Goal: Transaction & Acquisition: Purchase product/service

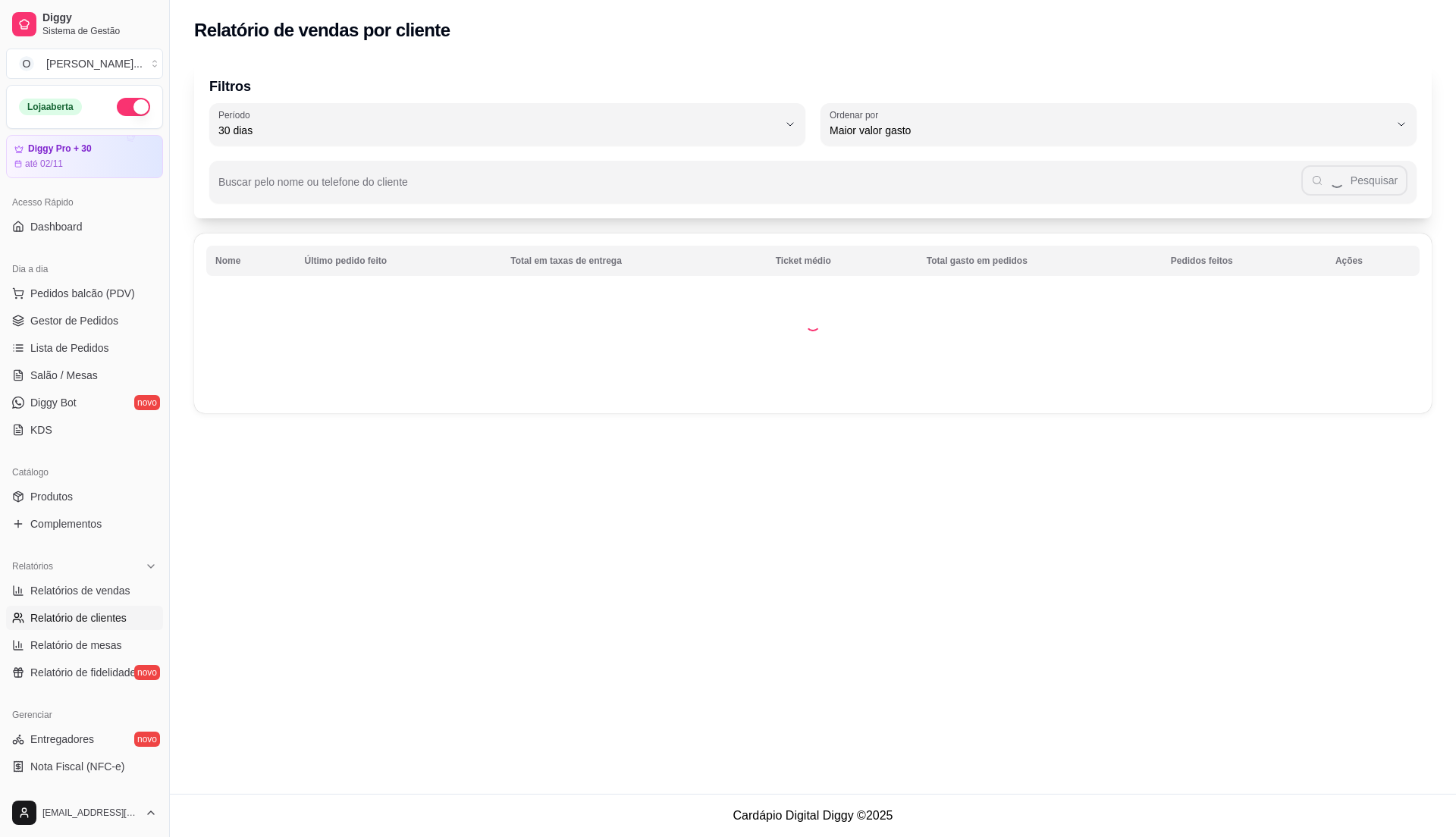
select select "30"
select select "HIGHEST_TOTAL_SPENT_WITH_ORDERS"
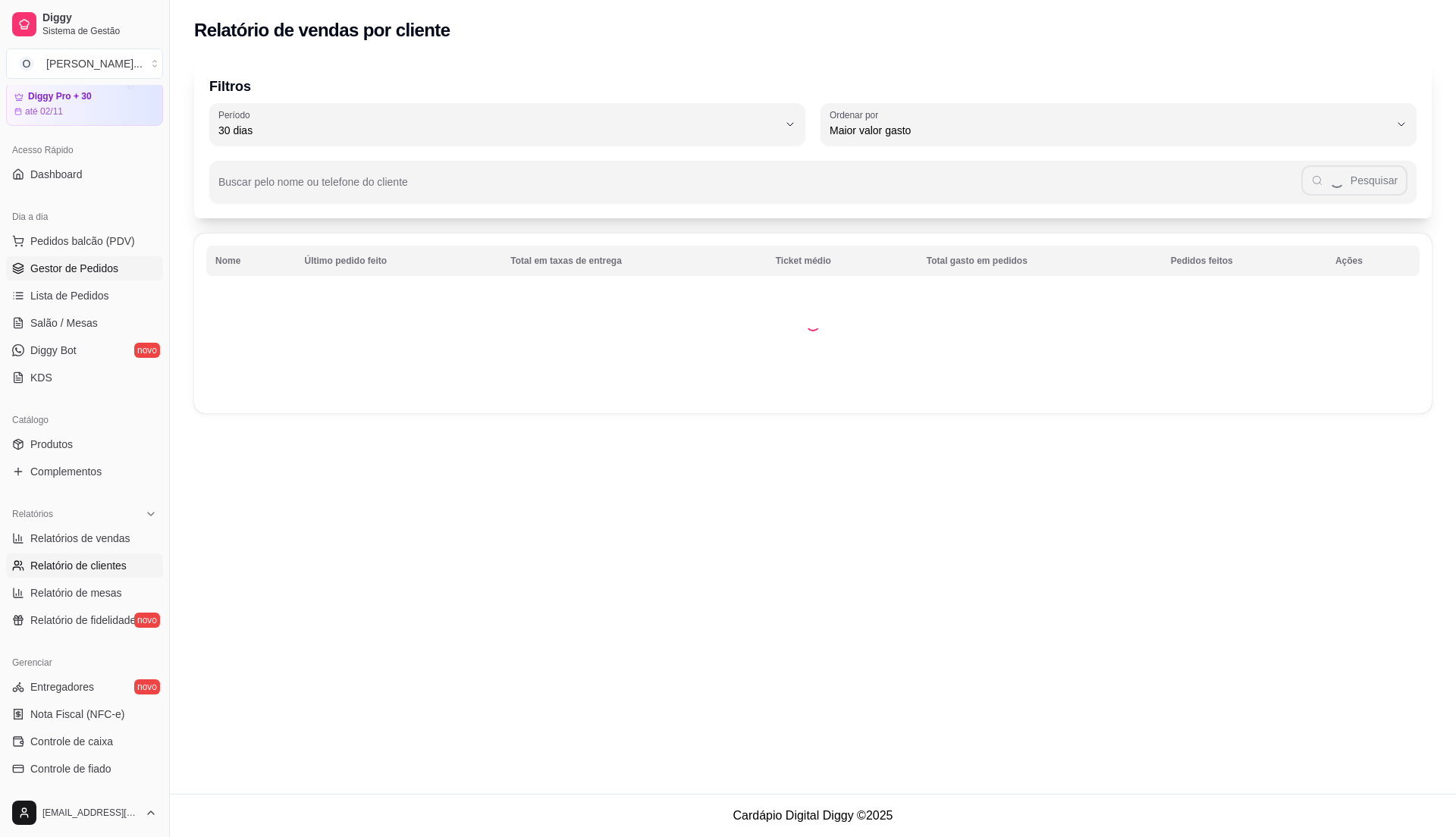
click at [92, 273] on span "Gestor de Pedidos" at bounding box center [74, 268] width 88 height 16
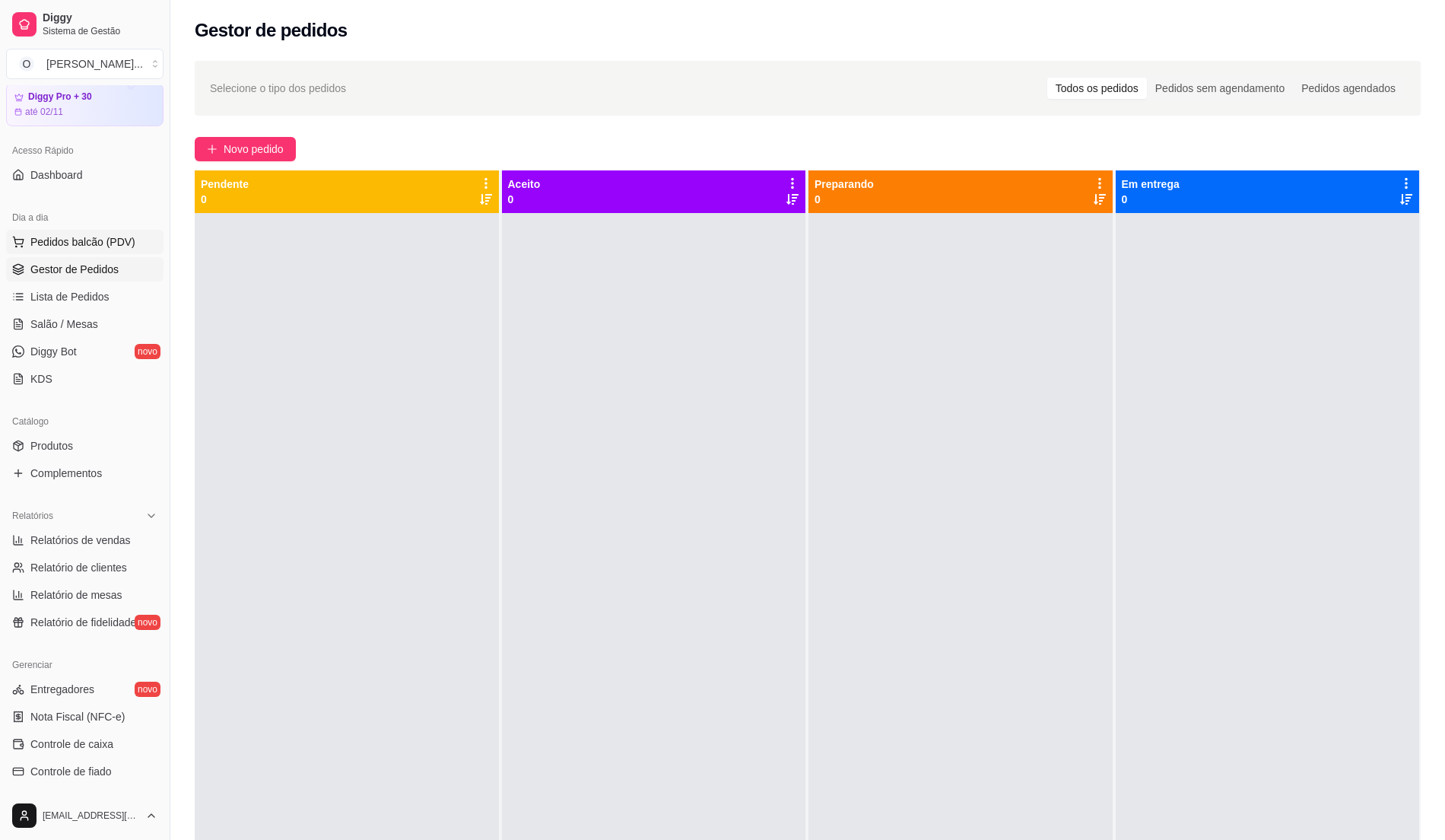
click at [100, 239] on span "Pedidos balcão (PDV)" at bounding box center [83, 242] width 105 height 16
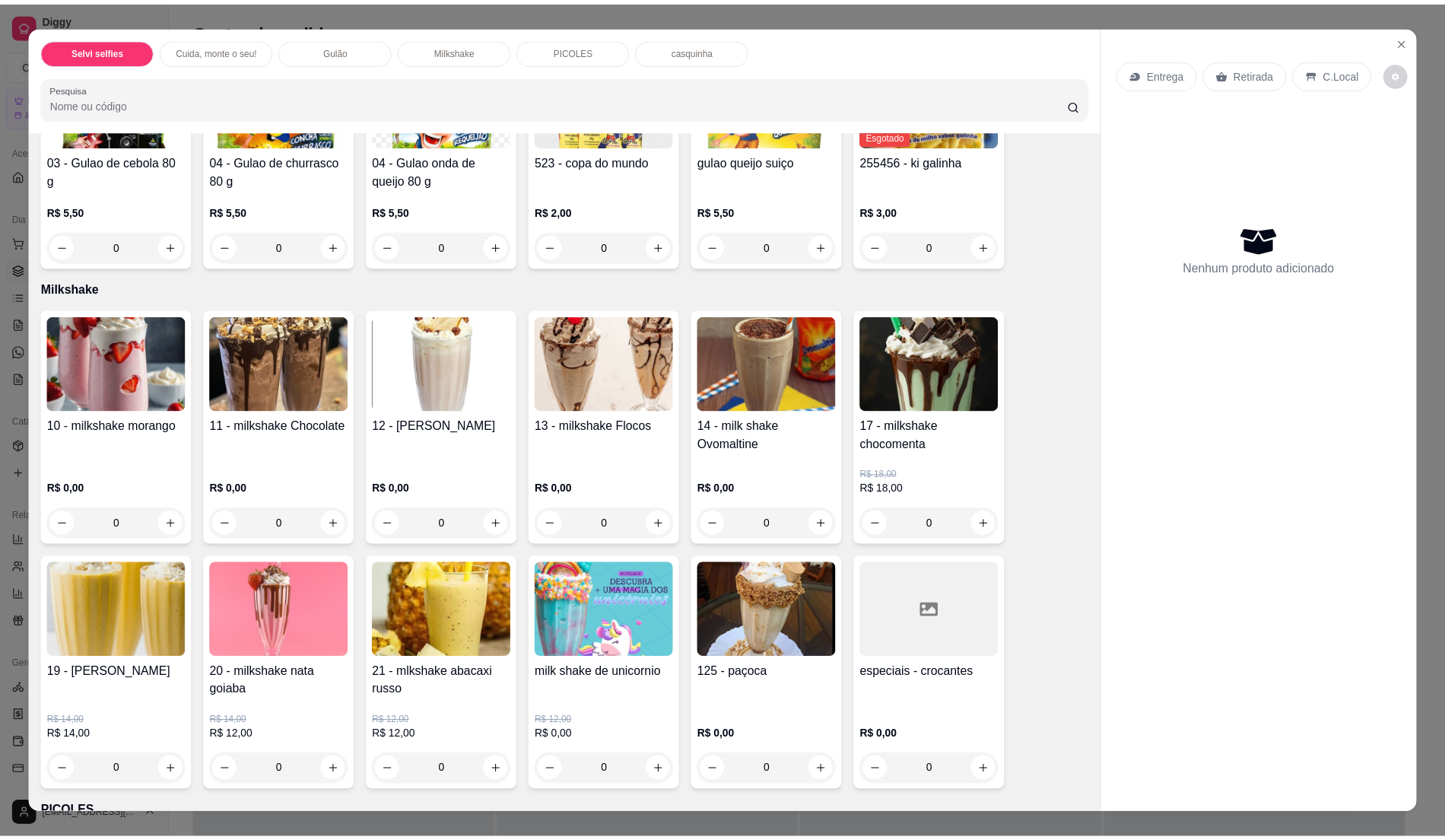
scroll to position [709, 0]
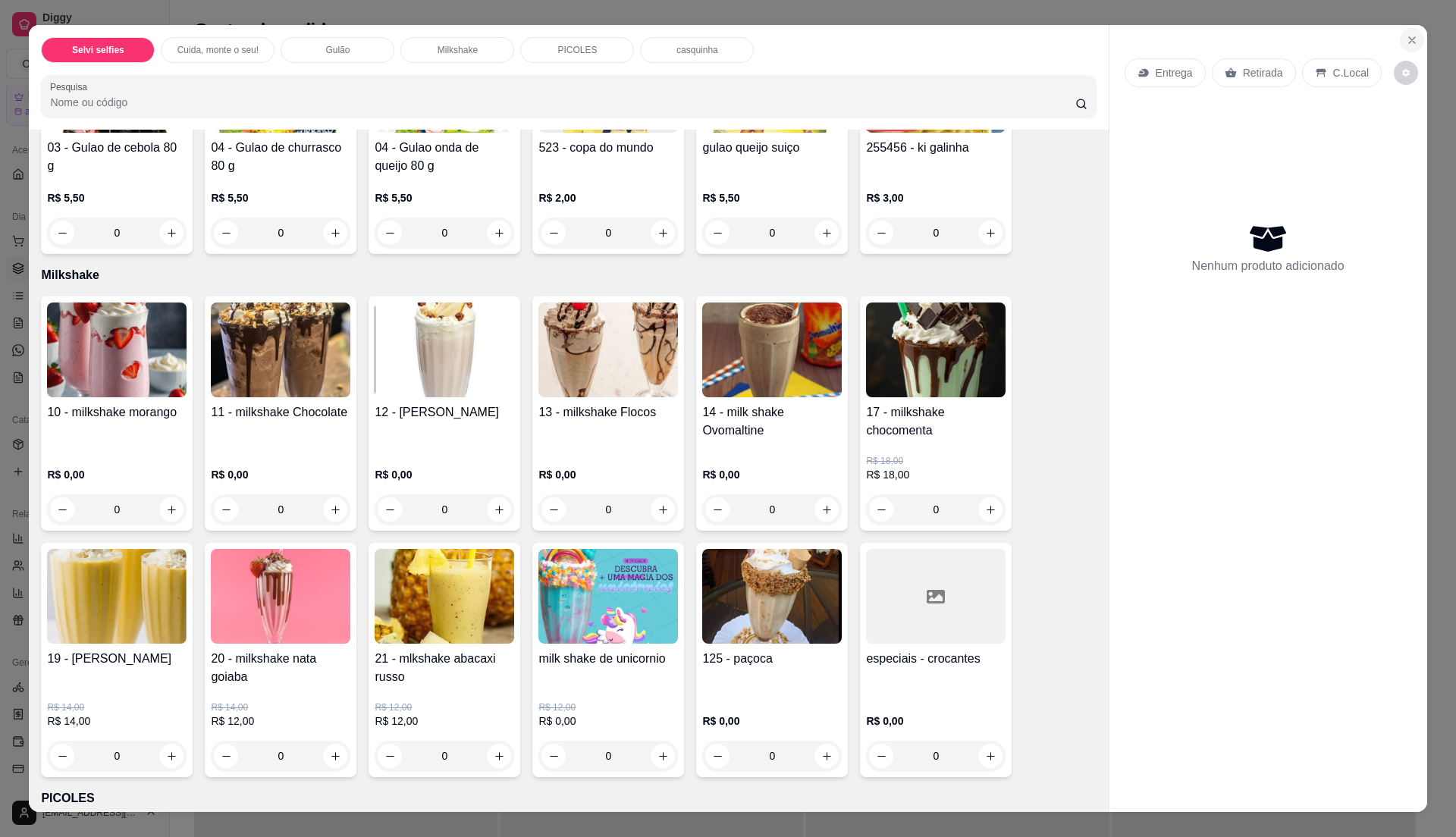
click at [1405, 40] on icon "Close" at bounding box center [1411, 40] width 12 height 12
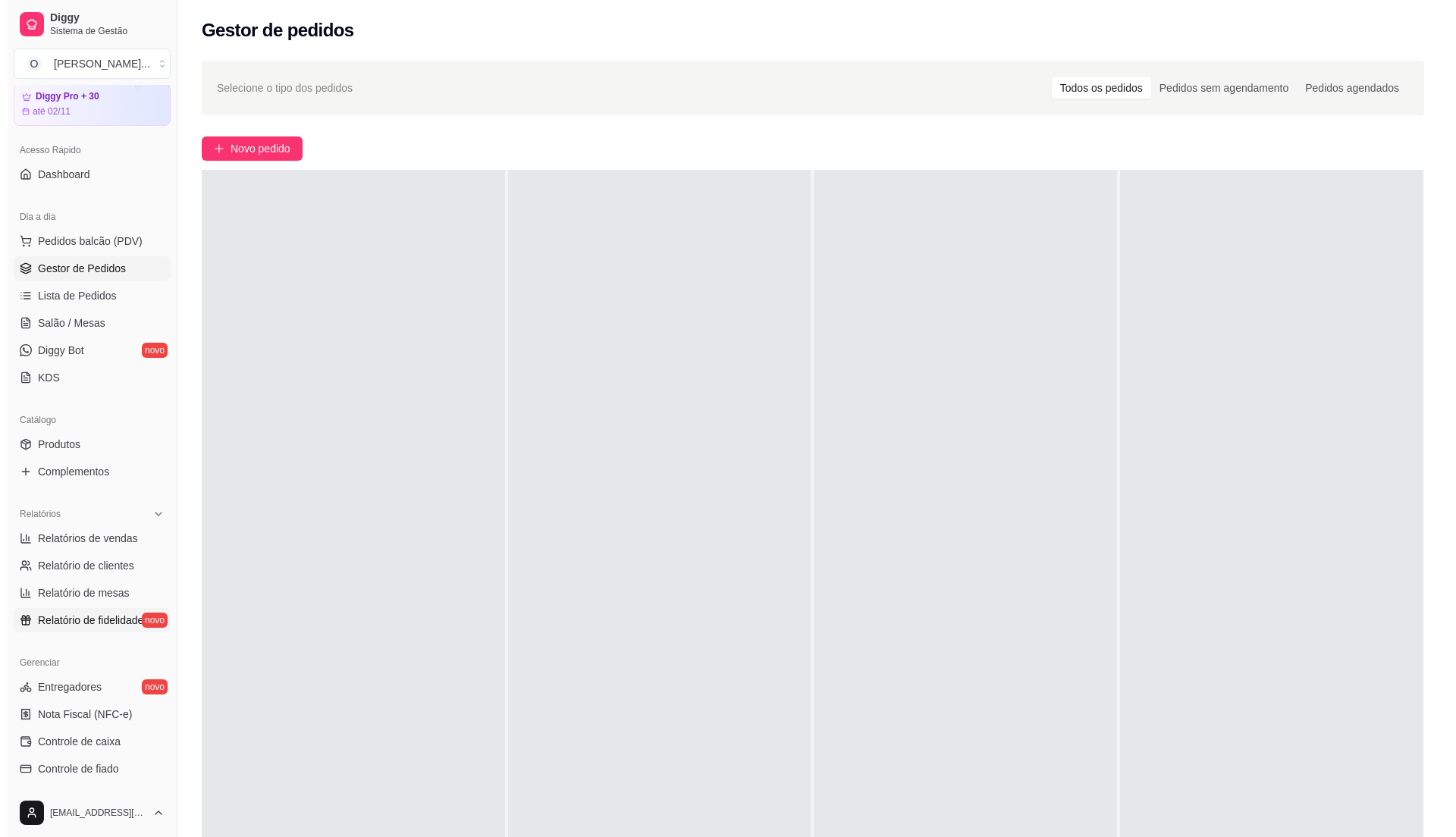
scroll to position [255, 0]
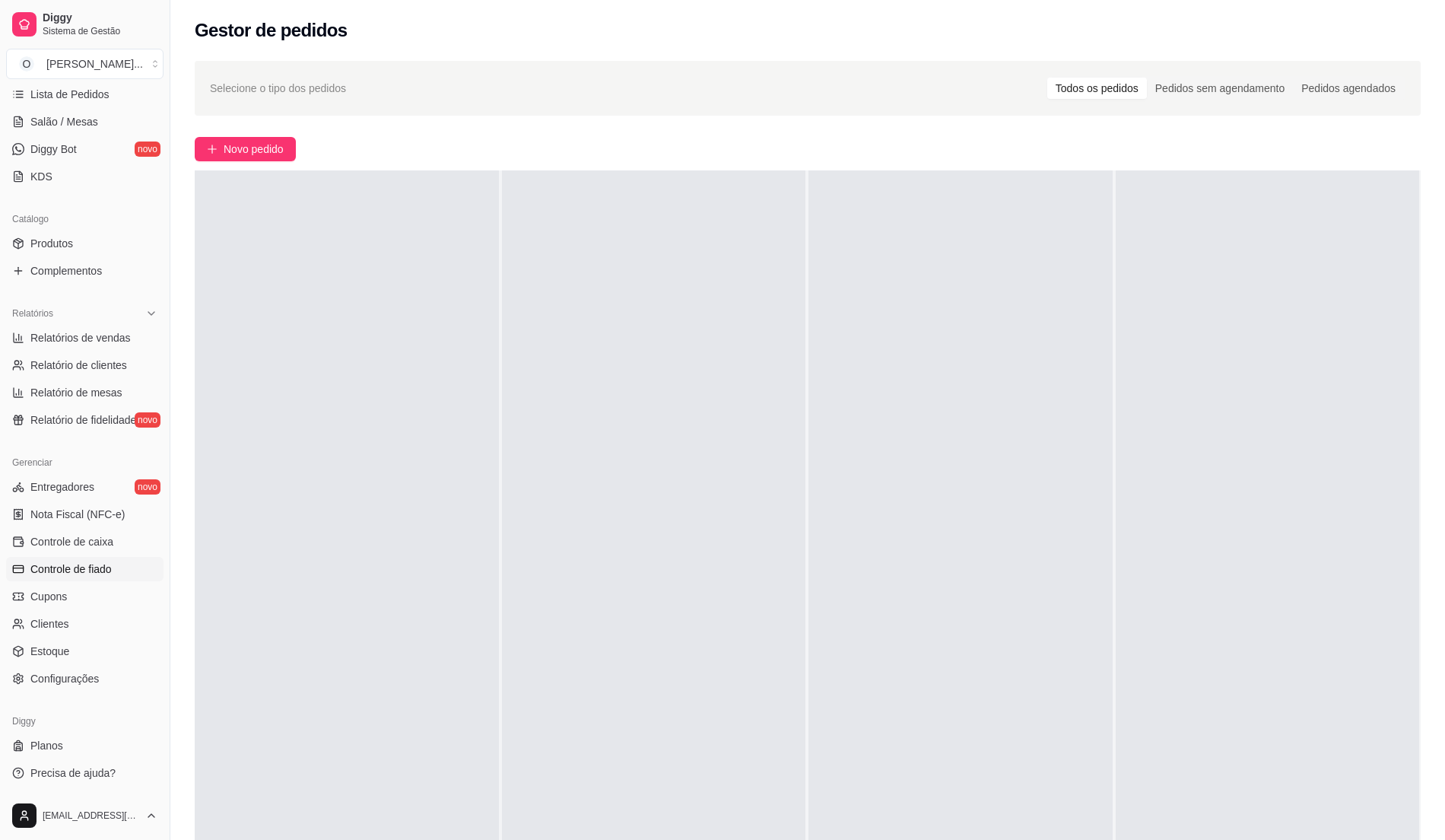
click at [99, 577] on link "Controle de fiado" at bounding box center [84, 569] width 157 height 24
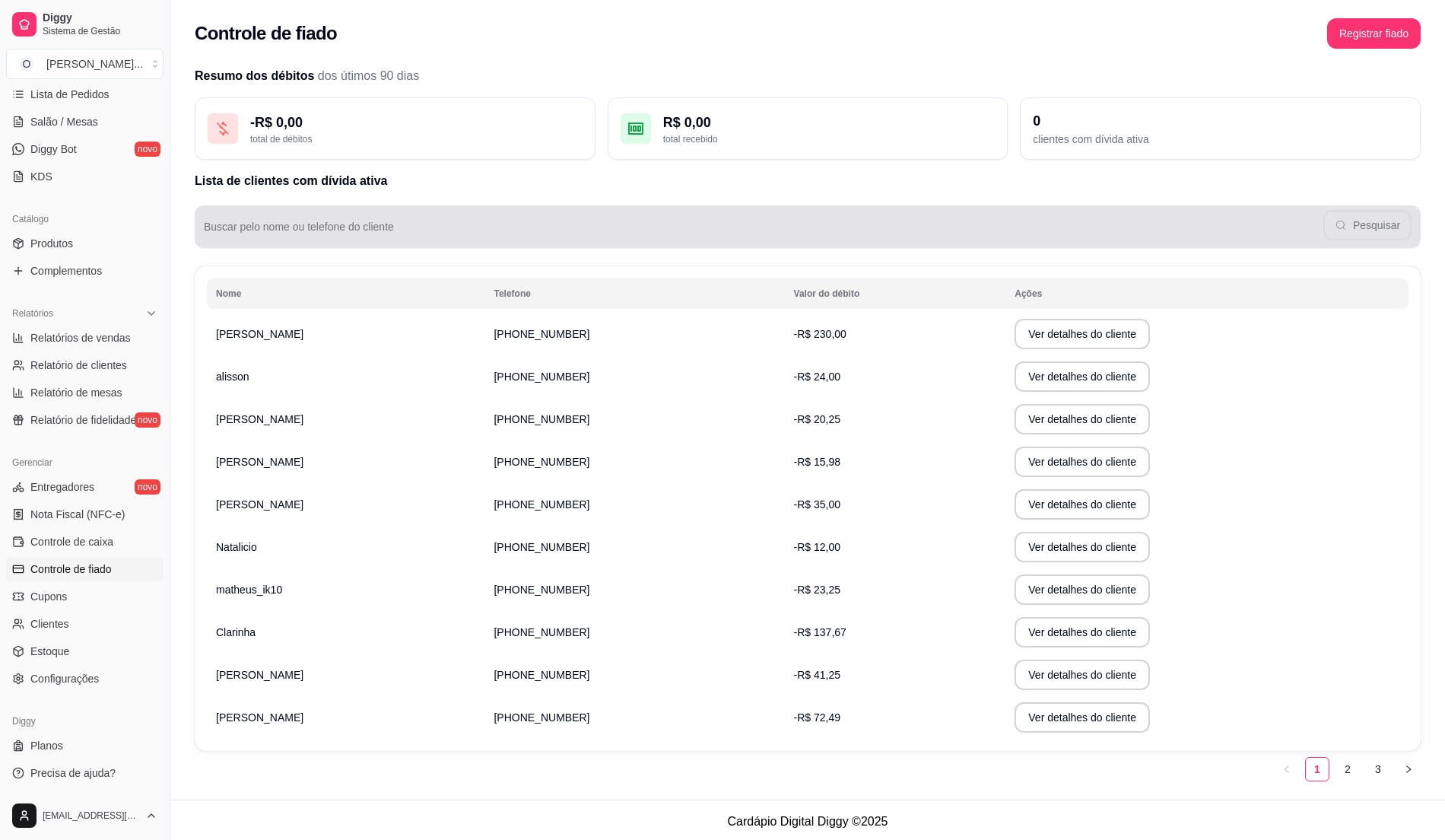
click at [338, 210] on div "Buscar pelo nome ou telefone do cliente Pesquisar" at bounding box center [808, 226] width 1226 height 43
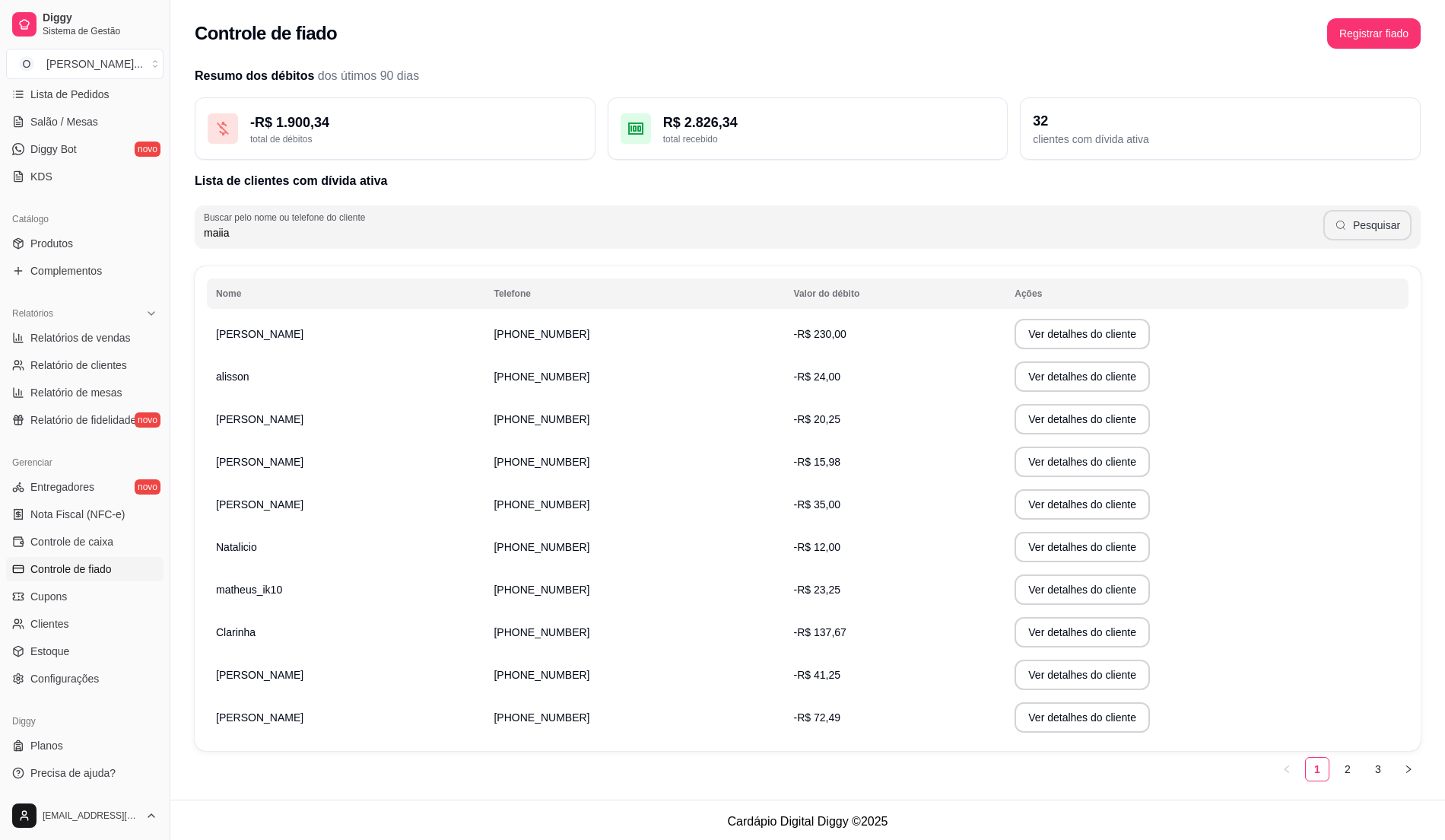
click at [1358, 231] on button "Pesquisar" at bounding box center [1368, 224] width 88 height 30
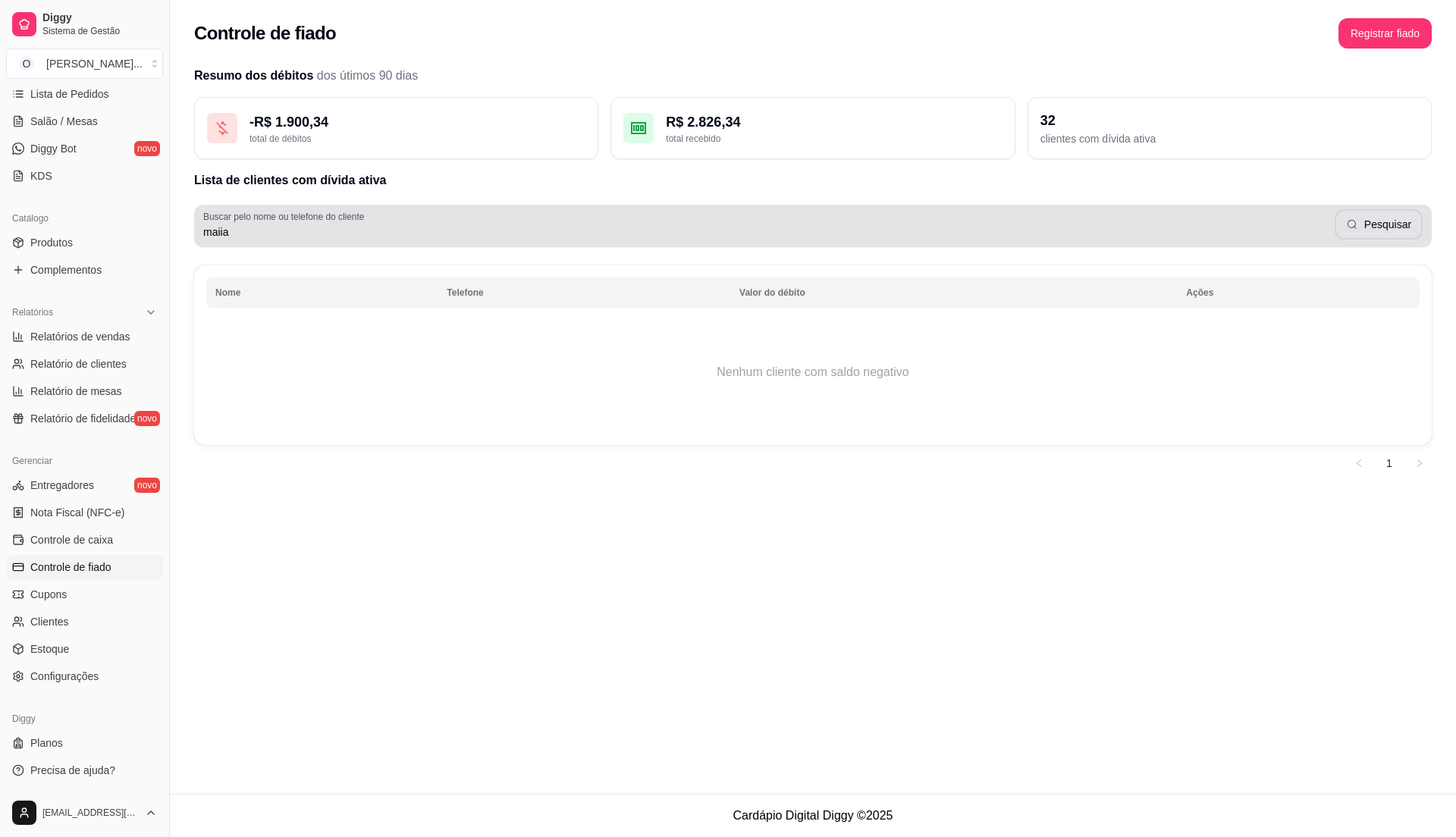
click at [257, 234] on input "maiia" at bounding box center [768, 232] width 1131 height 16
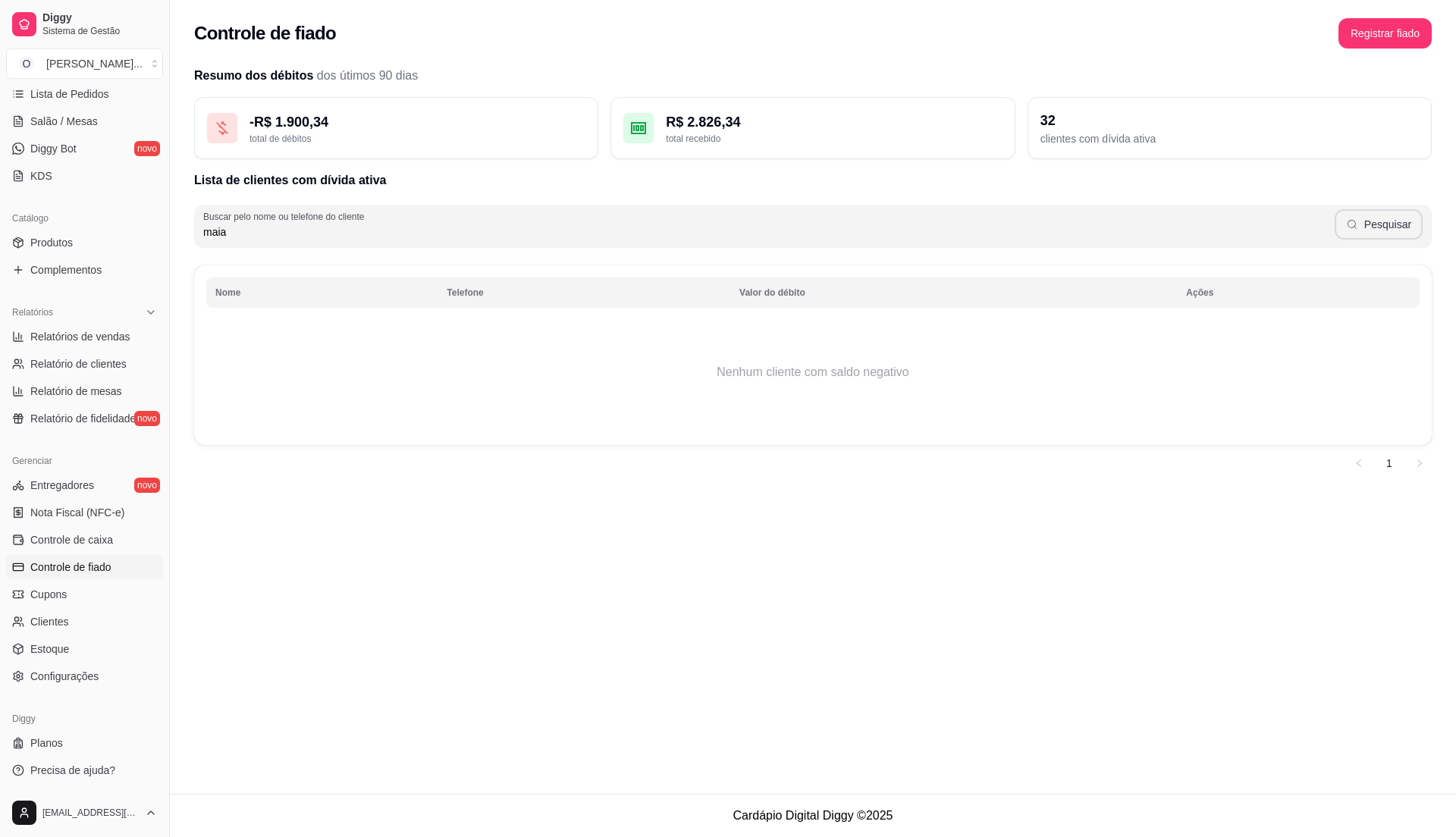
click at [1400, 222] on button "Pesquisar" at bounding box center [1378, 224] width 88 height 30
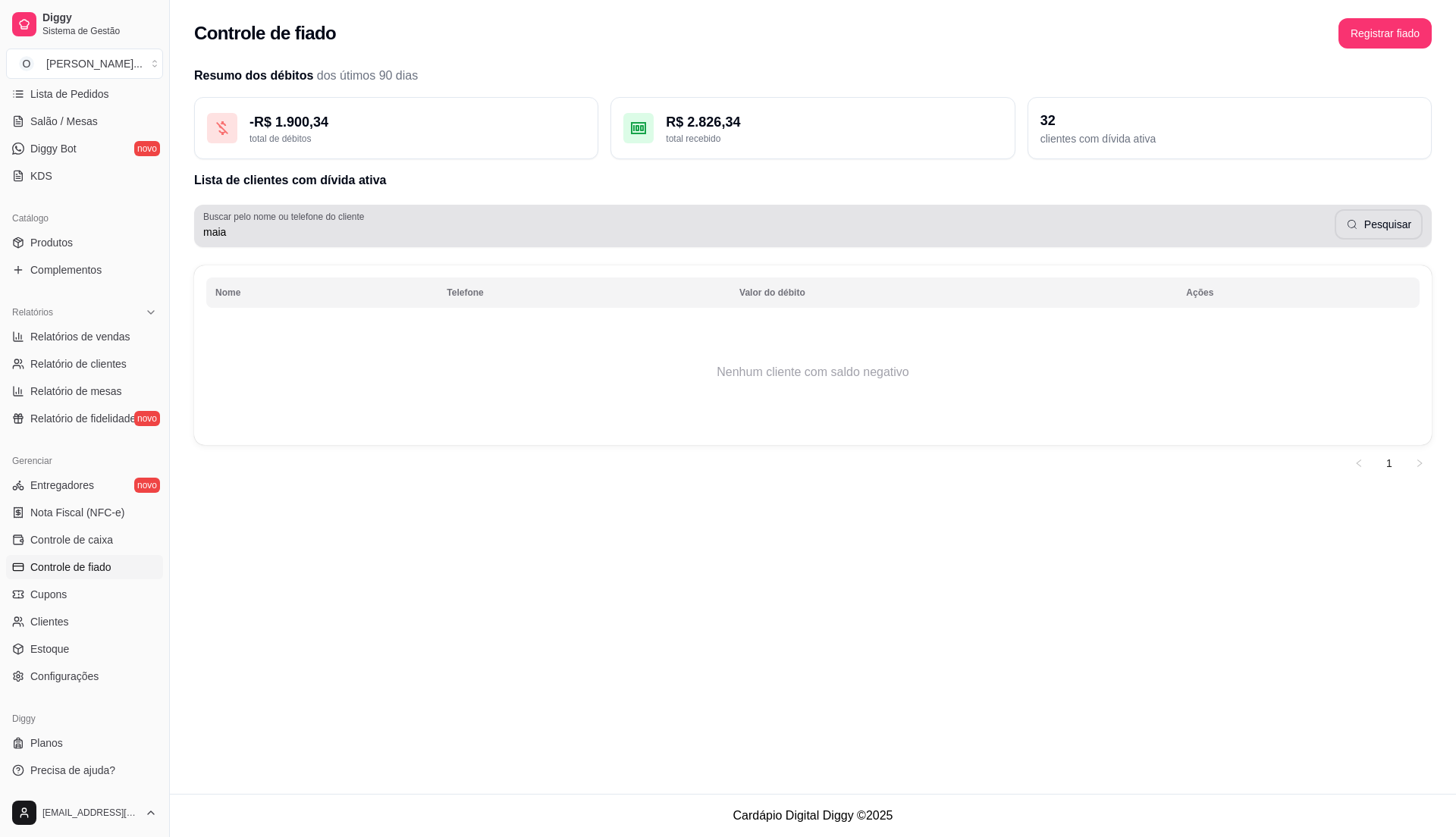
click at [258, 239] on div "Buscar pelo nome ou telefone do cliente maia Pesquisar" at bounding box center [813, 226] width 1237 height 43
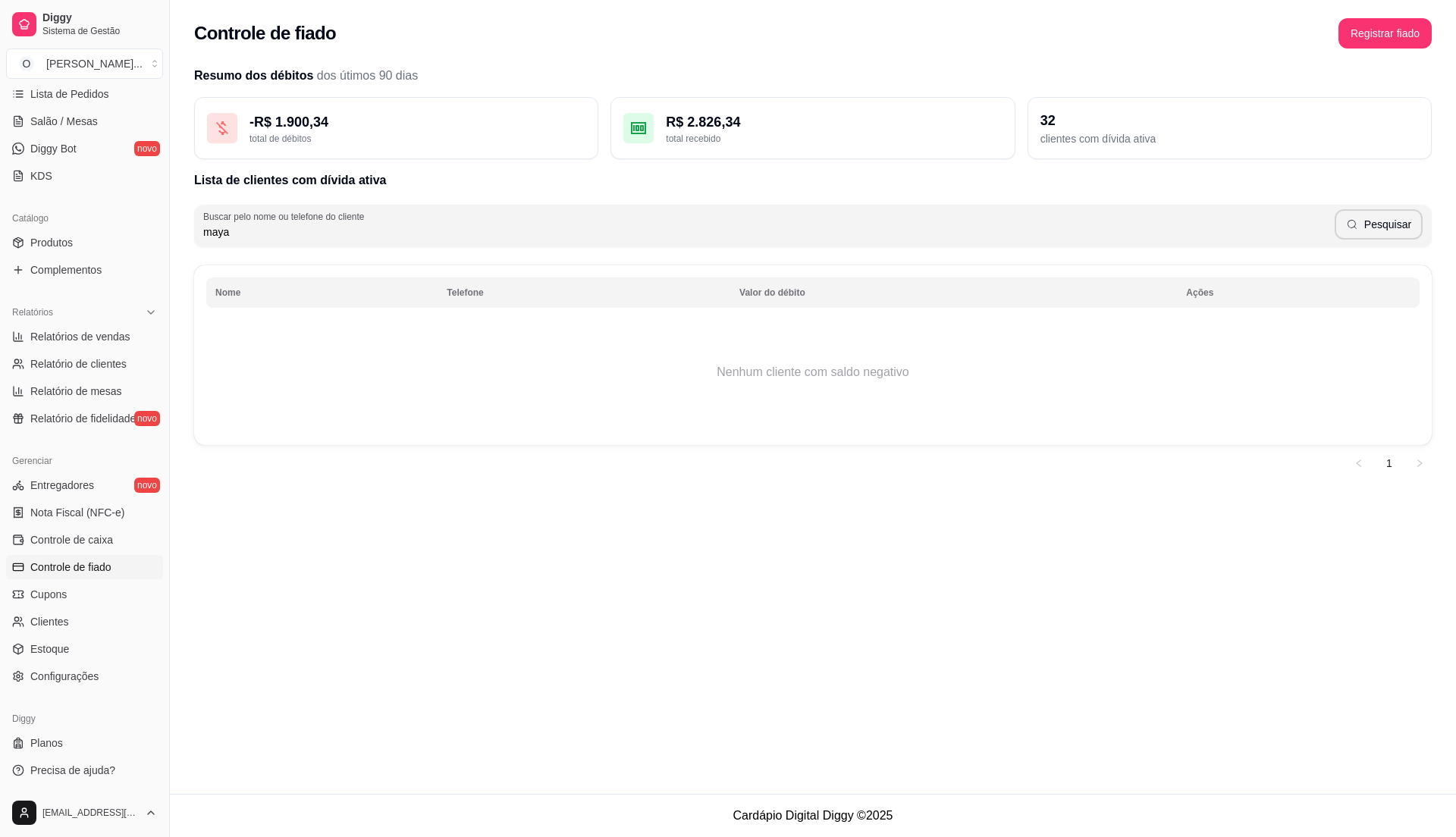
type input "maya"
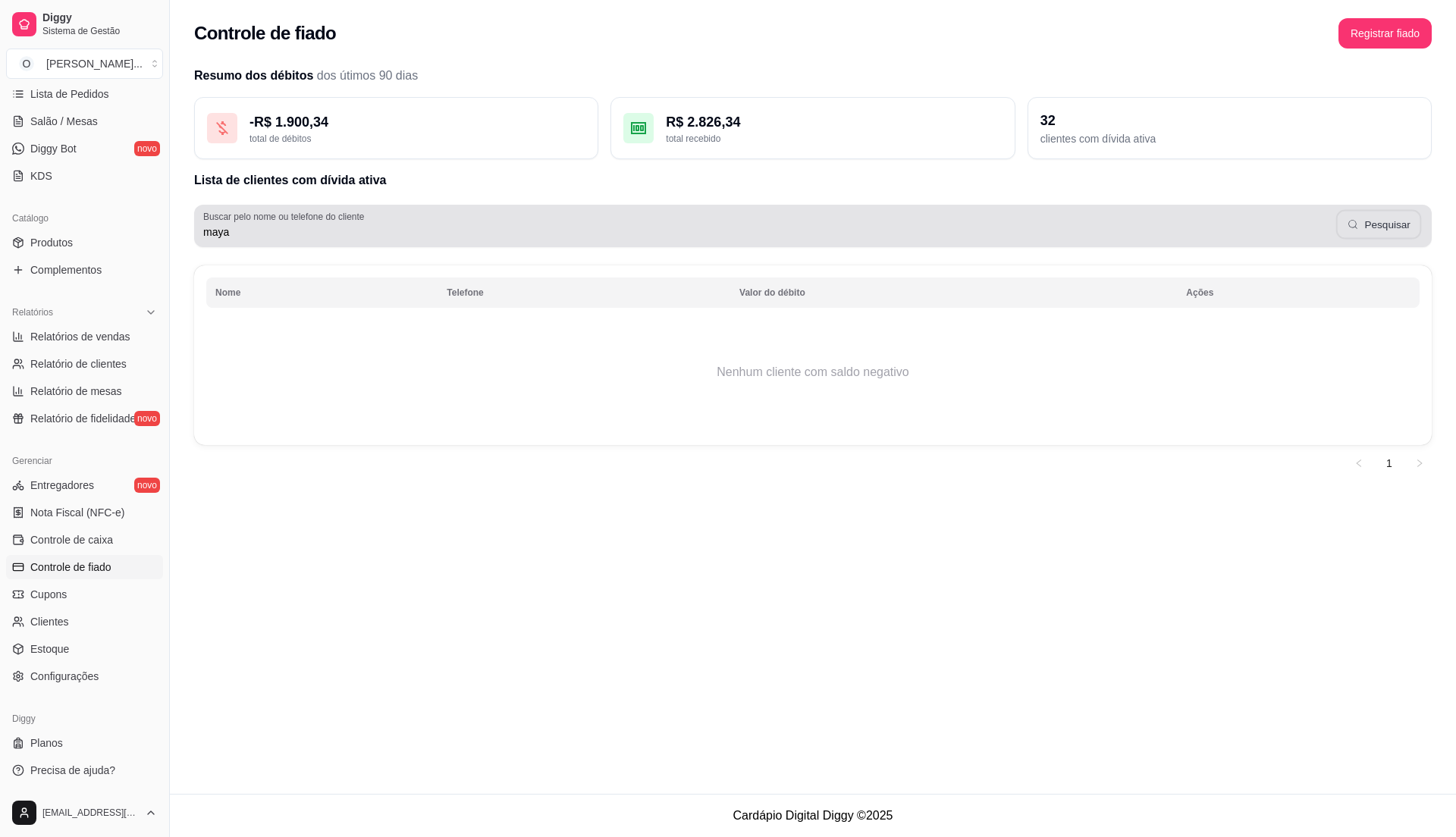
click at [1384, 226] on button "Pesquisar" at bounding box center [1379, 225] width 86 height 29
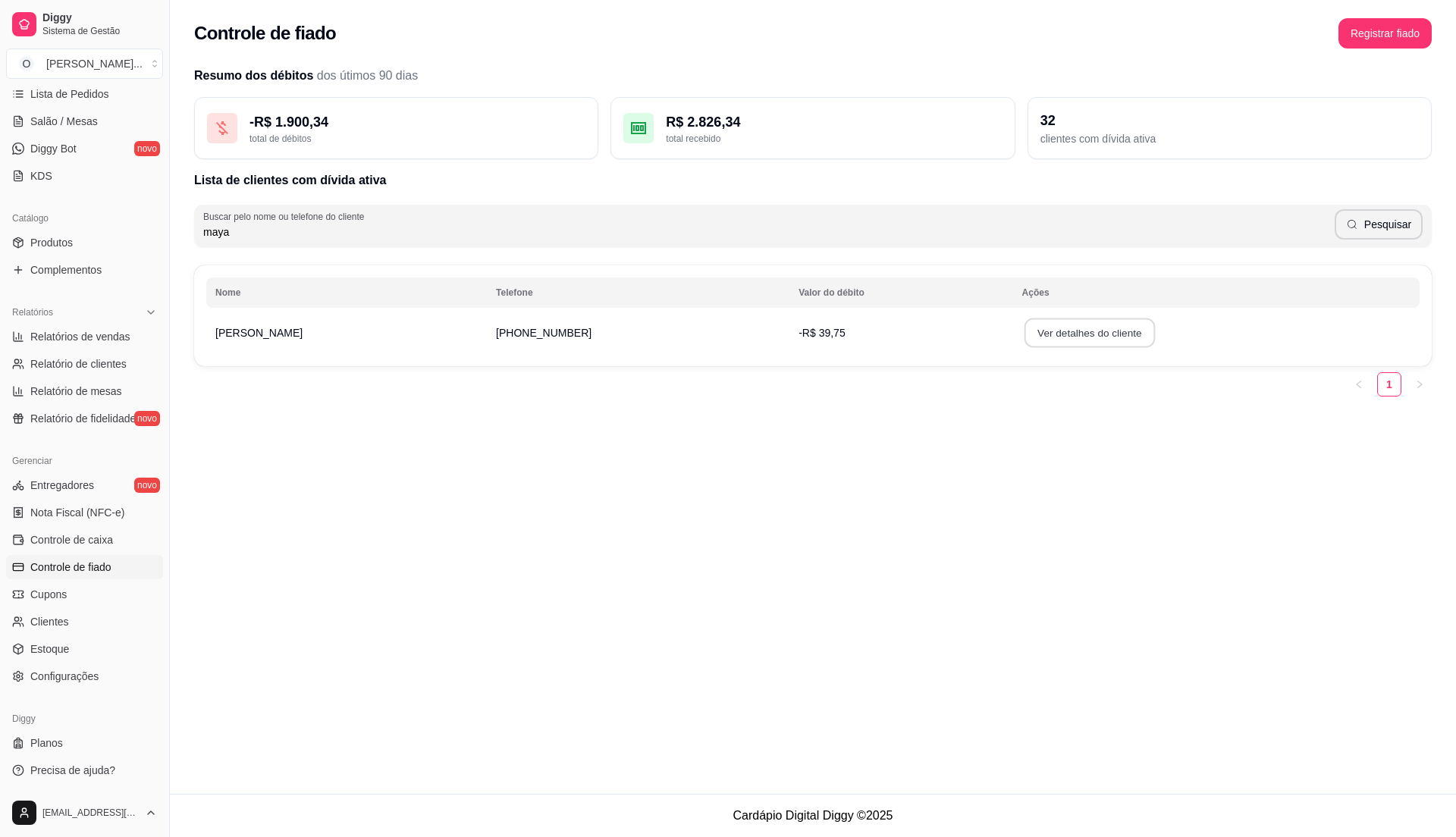
click at [1048, 331] on button "Ver detalhes do cliente" at bounding box center [1088, 332] width 130 height 29
click at [108, 359] on span "Relatório de clientes" at bounding box center [78, 364] width 96 height 16
select select "30"
select select "HIGHEST_TOTAL_SPENT_WITH_ORDERS"
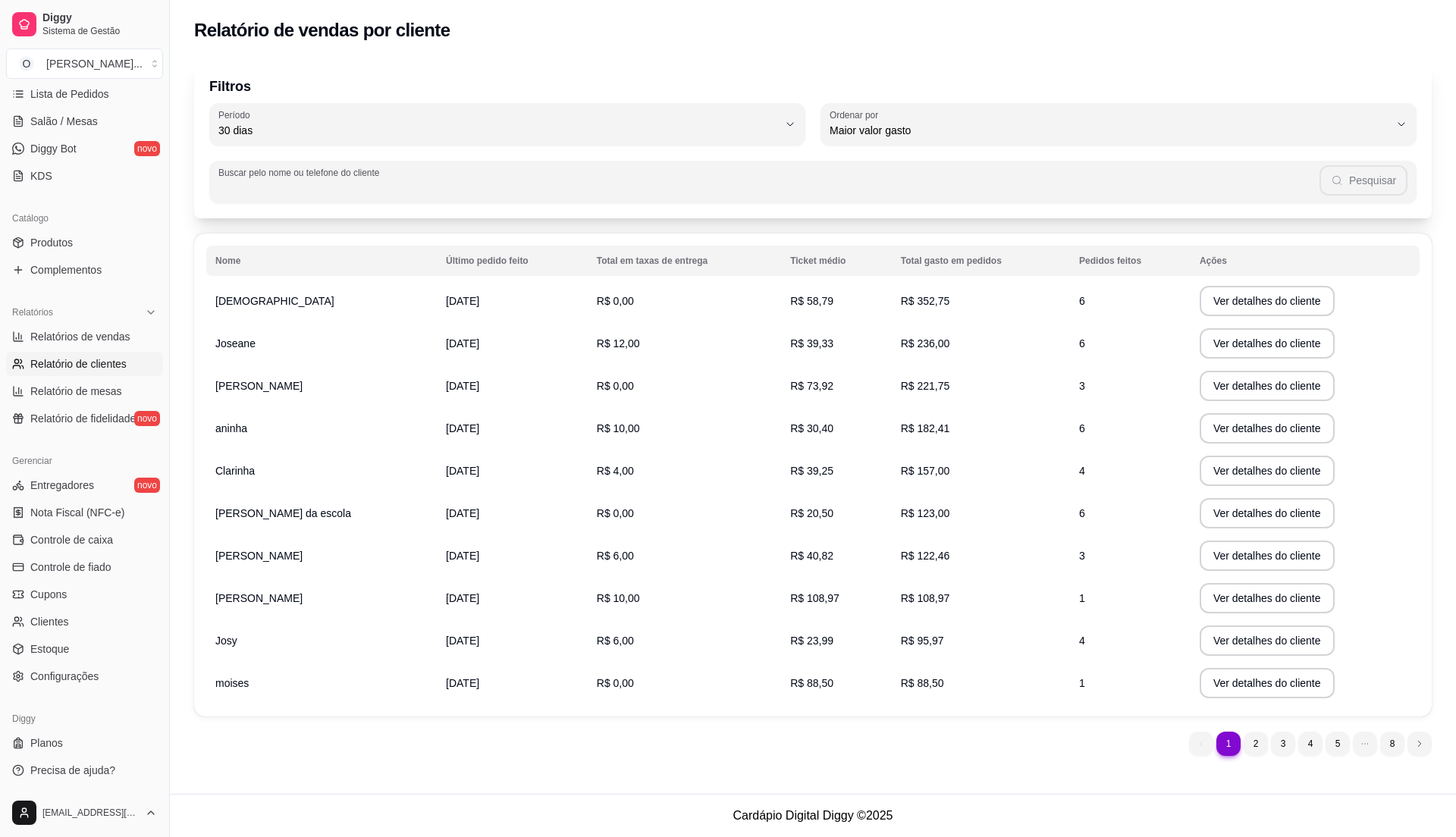
click at [356, 192] on input "Buscar pelo nome ou telefone do cliente" at bounding box center [769, 189] width 1101 height 16
type input "vitoria"
click at [1361, 177] on button "Pesquisar" at bounding box center [1364, 180] width 88 height 30
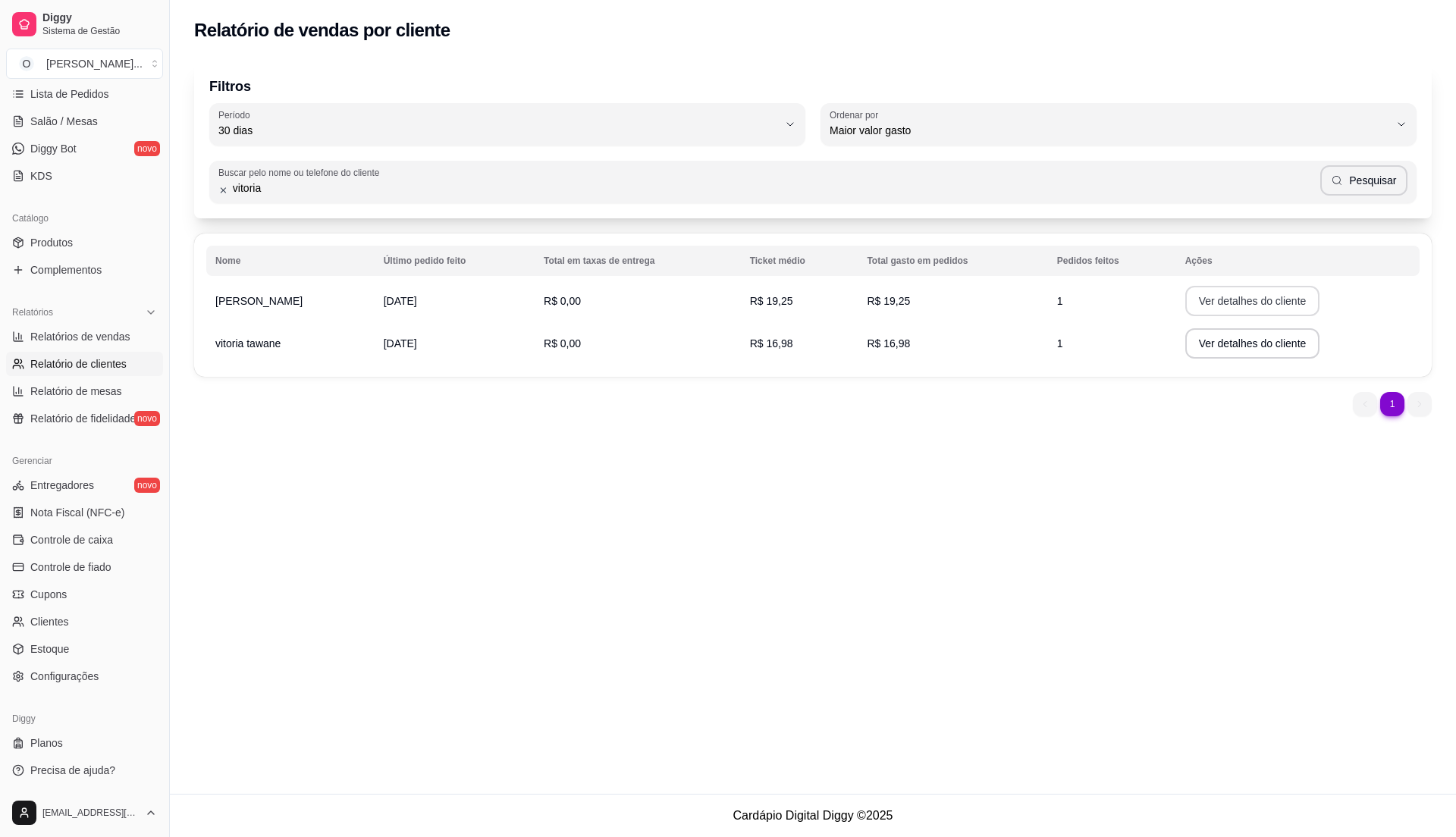
click at [1266, 301] on button "Ver detalhes do cliente" at bounding box center [1253, 300] width 135 height 30
click at [628, 297] on td "R$ 0,00" at bounding box center [638, 301] width 206 height 43
click at [877, 306] on td "R$ 19,25" at bounding box center [952, 301] width 190 height 43
click at [926, 306] on td "R$ 19,25" at bounding box center [952, 301] width 190 height 43
click at [83, 561] on span "Controle de fiado" at bounding box center [70, 567] width 81 height 16
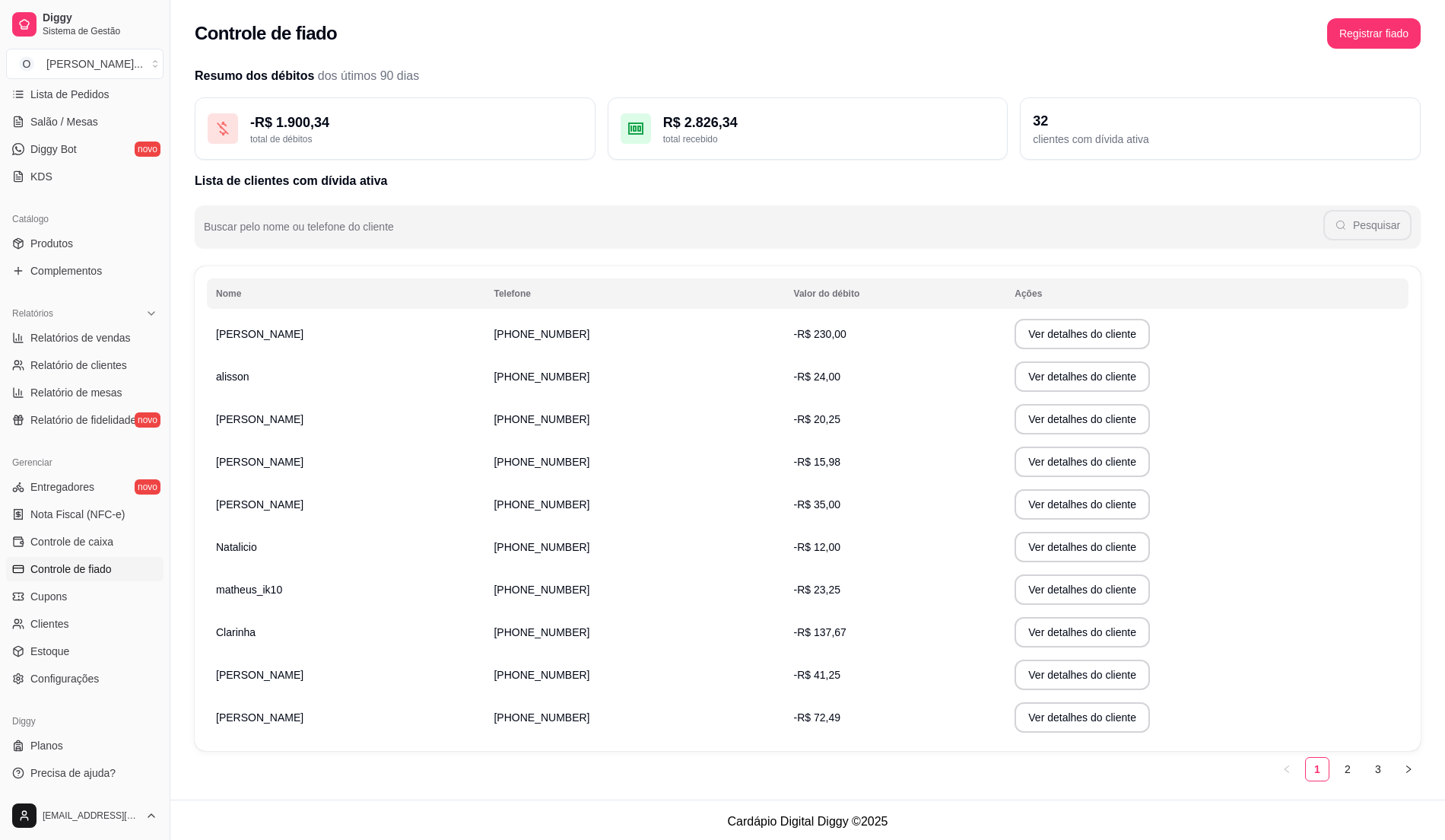
click at [281, 299] on th "Nome" at bounding box center [345, 293] width 278 height 30
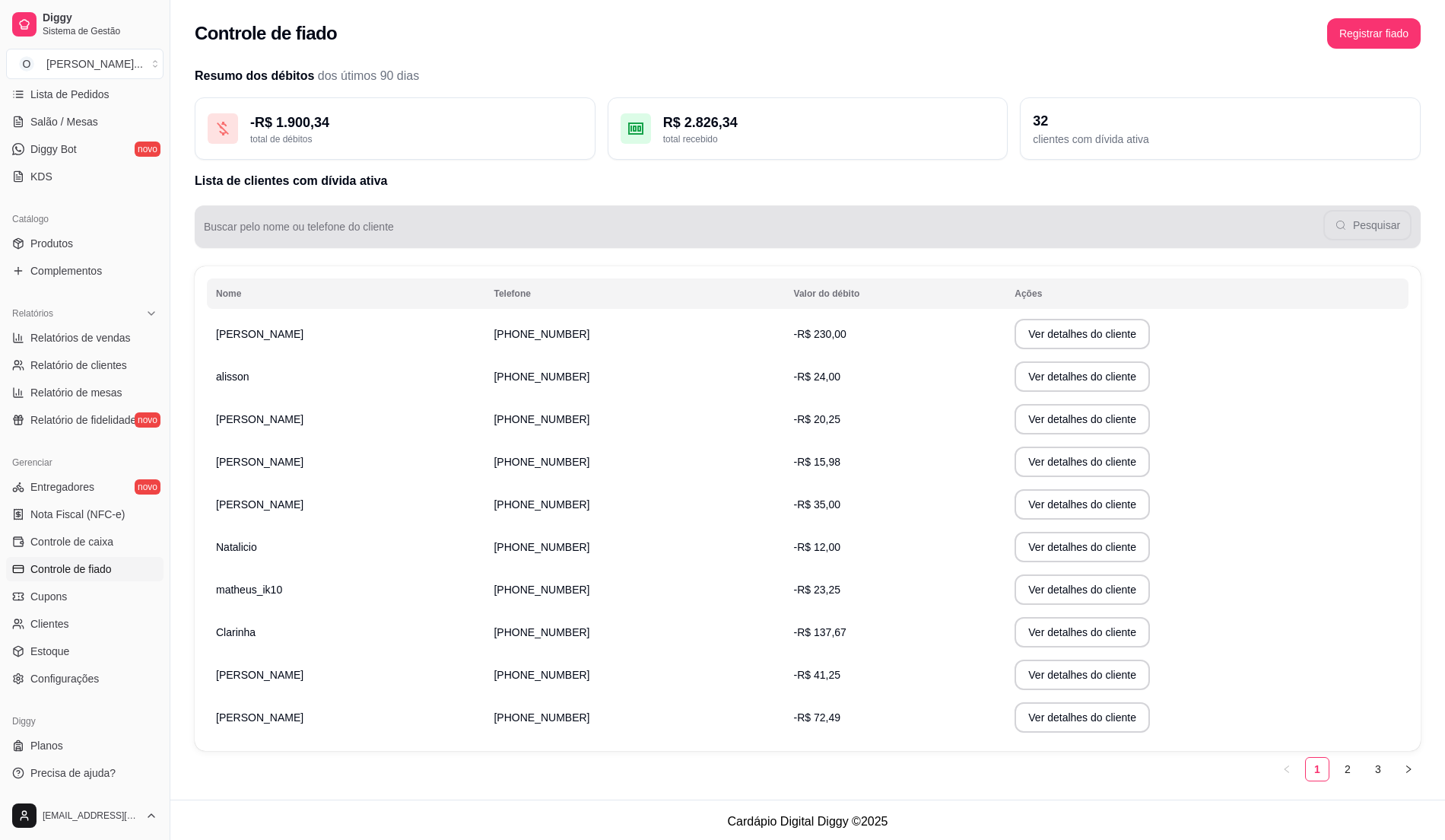
drag, startPoint x: 299, startPoint y: 210, endPoint x: 302, endPoint y: 217, distance: 7.6
click at [301, 213] on div "Buscar pelo nome ou telefone do cliente Pesquisar" at bounding box center [808, 226] width 1226 height 43
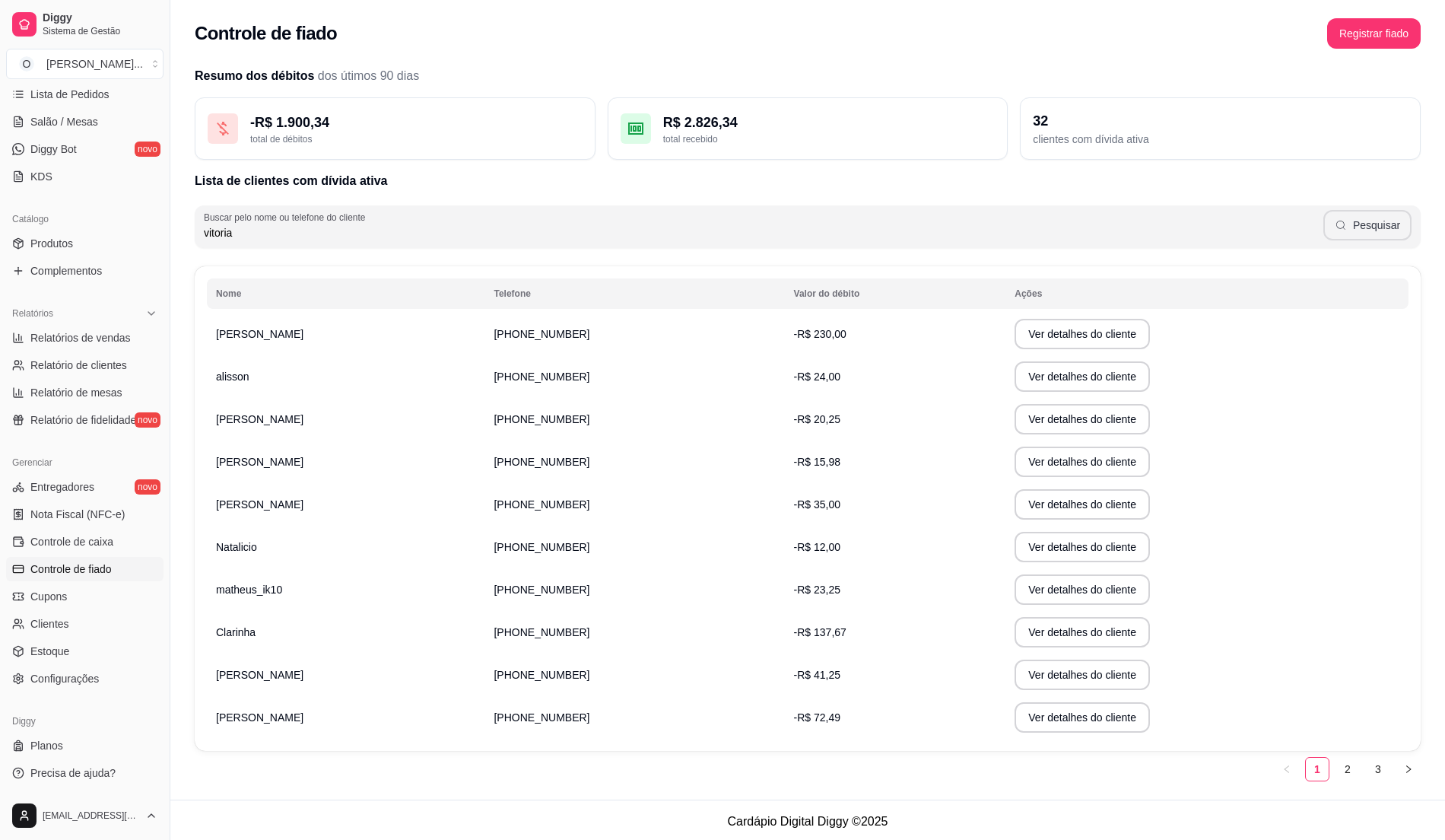
click at [1361, 228] on button "Pesquisar" at bounding box center [1368, 224] width 88 height 30
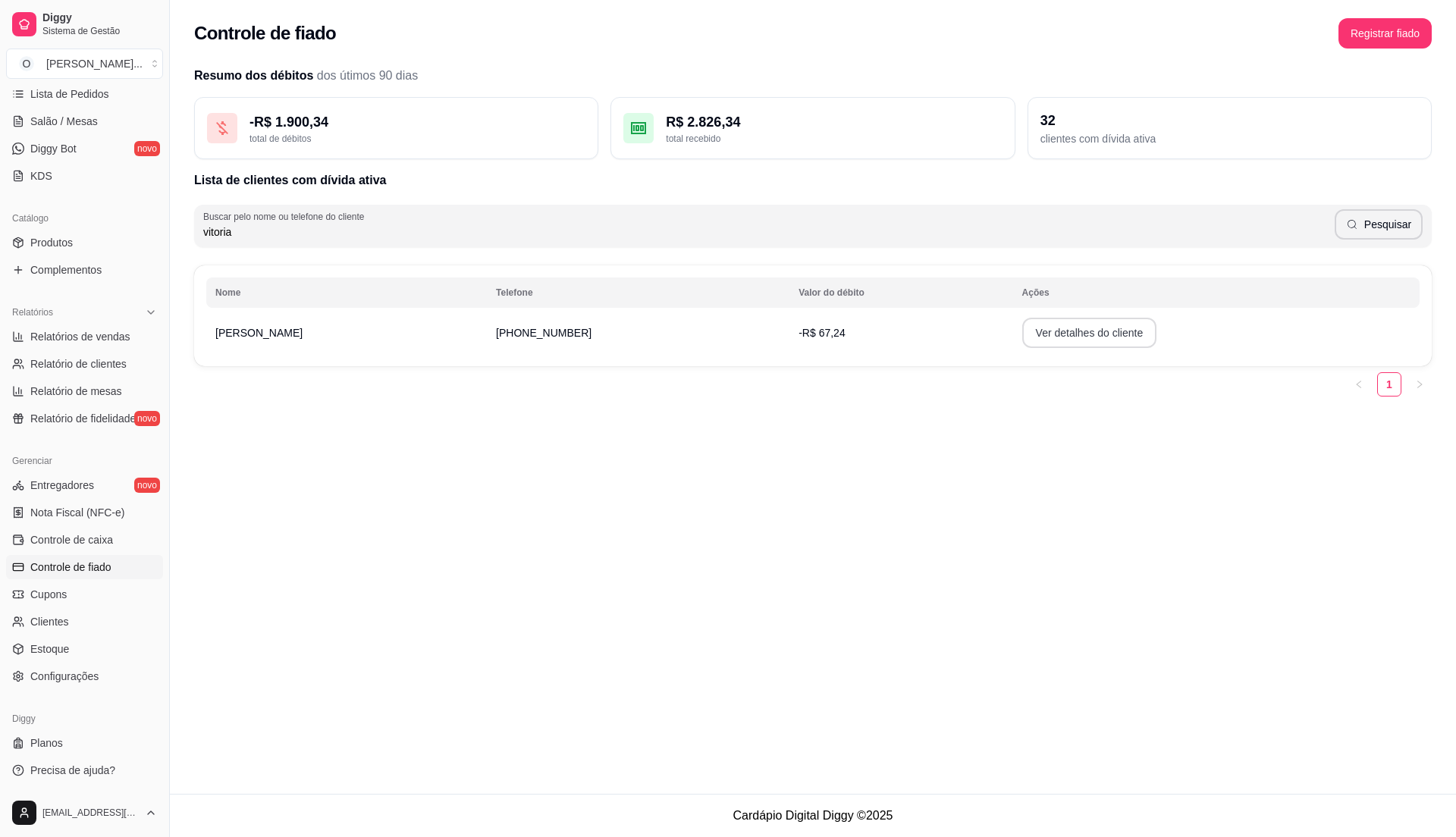
click at [1041, 326] on button "Ver detalhes do cliente" at bounding box center [1089, 332] width 135 height 30
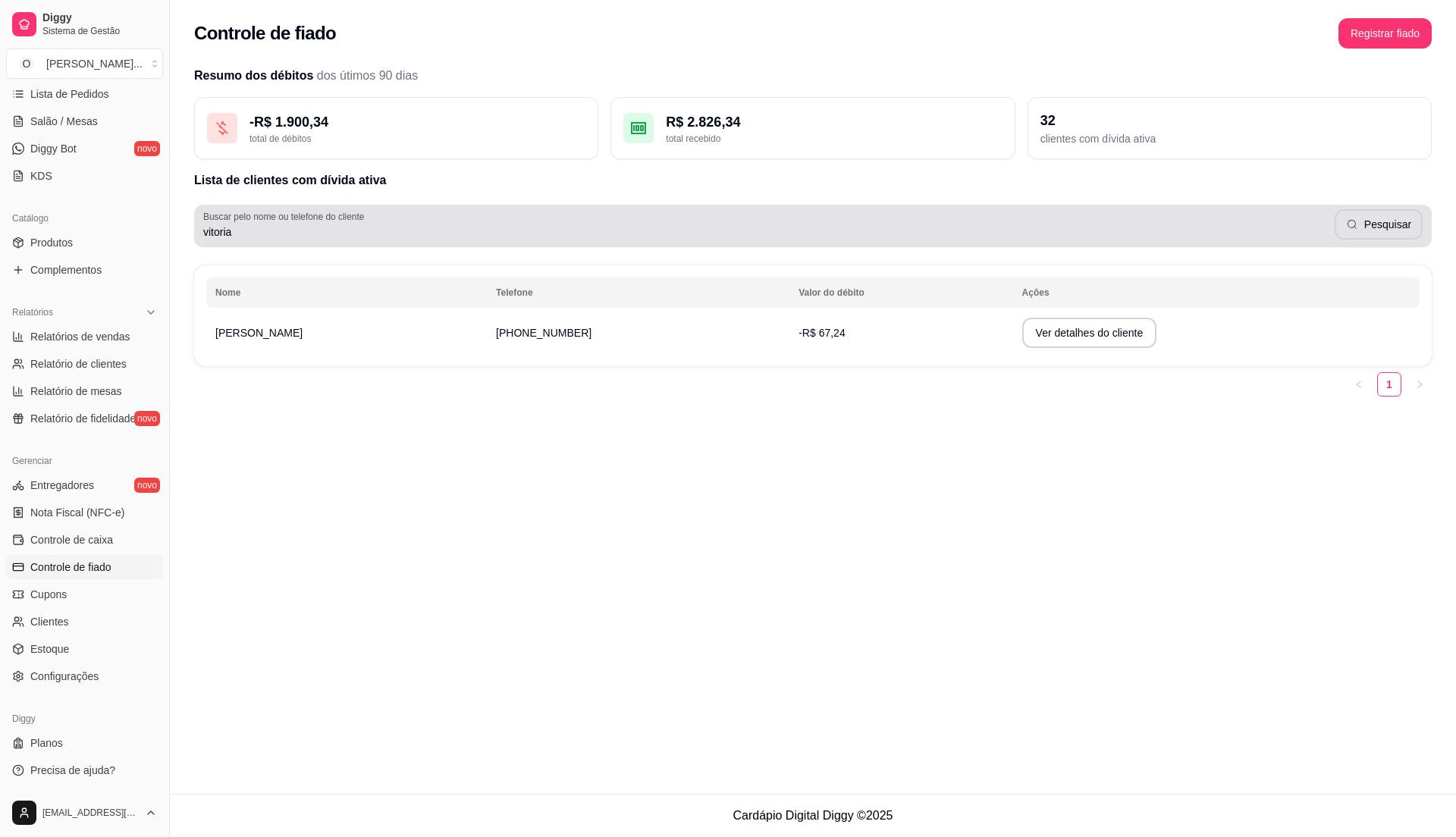
click at [285, 228] on input "vitoria" at bounding box center [768, 232] width 1131 height 16
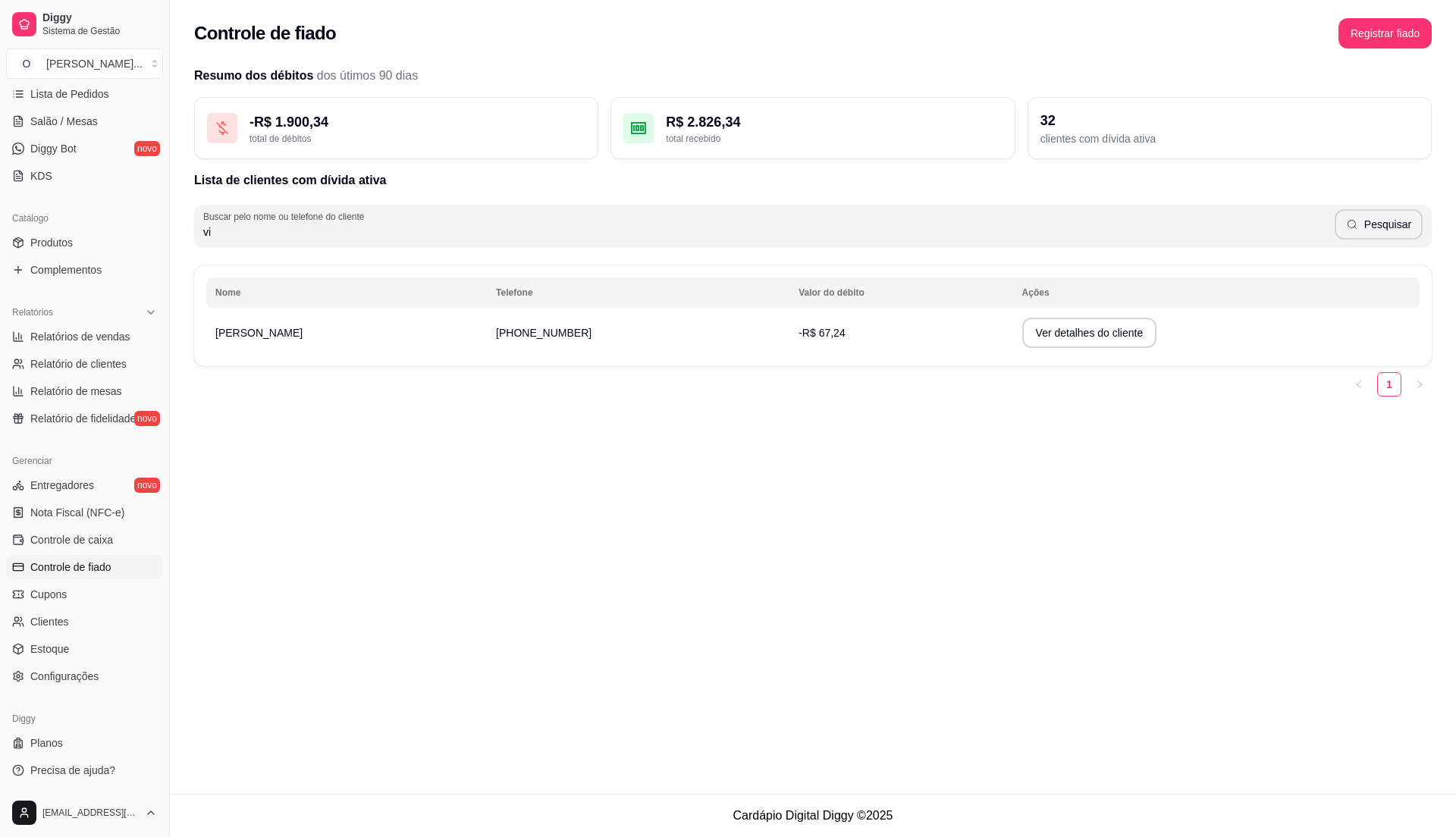
type input "v"
type input "maya"
click at [1359, 231] on button "Pesquisar" at bounding box center [1378, 224] width 88 height 30
click at [1071, 331] on button "Ver detalhes do cliente" at bounding box center [1088, 332] width 130 height 29
click at [73, 360] on span "Relatório de clientes" at bounding box center [78, 364] width 96 height 16
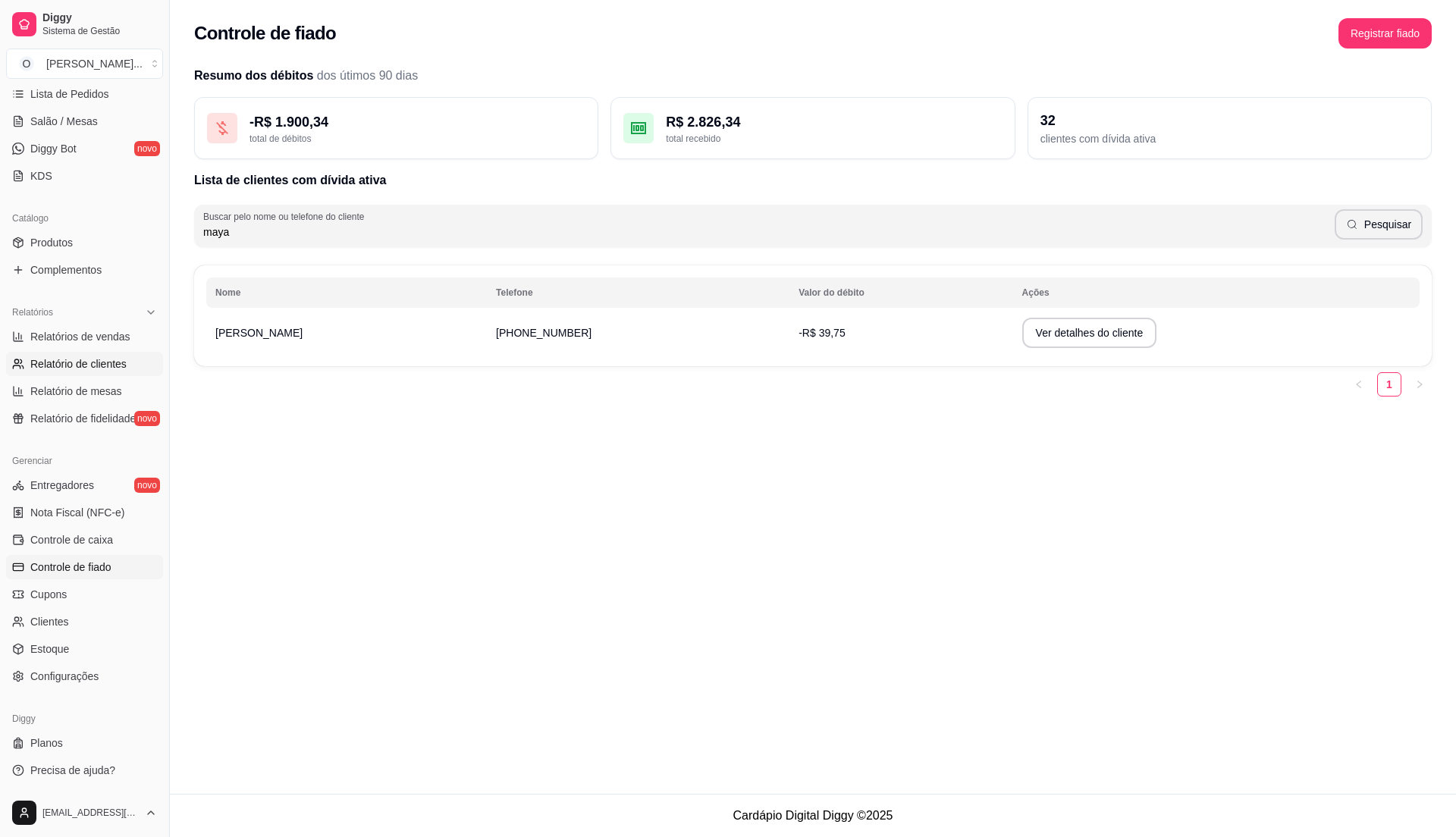
select select "30"
select select "HIGHEST_TOTAL_SPENT_WITH_ORDERS"
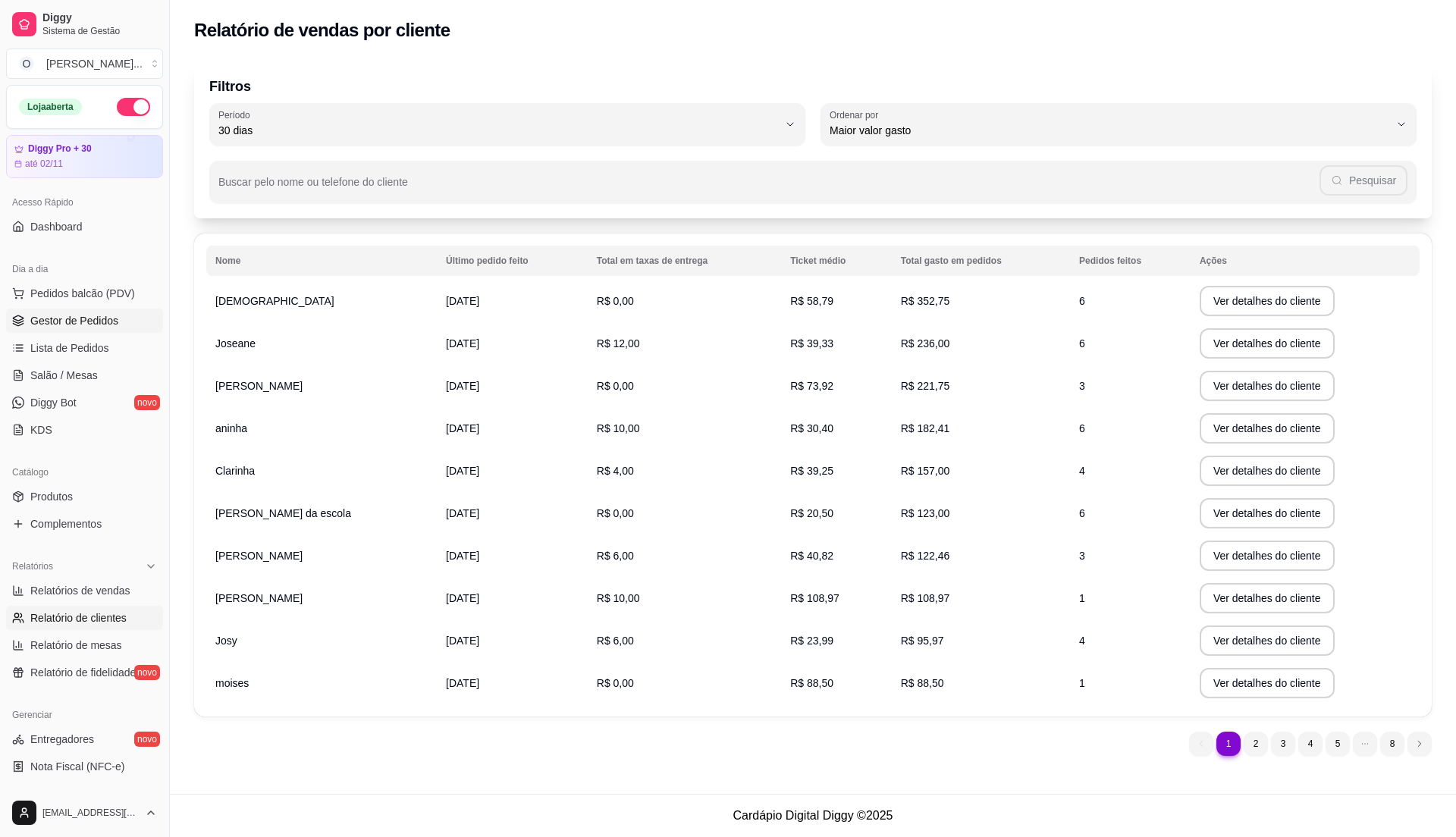
click at [71, 329] on link "Gestor de Pedidos" at bounding box center [84, 320] width 157 height 24
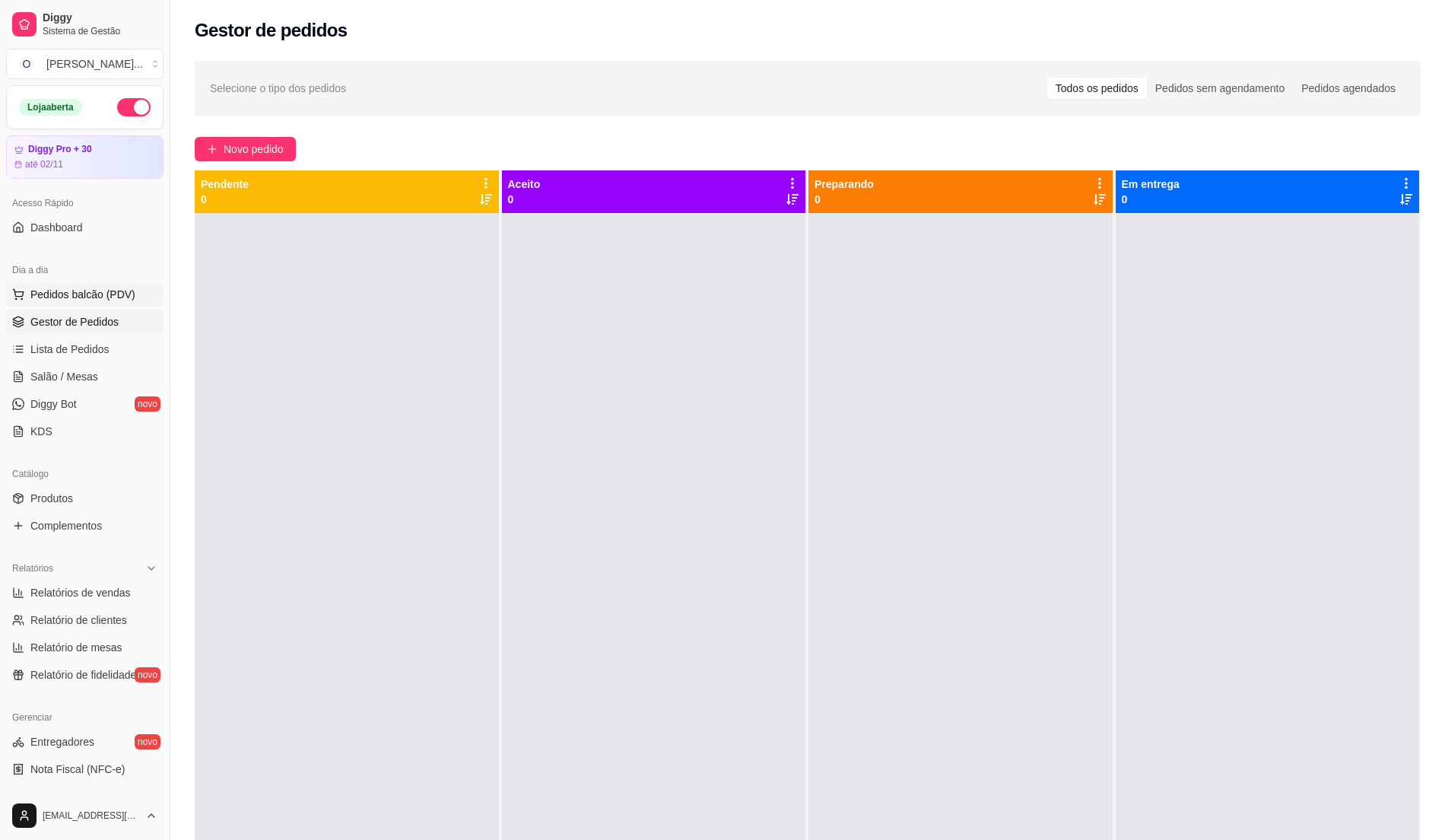
click at [92, 302] on span "Pedidos balcão (PDV)" at bounding box center [83, 295] width 105 height 16
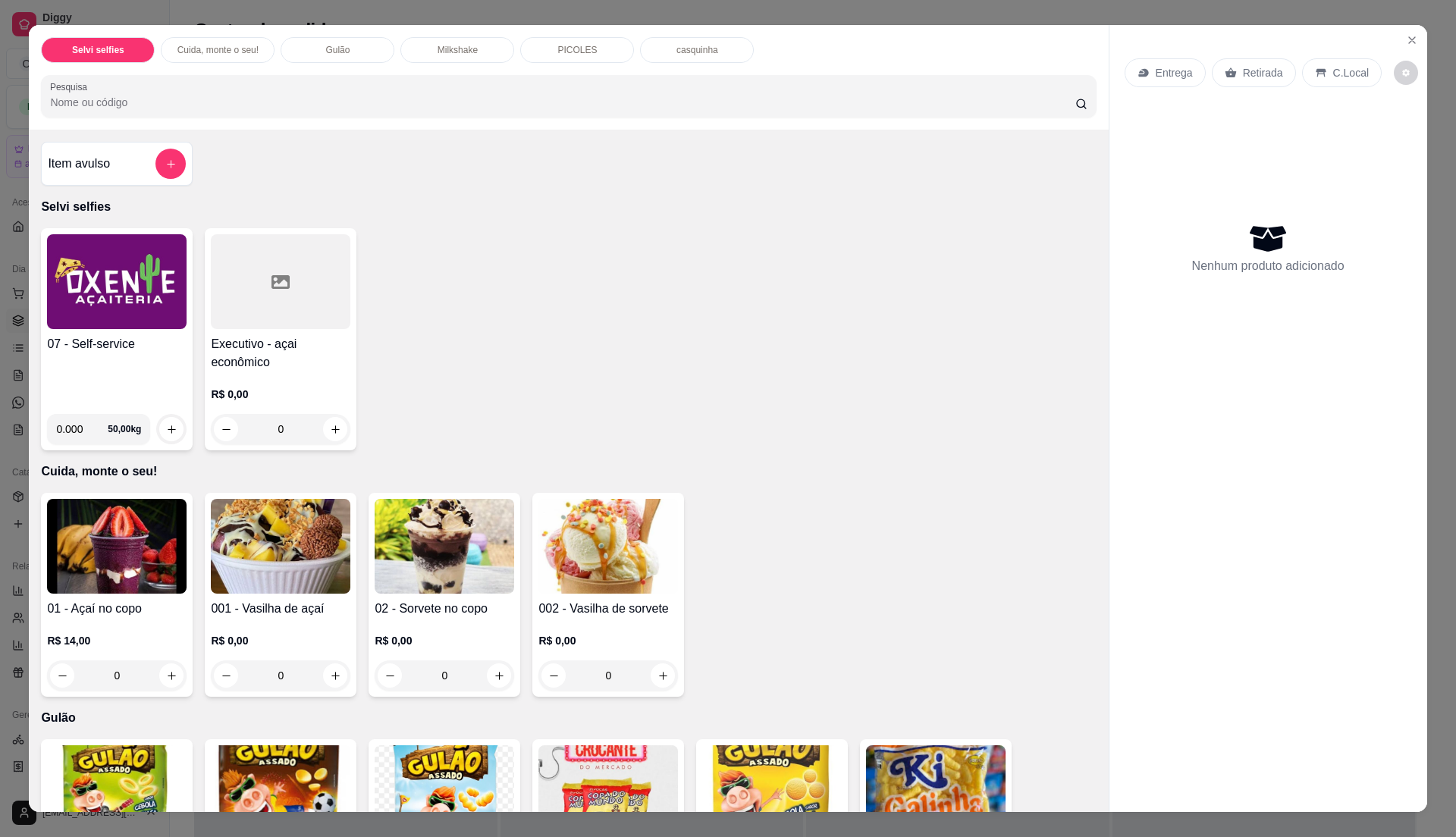
click at [122, 391] on div "07 - Self-service" at bounding box center [116, 368] width 139 height 67
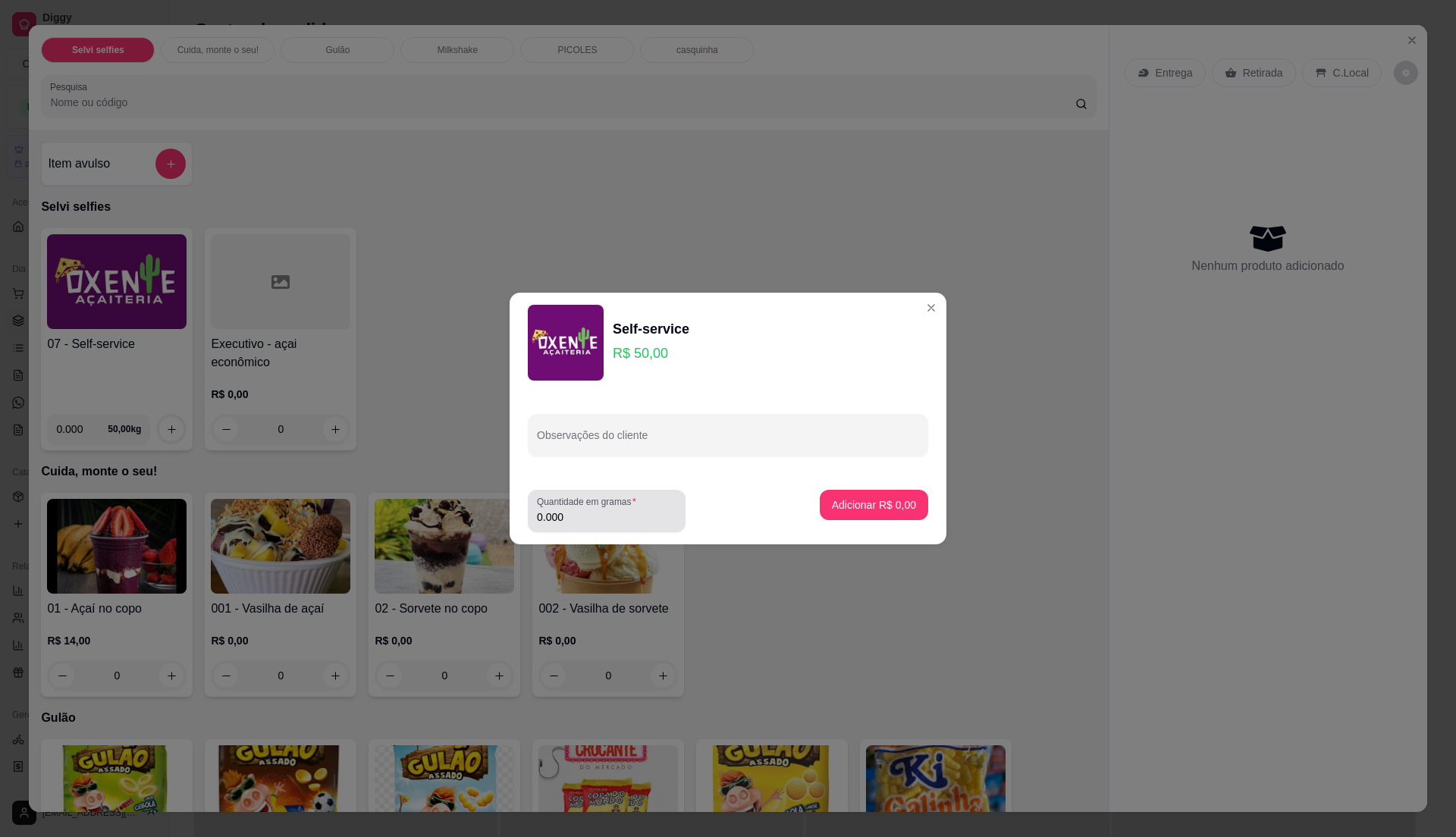
click at [618, 520] on input "0.000" at bounding box center [606, 517] width 139 height 16
type input "0.165"
click at [896, 495] on button "Adicionar R$ 8,25" at bounding box center [873, 505] width 105 height 29
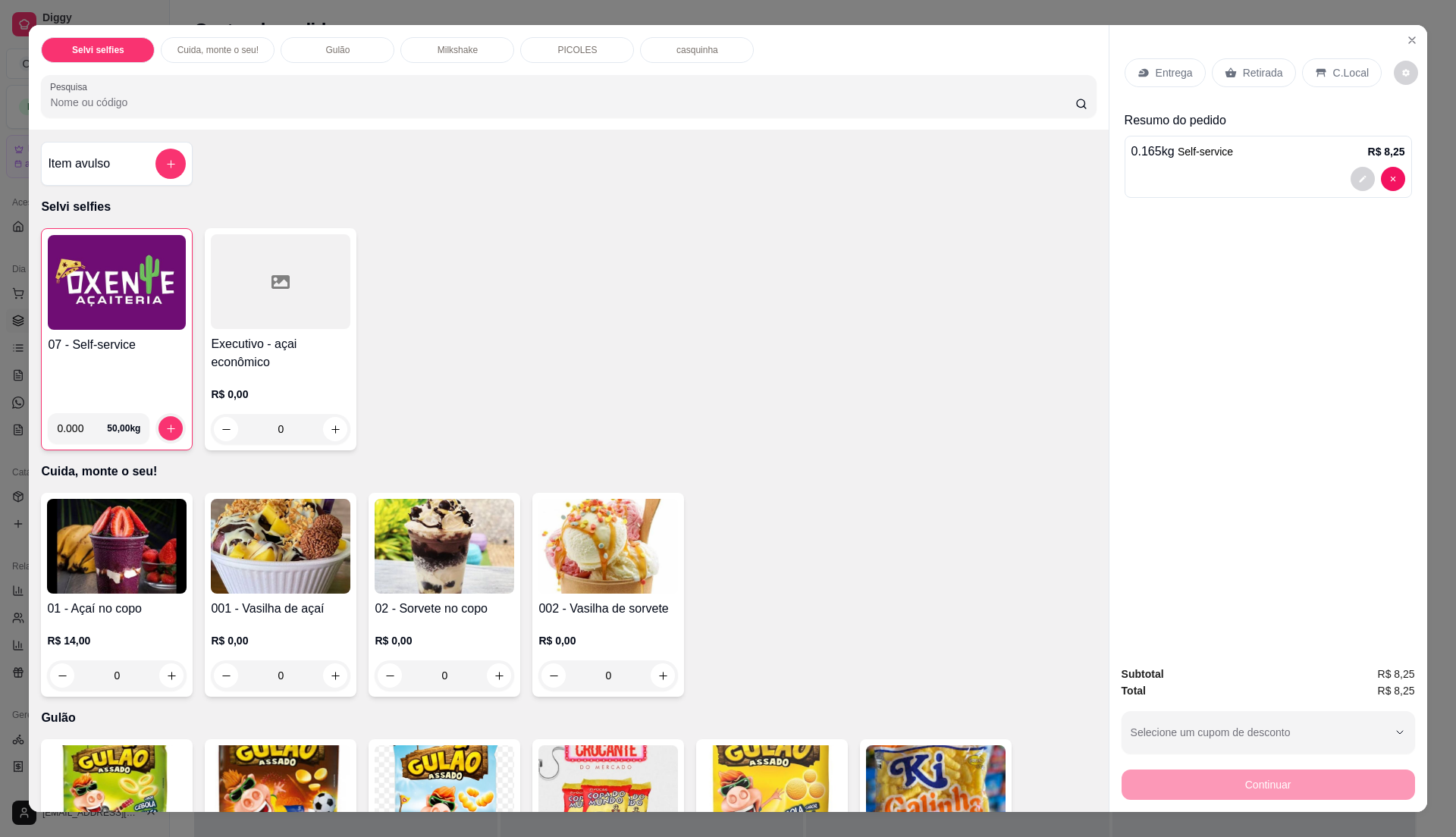
click at [1353, 71] on p "C.Local" at bounding box center [1351, 73] width 36 height 16
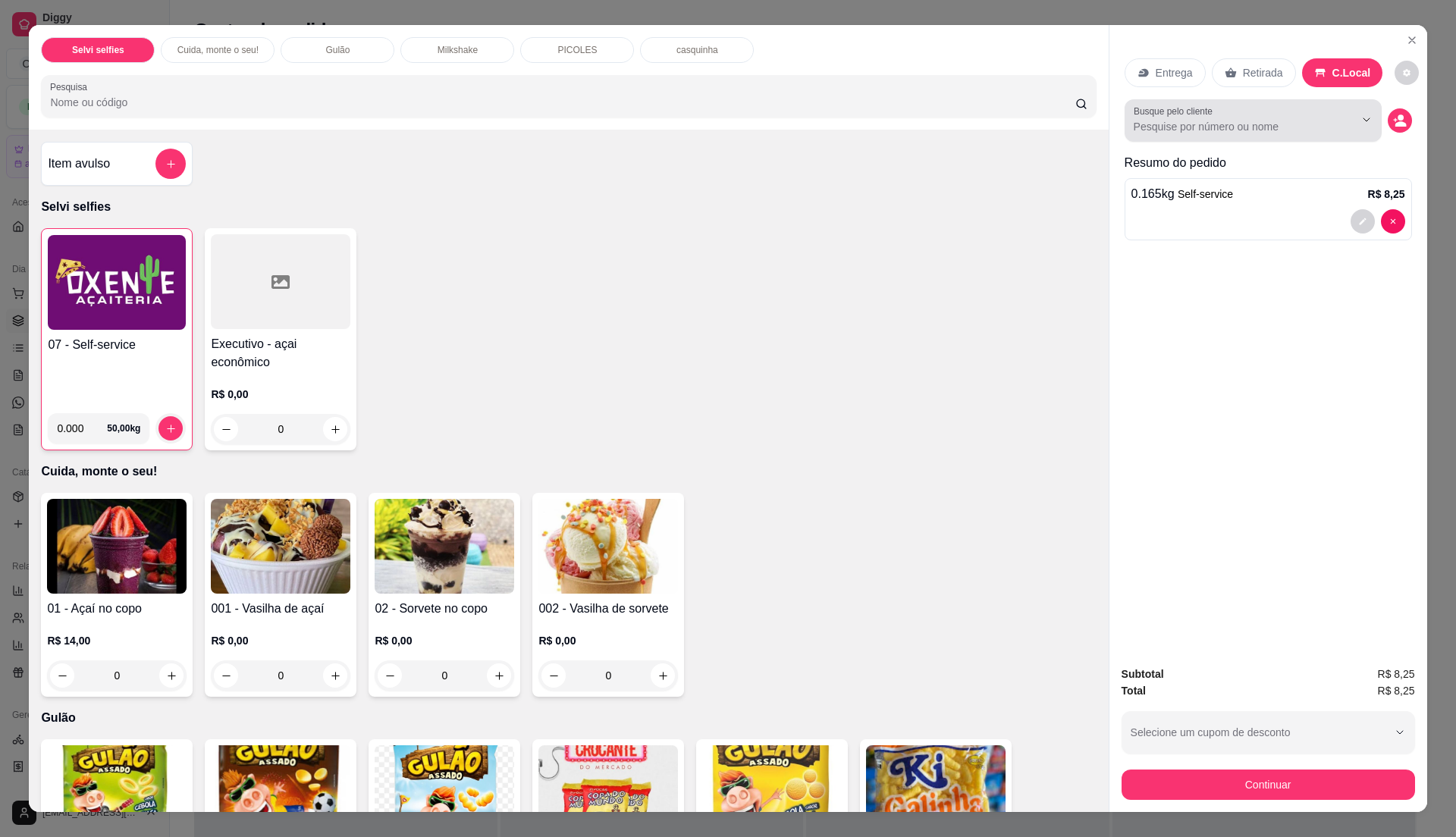
click at [1198, 114] on label "Busque pelo cliente" at bounding box center [1176, 111] width 85 height 13
click at [1198, 119] on input "Busque pelo cliente" at bounding box center [1232, 126] width 196 height 16
type input "maya"
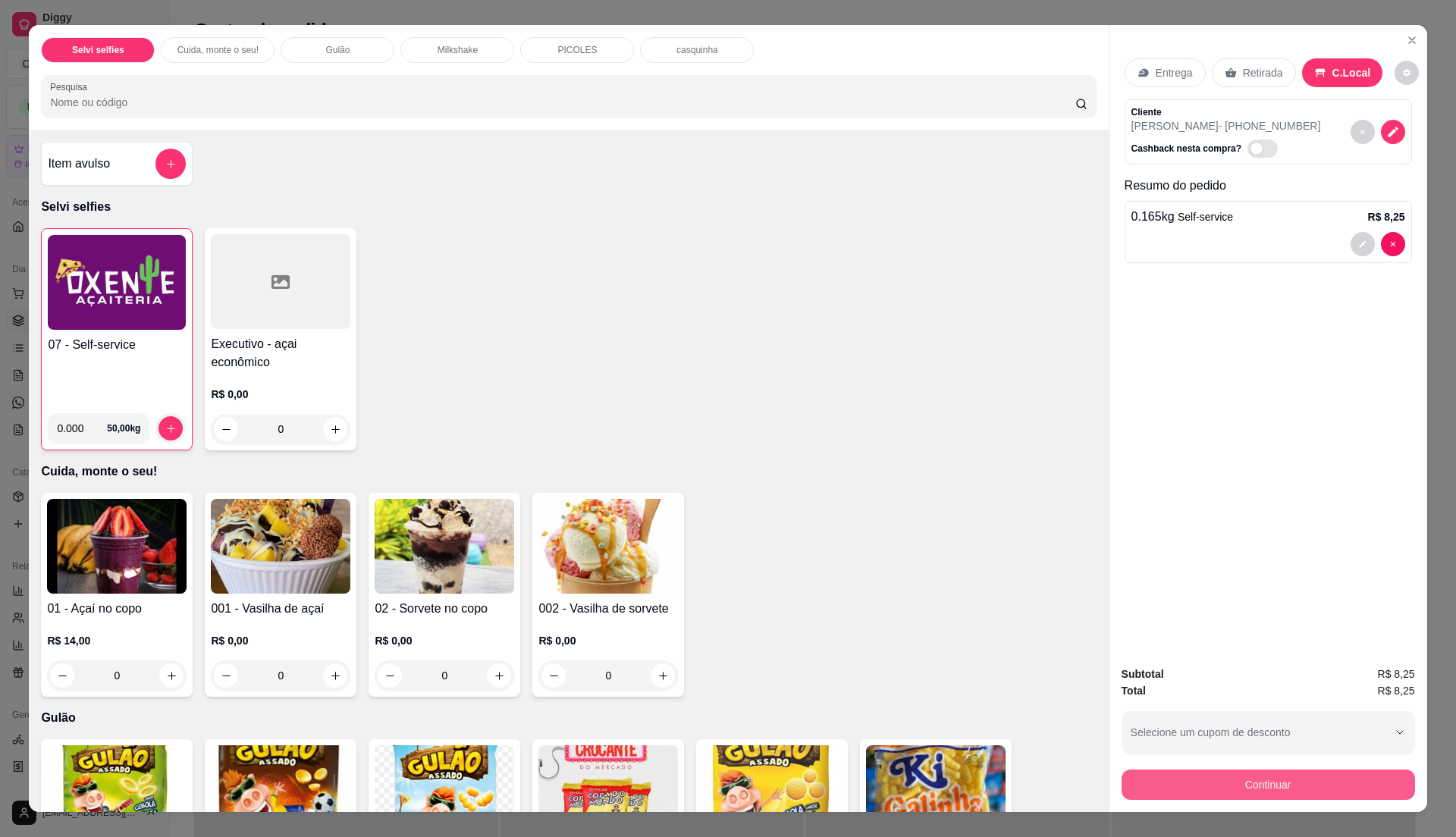
click at [1263, 788] on button "Continuar" at bounding box center [1268, 784] width 294 height 30
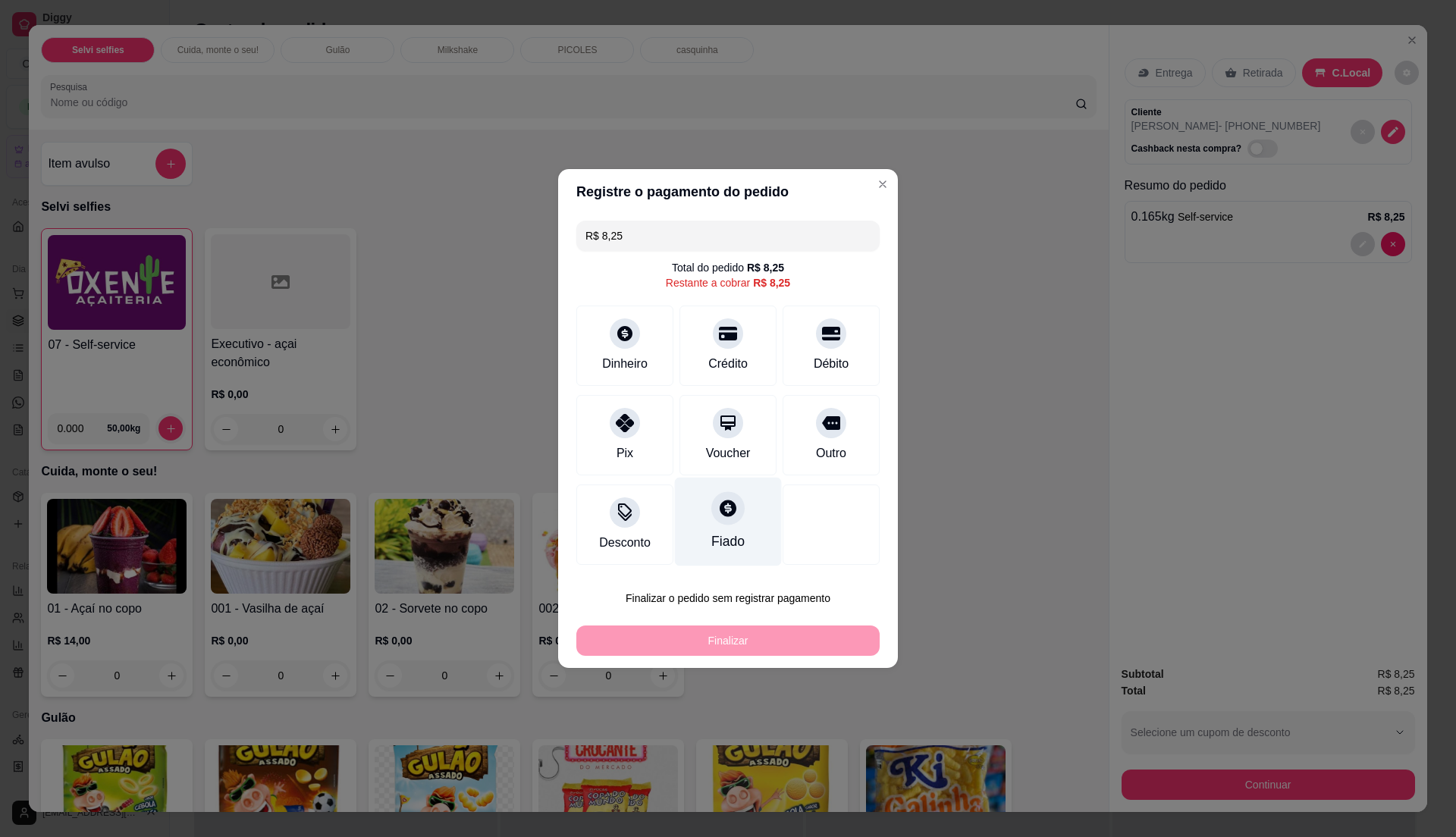
click at [747, 534] on div "Fiado" at bounding box center [728, 521] width 107 height 88
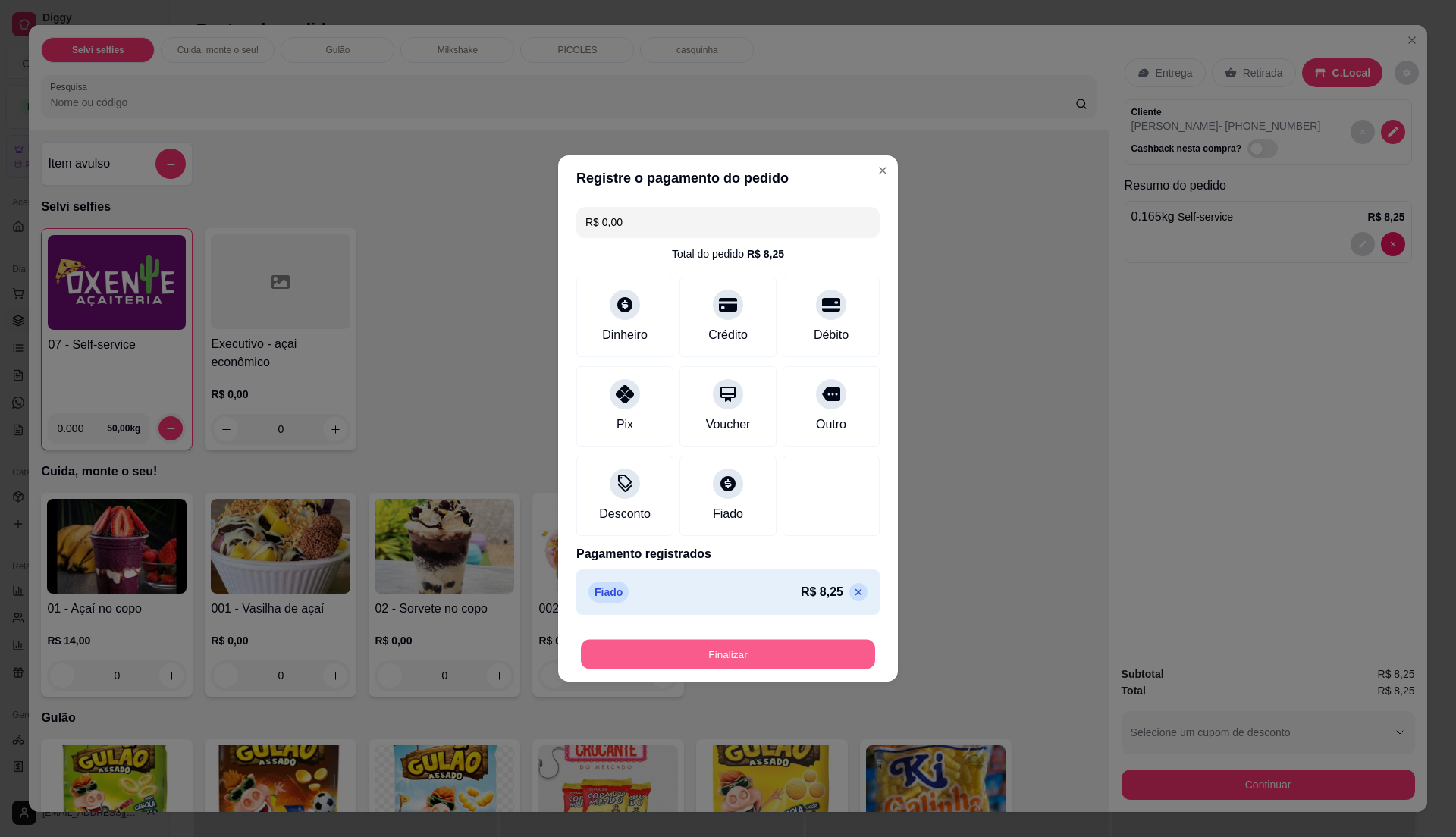
click at [723, 655] on button "Finalizar" at bounding box center [728, 654] width 294 height 29
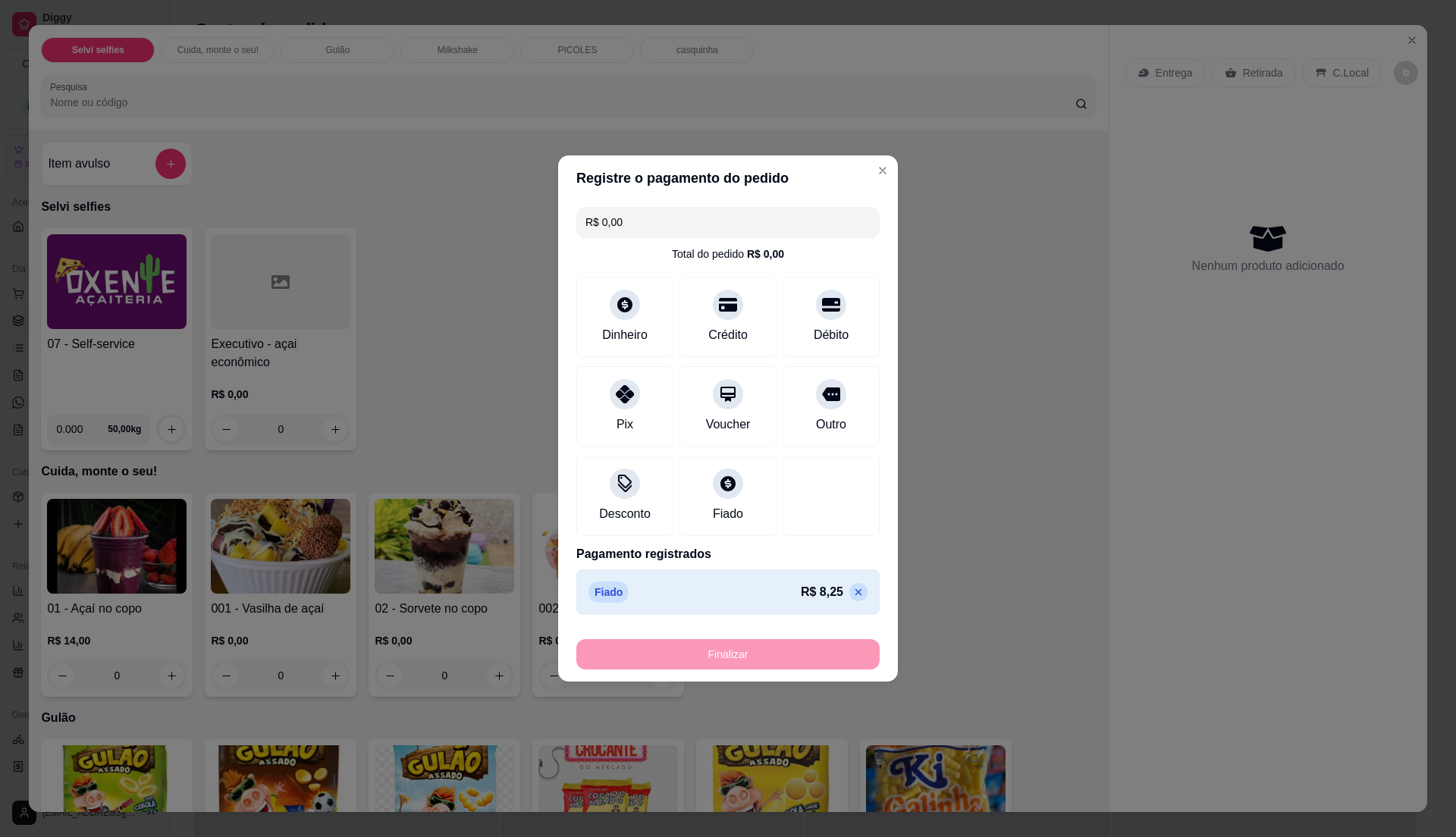
type input "-R$ 8,25"
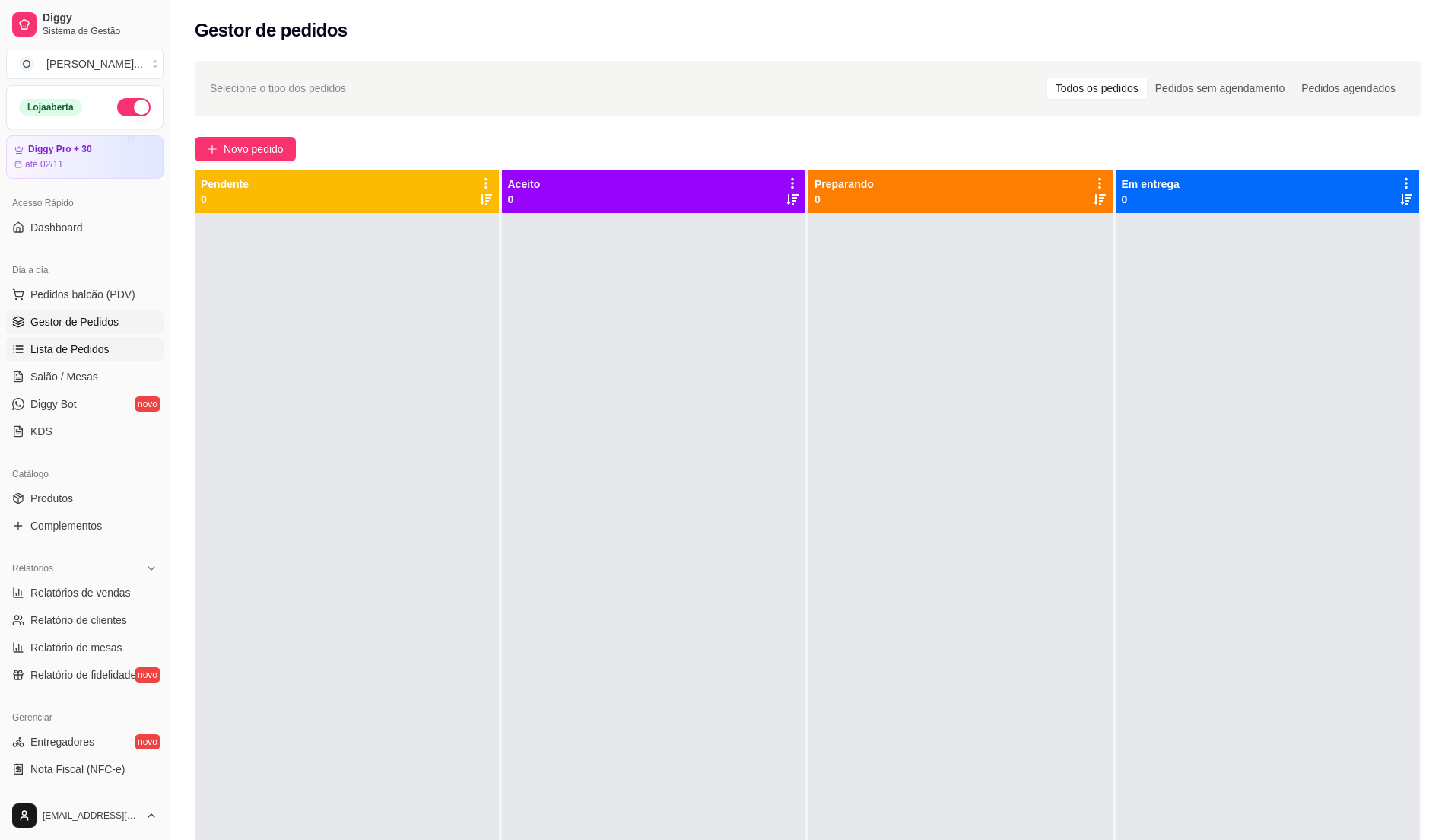
click at [103, 353] on span "Lista de Pedidos" at bounding box center [69, 349] width 79 height 16
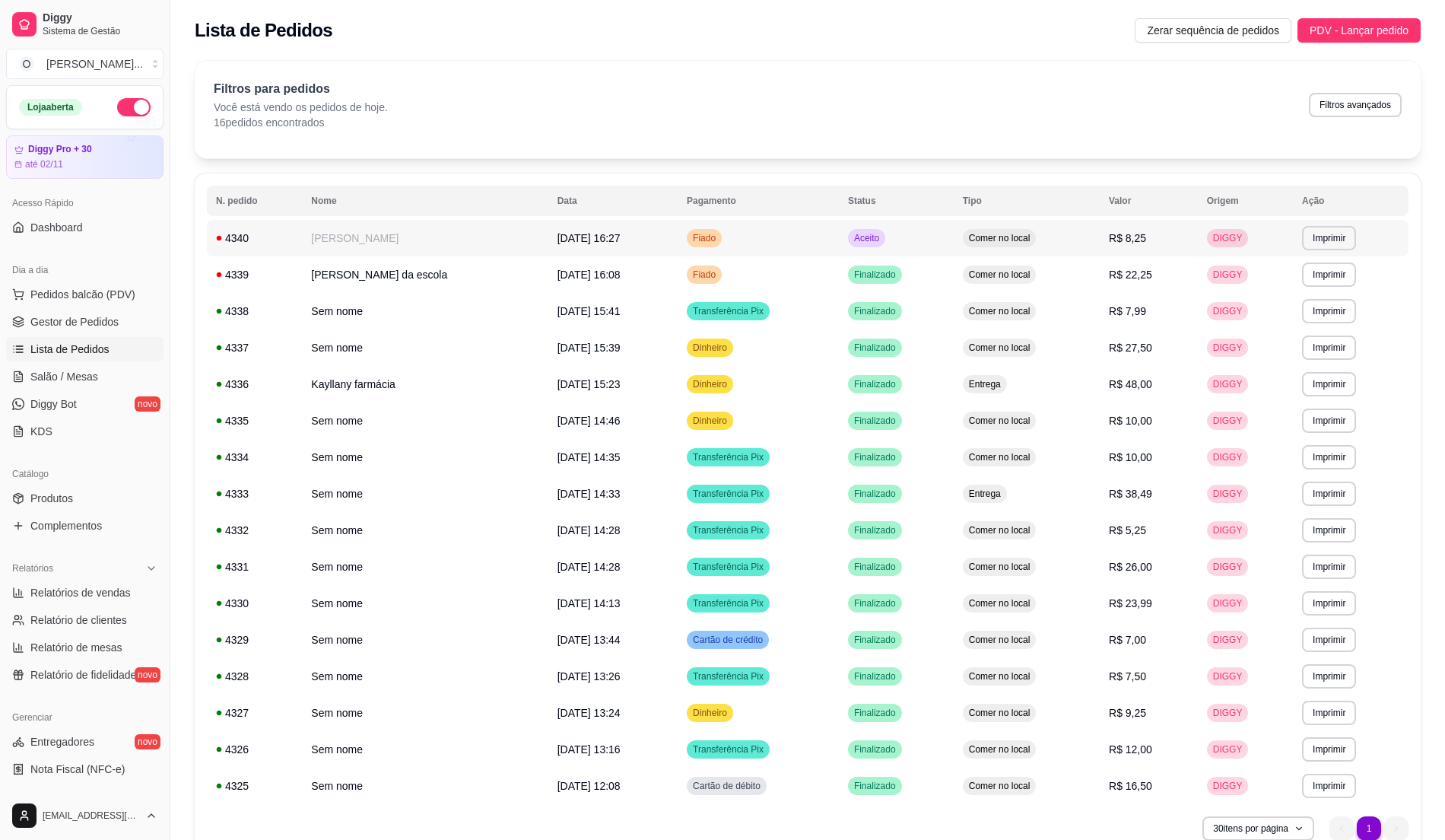
click at [811, 244] on td "Fiado" at bounding box center [758, 237] width 161 height 36
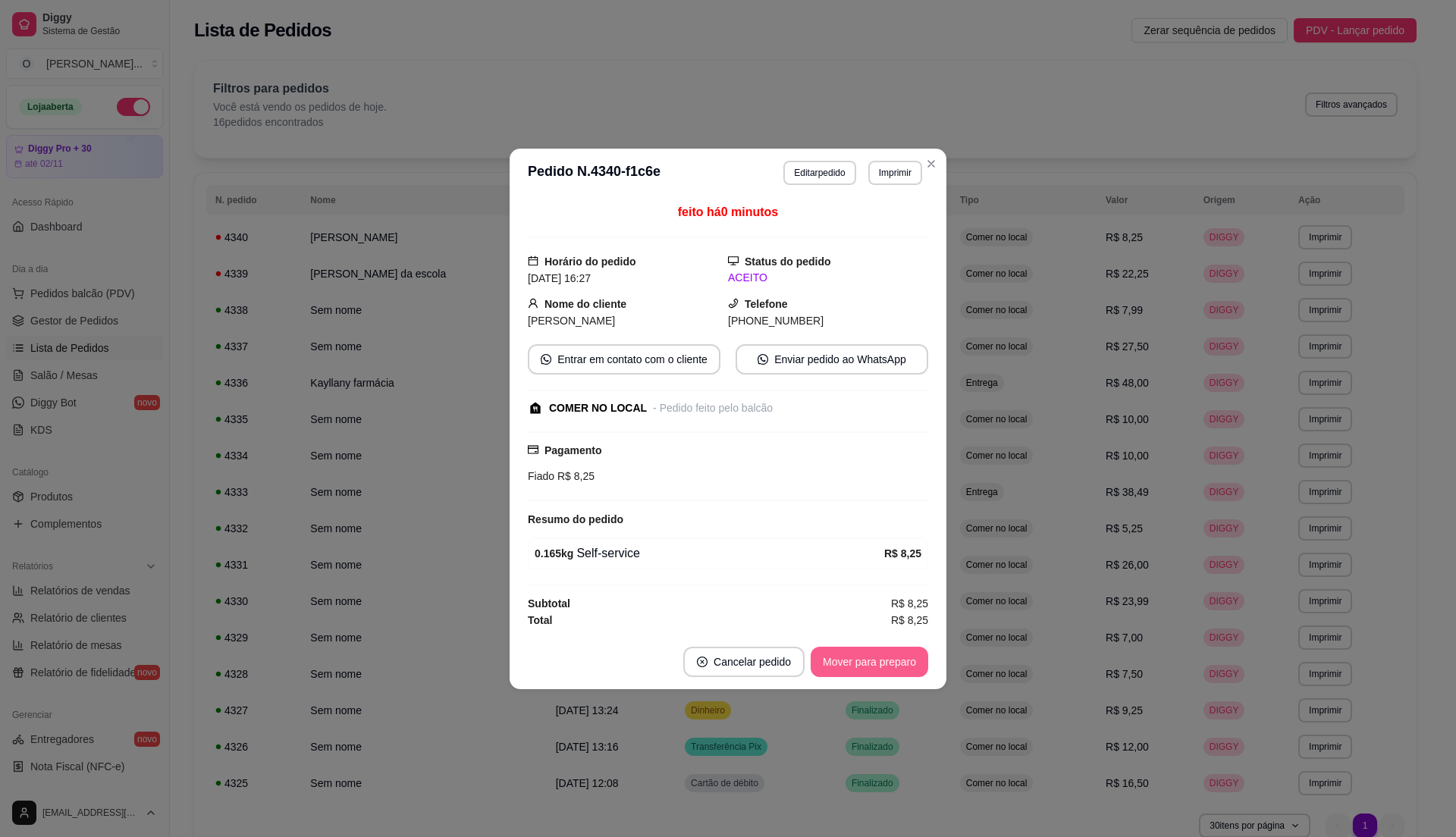
click at [846, 656] on button "Mover para preparo" at bounding box center [869, 661] width 118 height 30
click at [846, 656] on button "Mover para retirada disponível" at bounding box center [843, 661] width 162 height 29
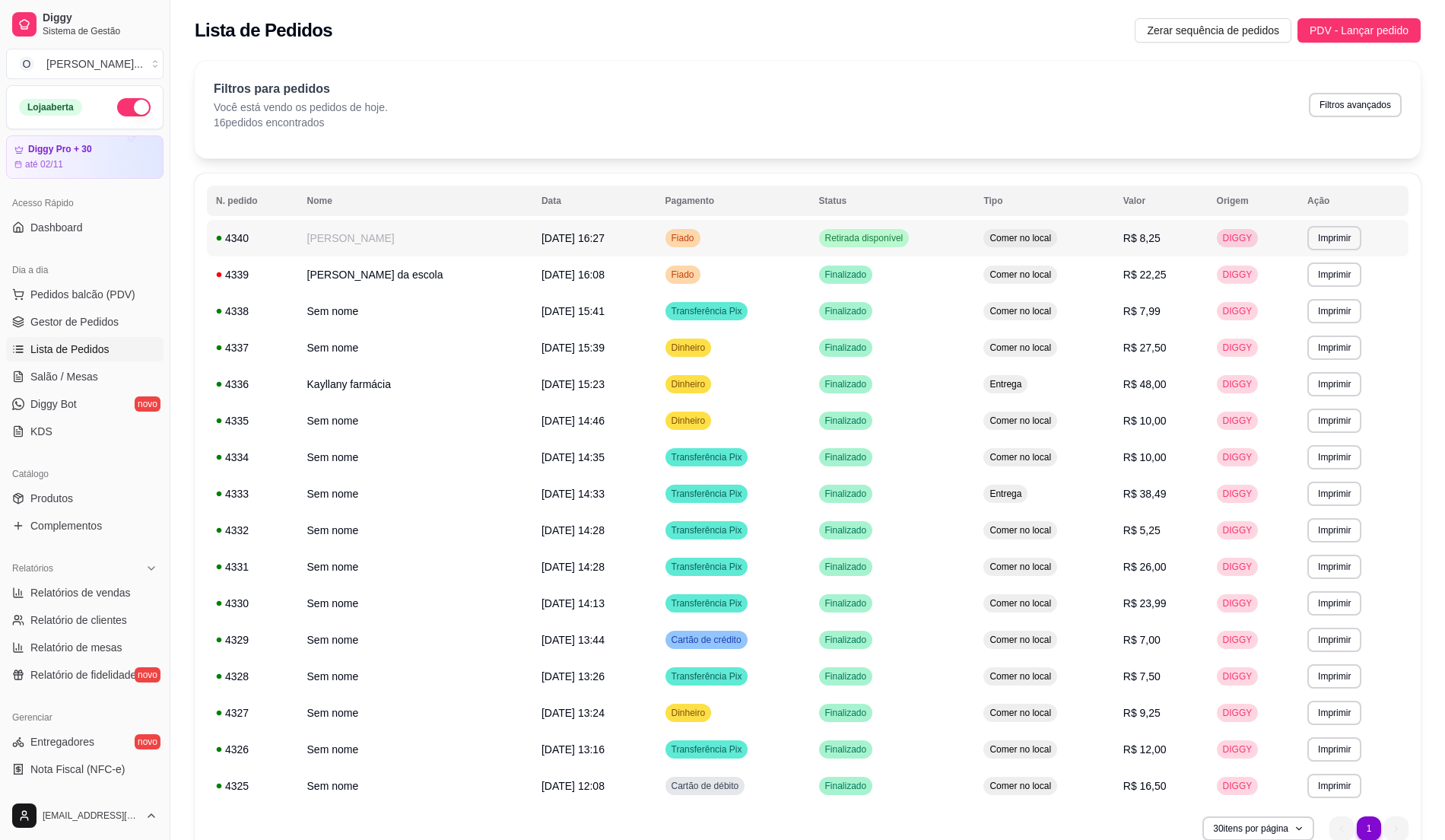
click at [1072, 243] on td "Comer no local" at bounding box center [1044, 237] width 140 height 36
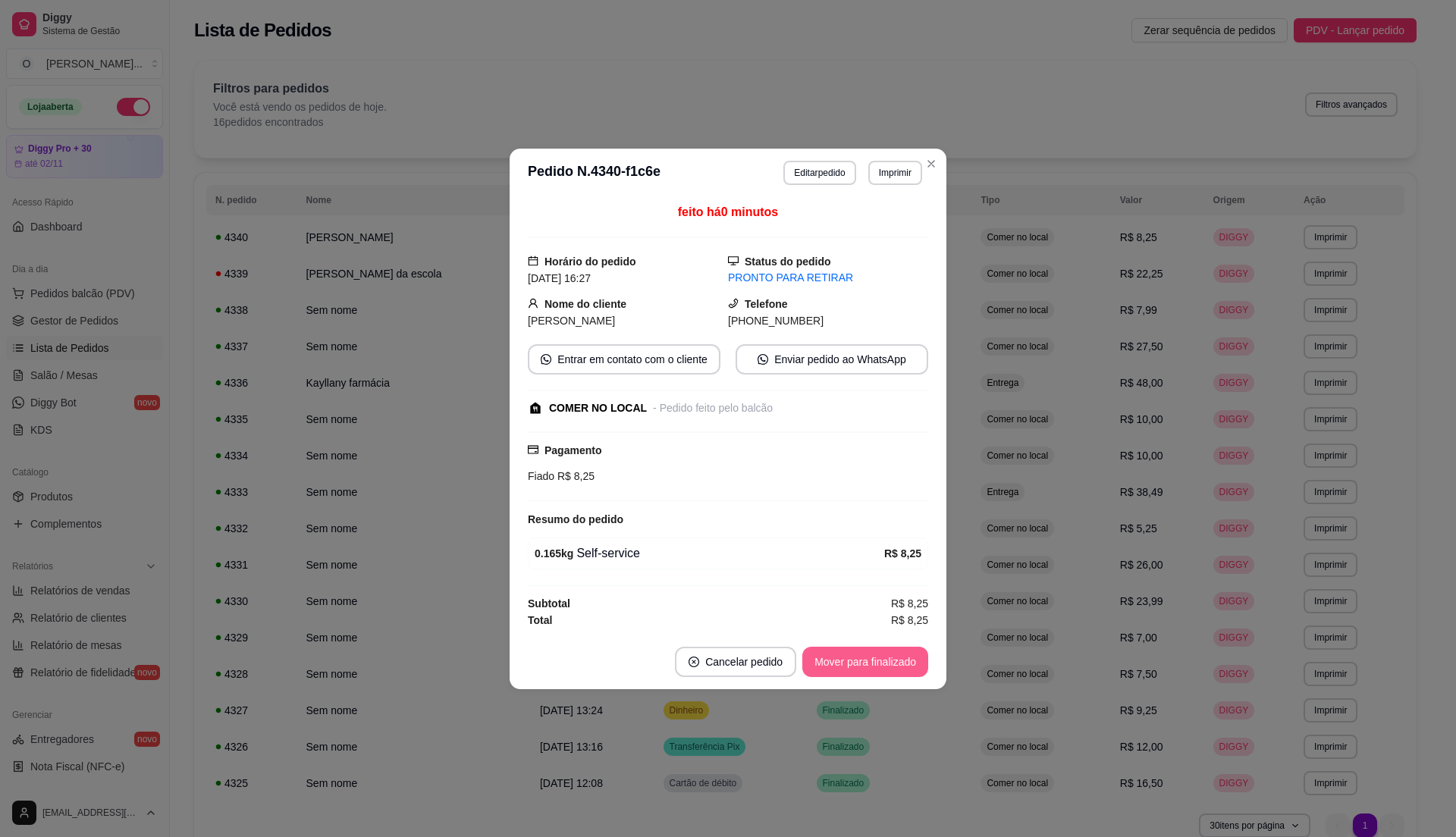
click at [852, 658] on button "Mover para finalizado" at bounding box center [865, 661] width 125 height 30
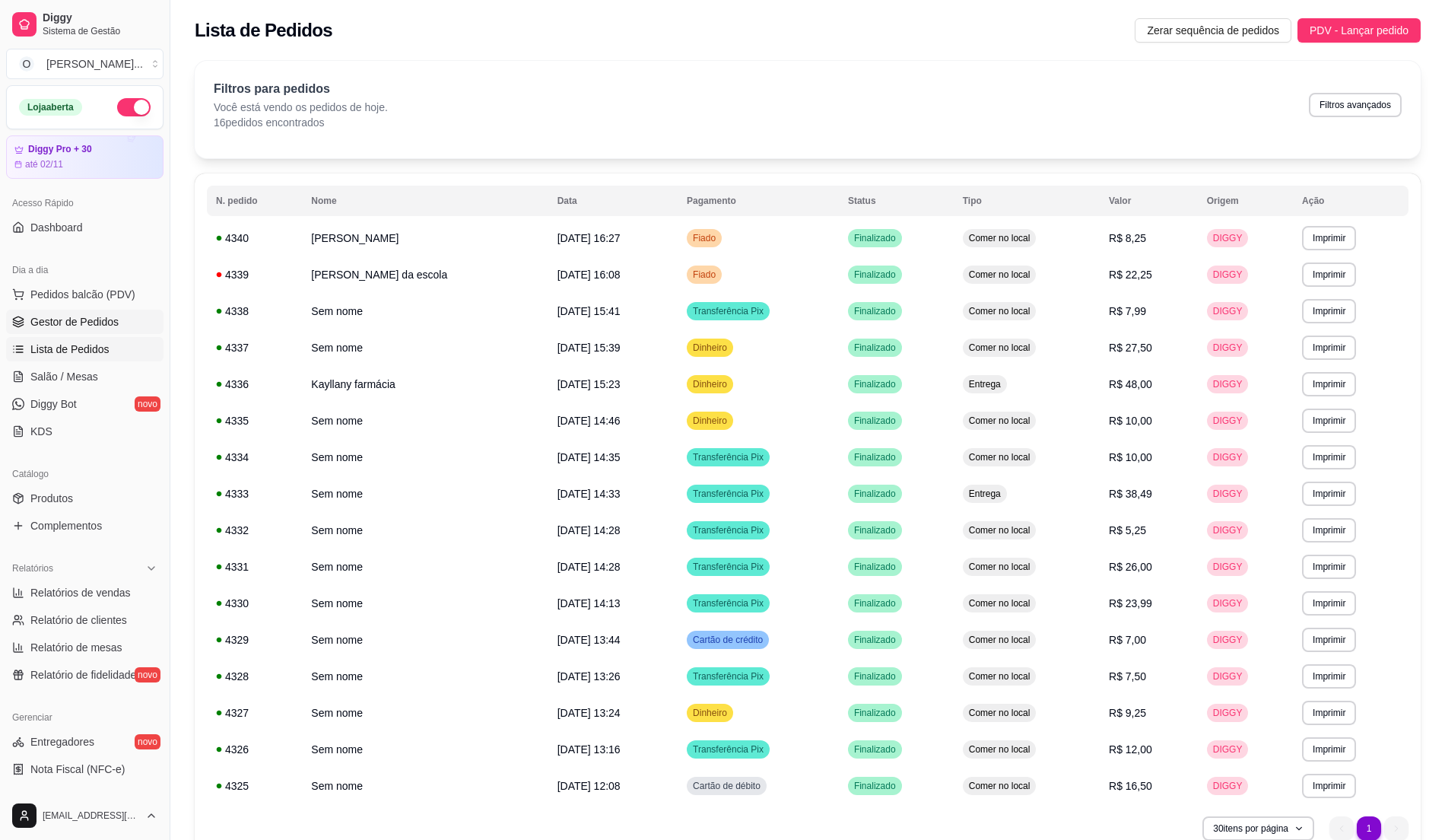
click at [85, 330] on span "Gestor de Pedidos" at bounding box center [74, 322] width 88 height 16
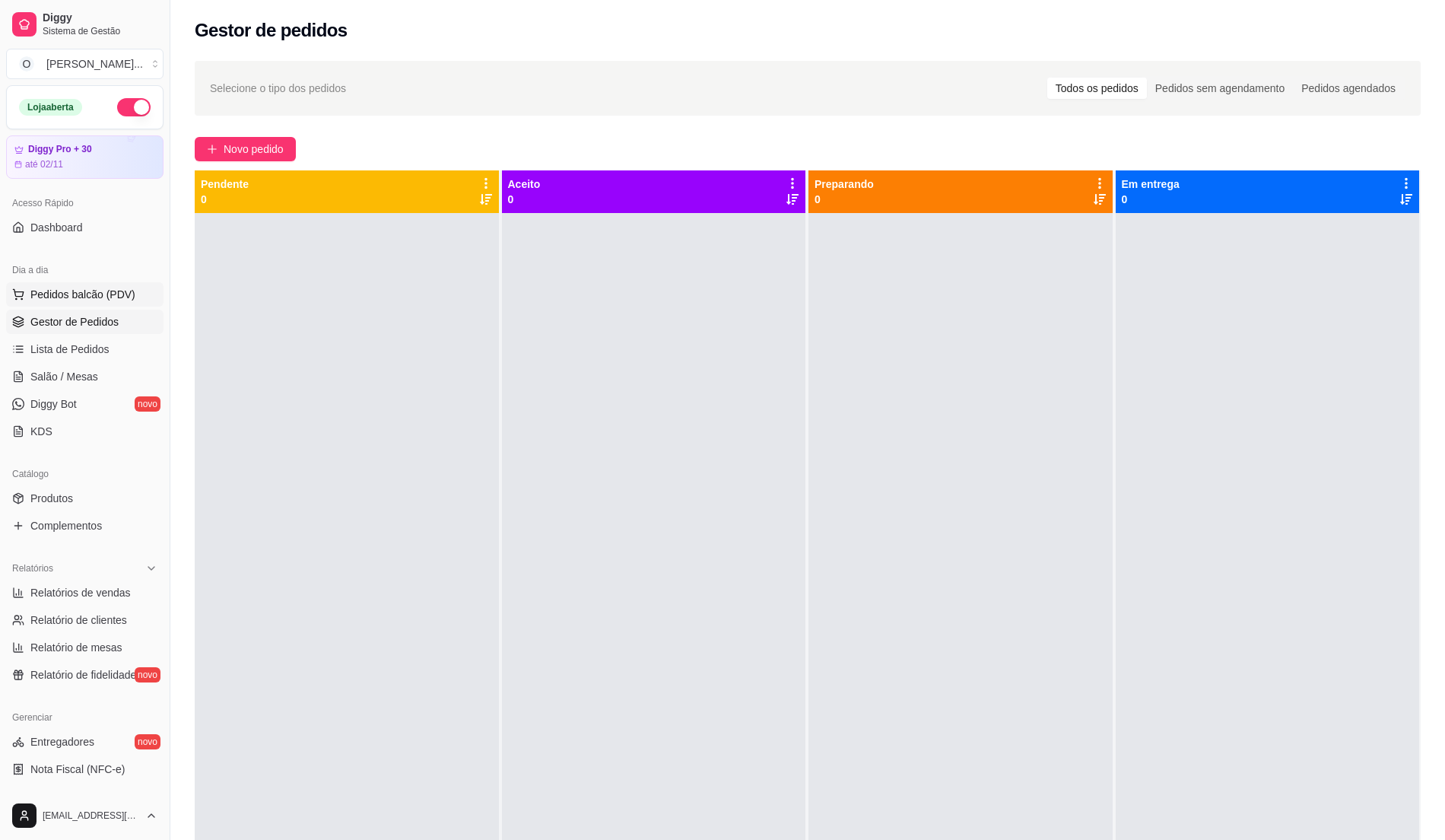
click at [64, 301] on span "Pedidos balcão (PDV)" at bounding box center [83, 295] width 105 height 16
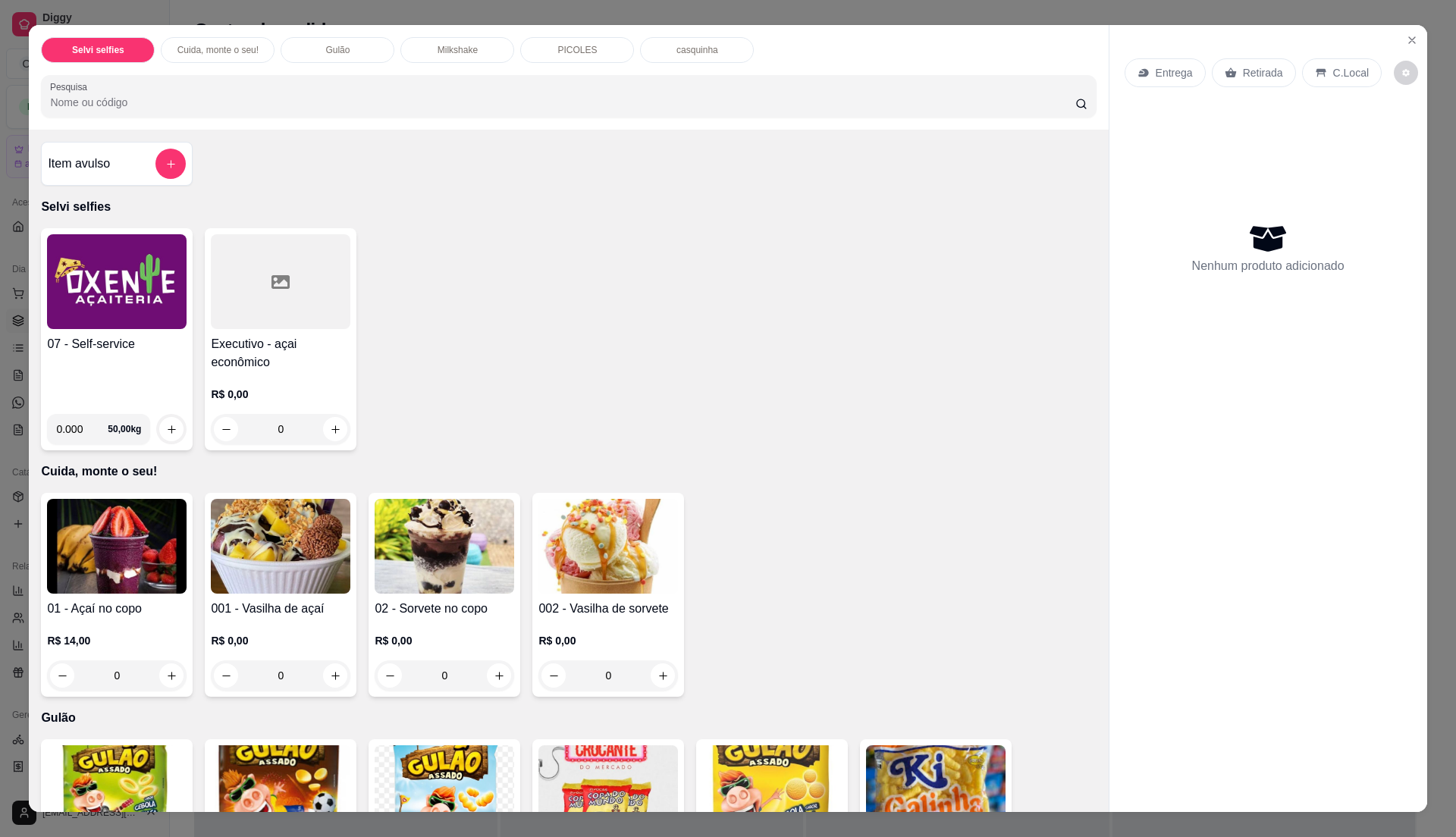
click at [78, 306] on img at bounding box center [116, 281] width 139 height 94
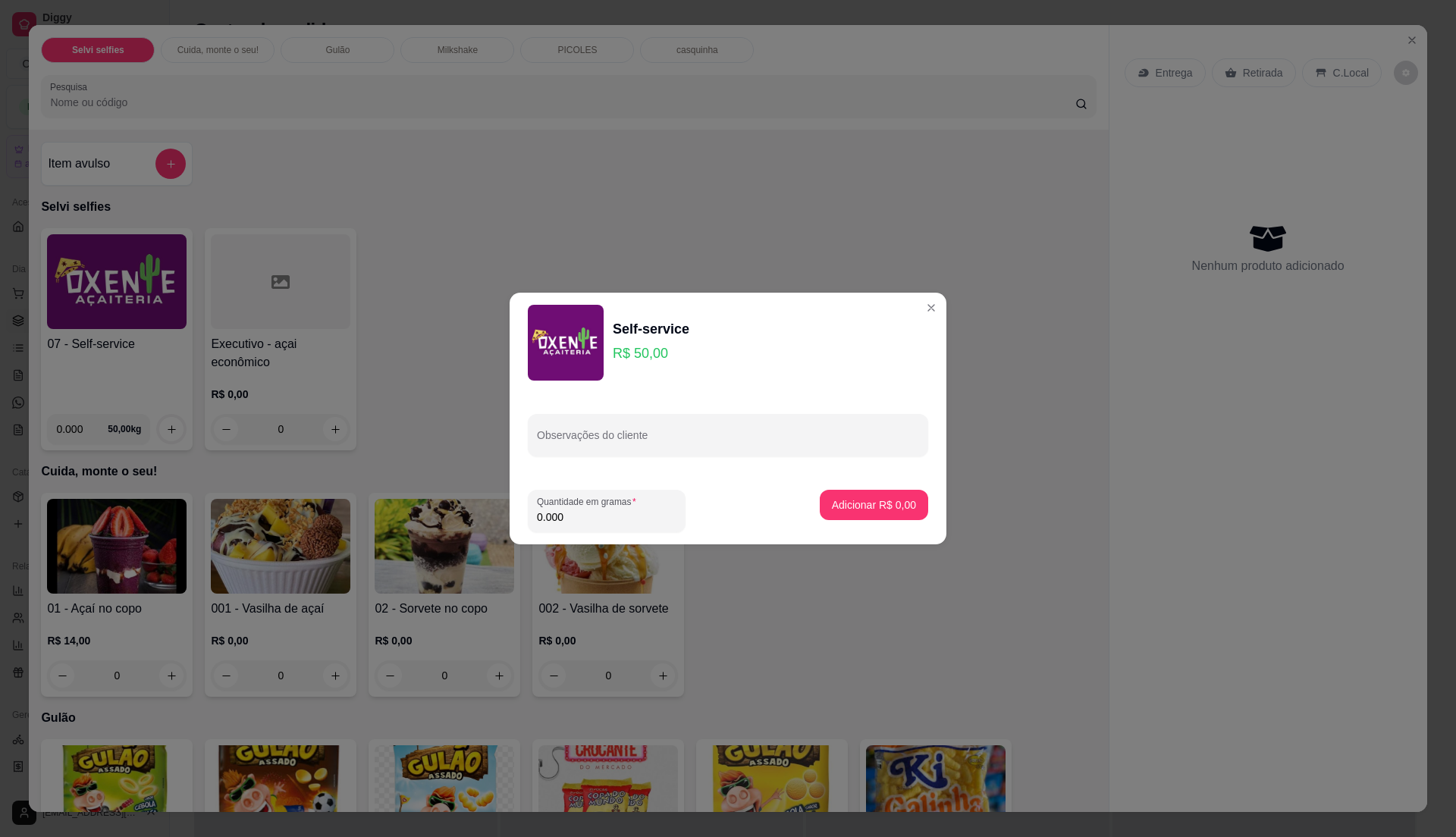
click at [629, 518] on input "0.000" at bounding box center [606, 517] width 139 height 16
type input "0.21"
click at [843, 497] on p "Adicionar R$ 10,50" at bounding box center [871, 504] width 88 height 15
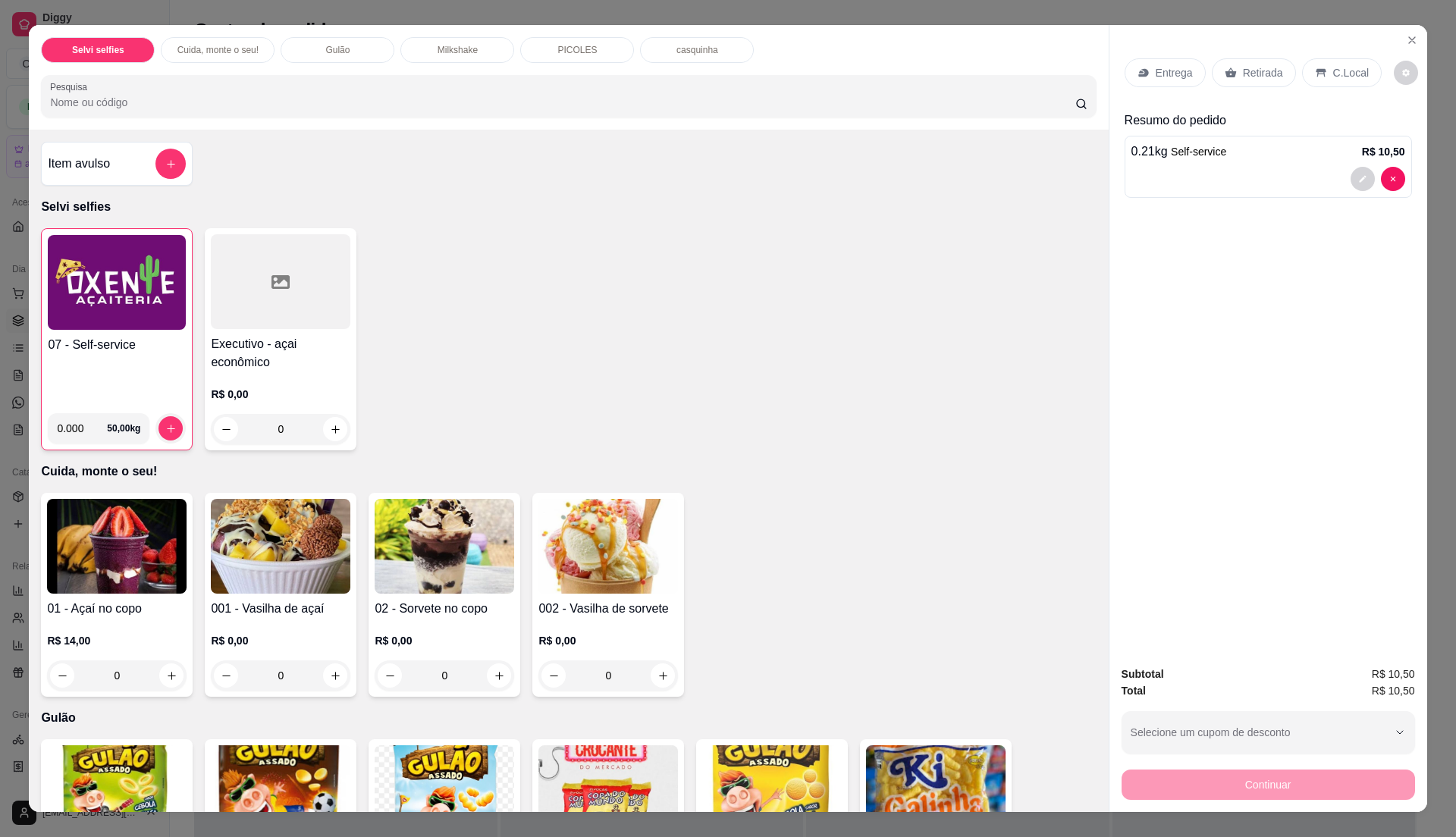
click at [1354, 55] on div "Entrega Retirada C.Local" at bounding box center [1267, 73] width 287 height 53
click at [1347, 68] on p "C.Local" at bounding box center [1351, 73] width 36 height 16
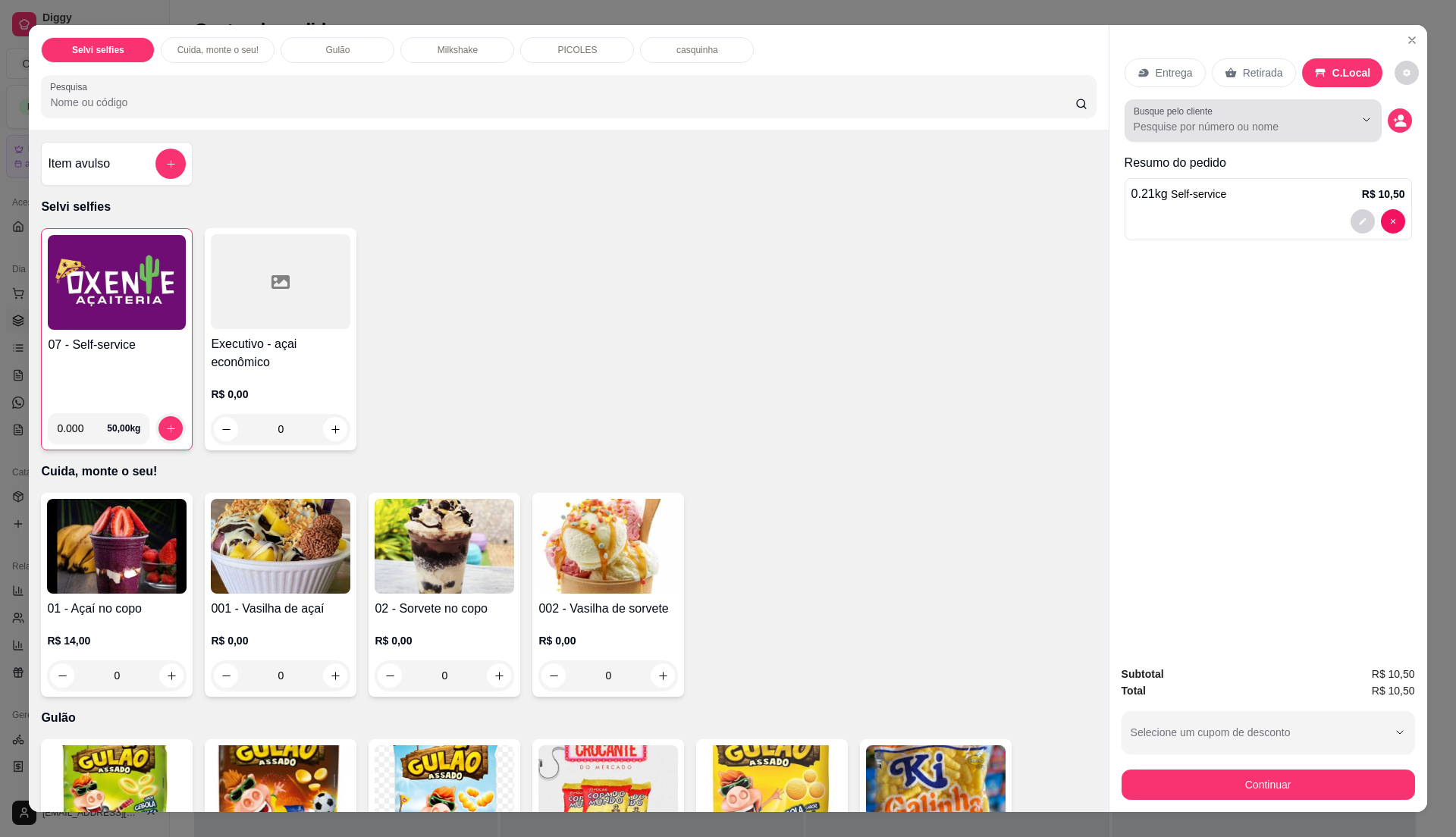
click at [1268, 125] on input "Busque pelo cliente" at bounding box center [1232, 126] width 196 height 16
type input "vito"
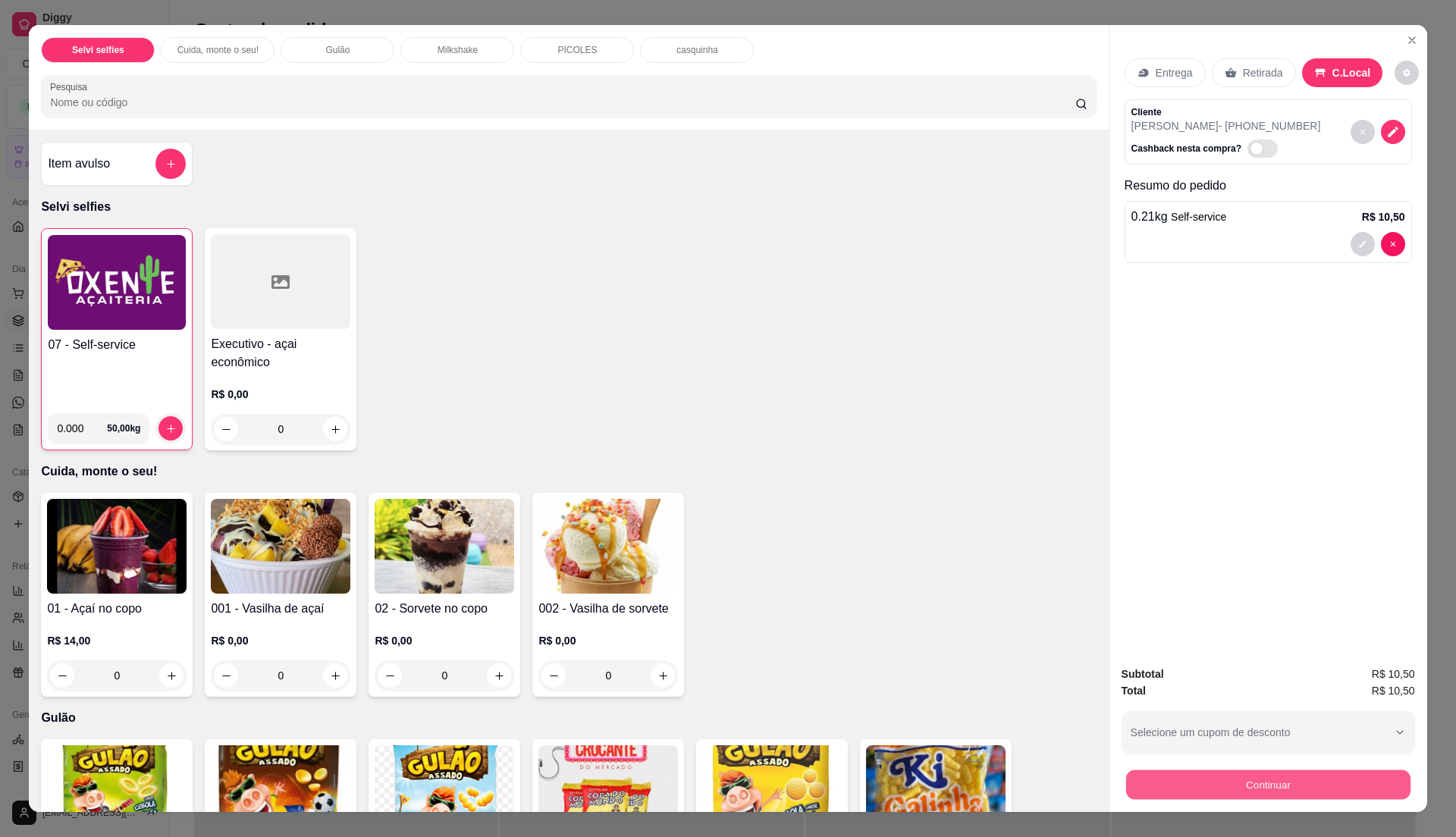
click at [1269, 789] on button "Continuar" at bounding box center [1267, 784] width 284 height 29
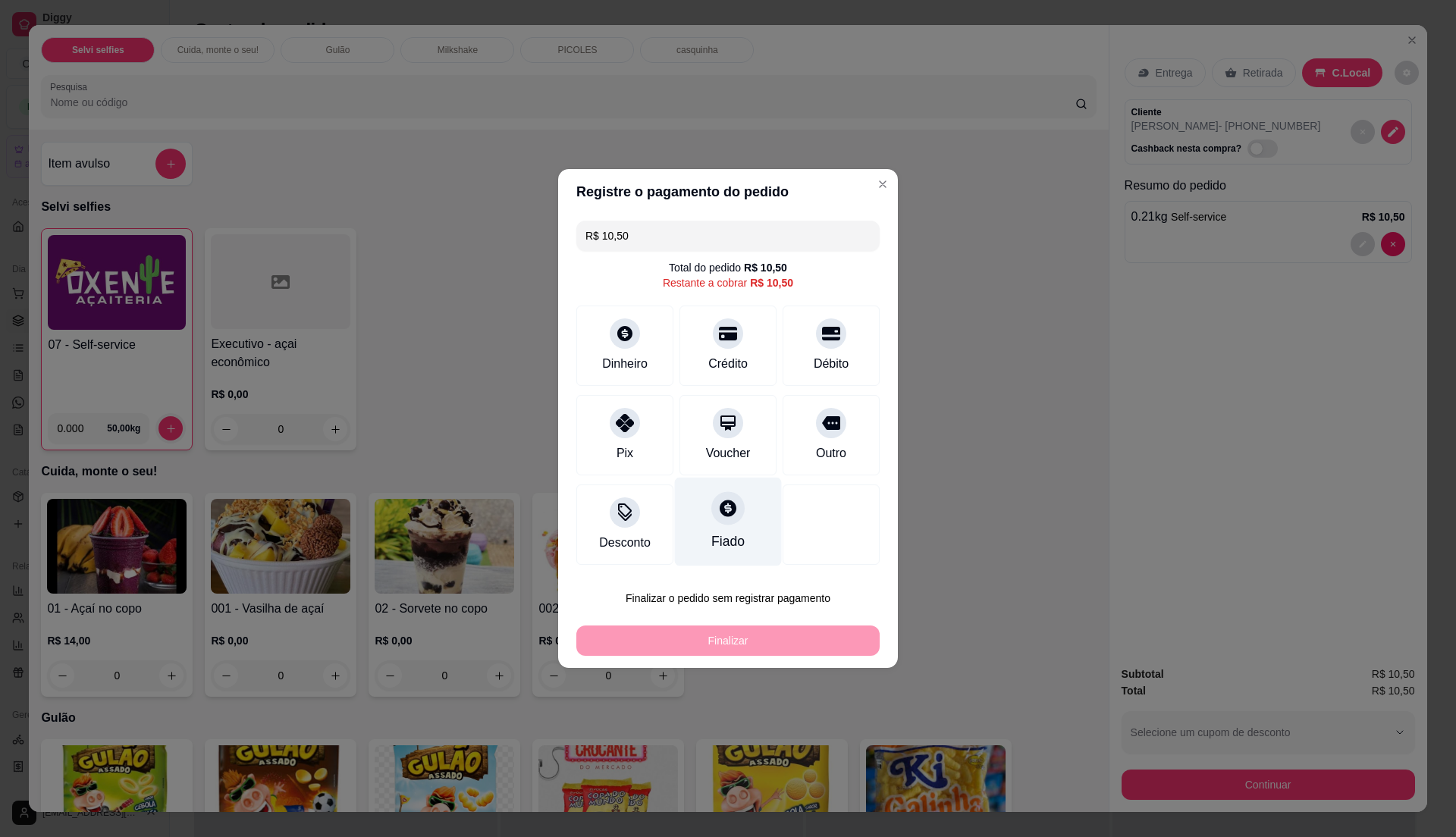
click at [711, 521] on div at bounding box center [728, 507] width 33 height 33
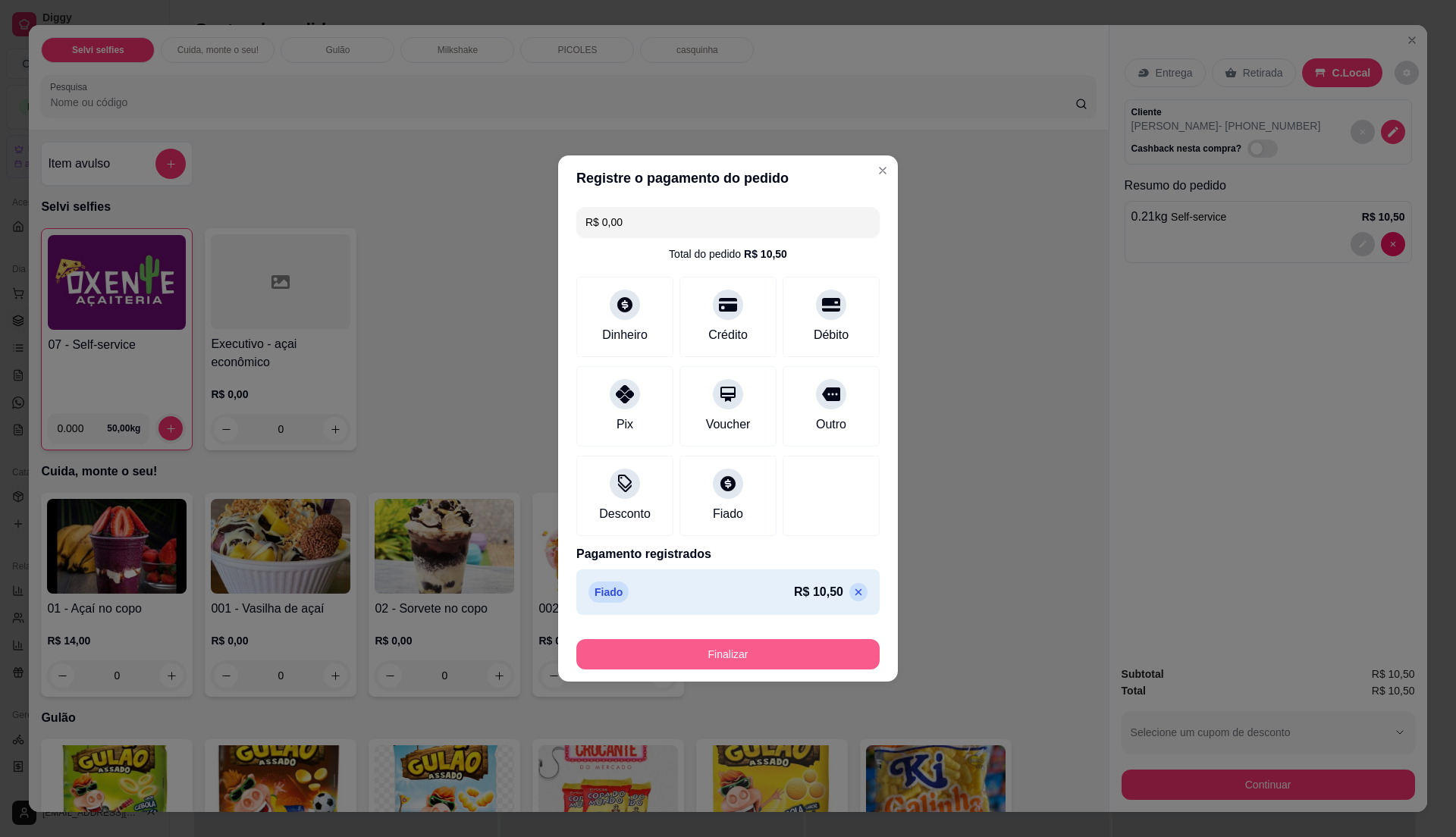
click at [749, 653] on button "Finalizar" at bounding box center [728, 653] width 303 height 30
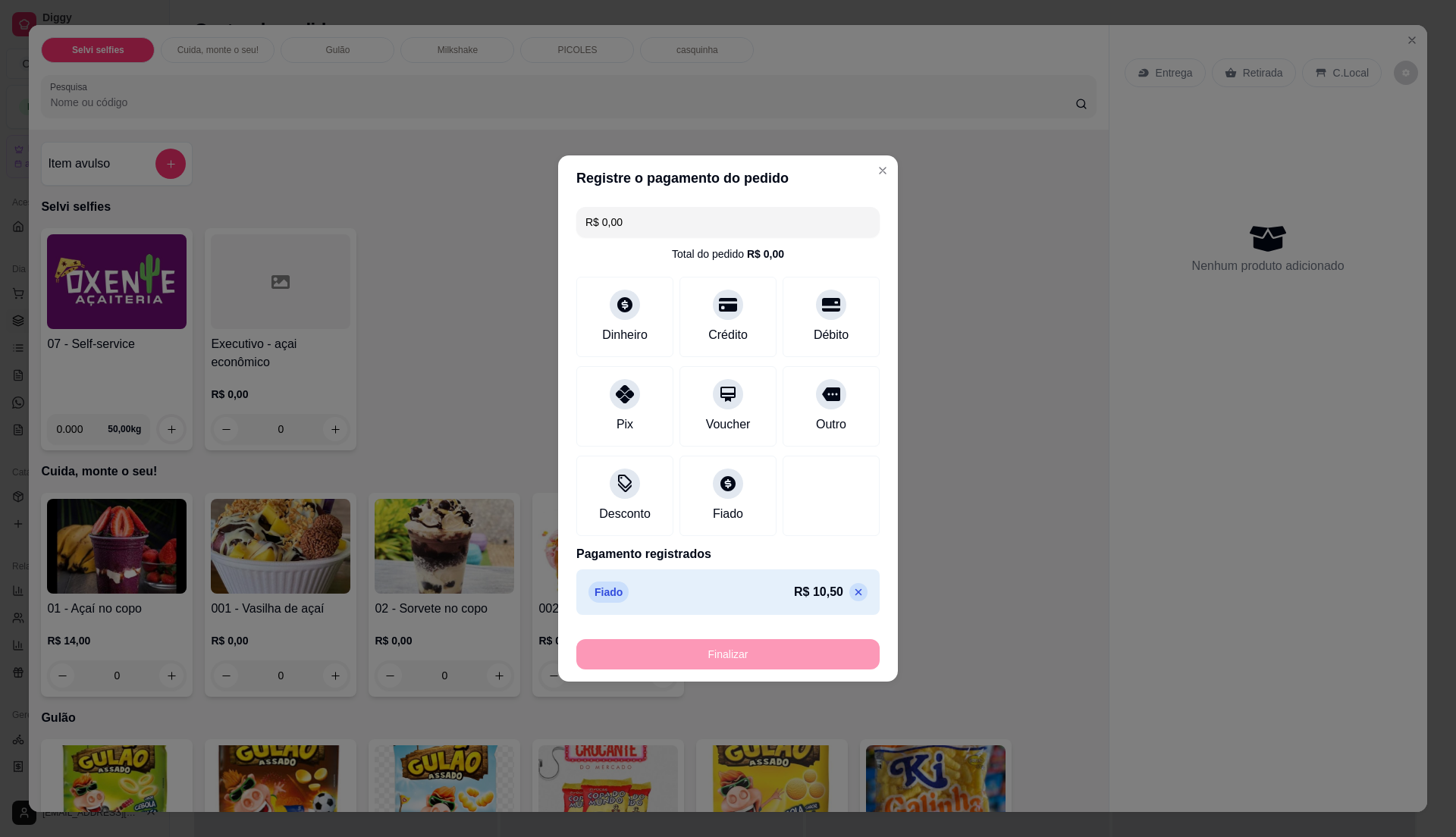
type input "-R$ 10,50"
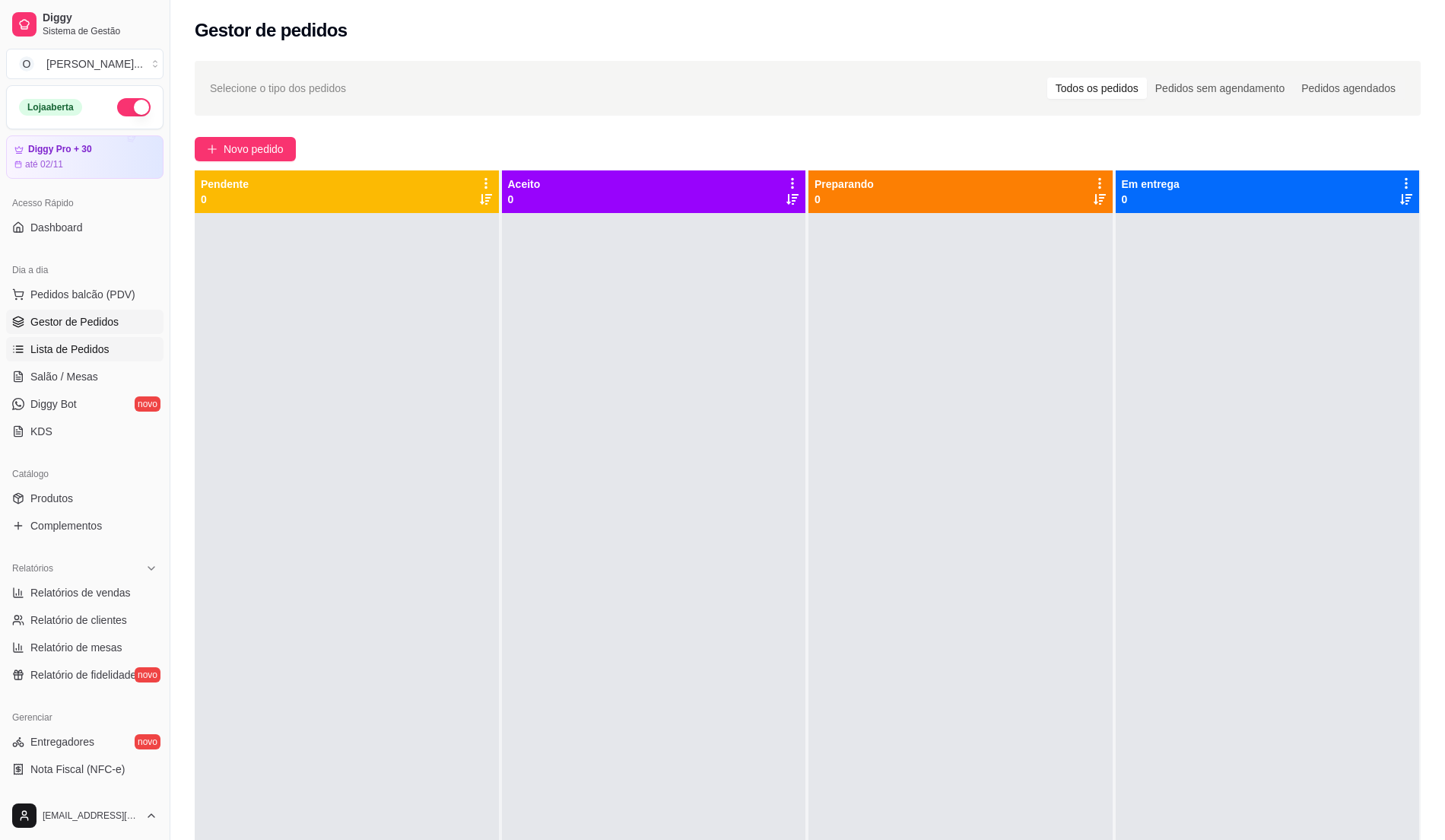
click at [80, 347] on span "Lista de Pedidos" at bounding box center [69, 349] width 79 height 16
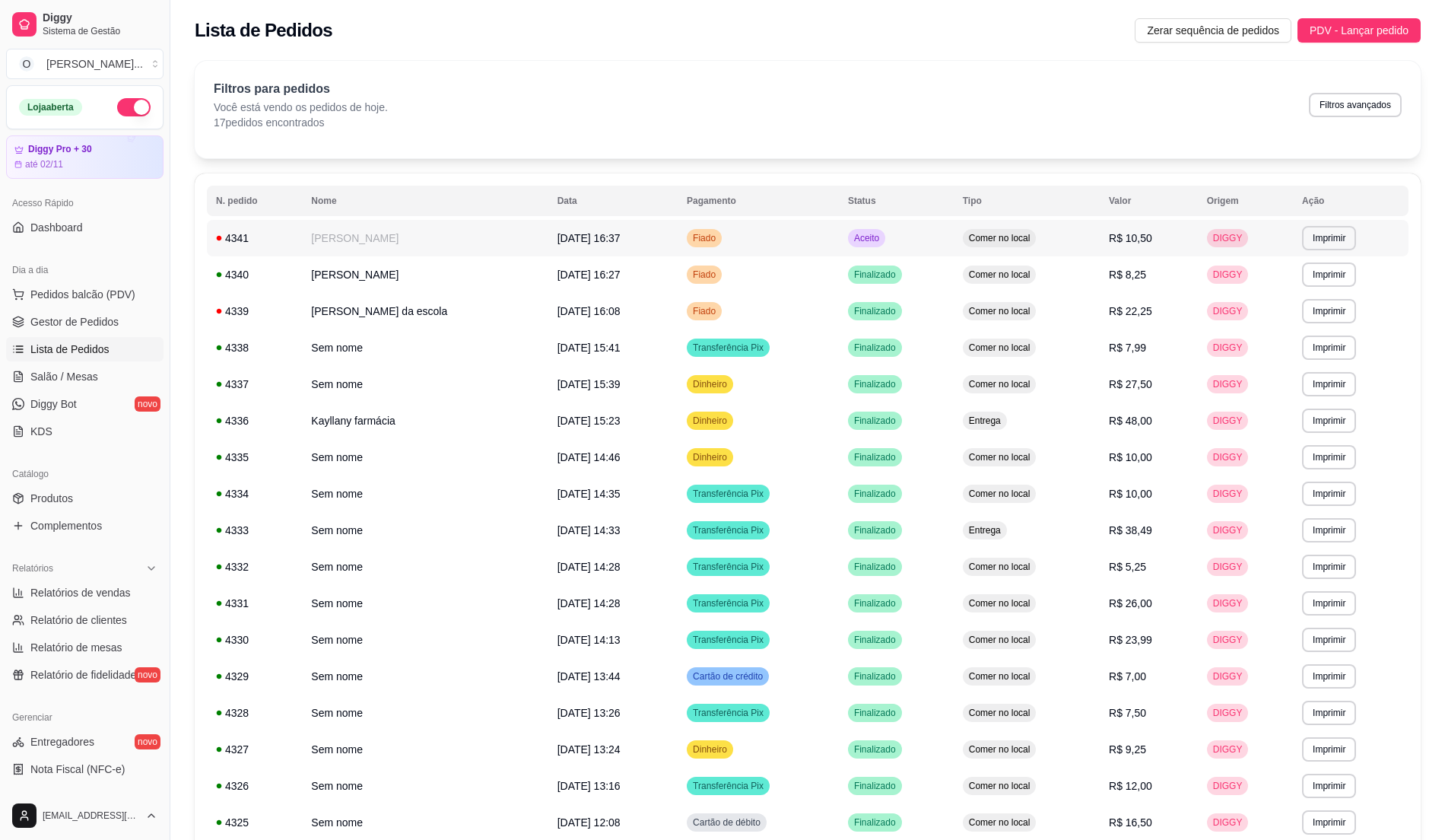
click at [788, 232] on td "Fiado" at bounding box center [758, 237] width 161 height 36
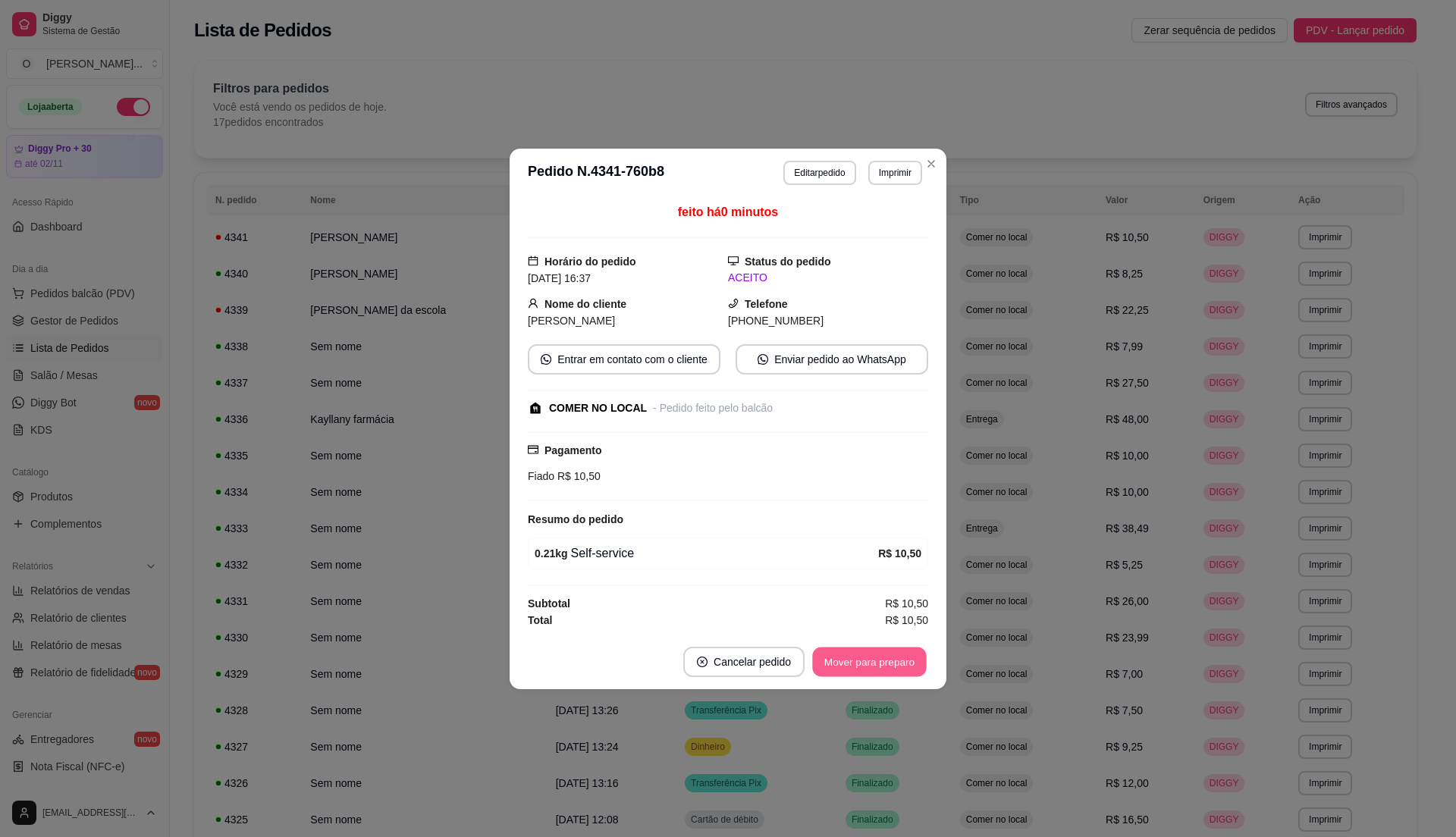
click at [869, 671] on button "Mover para preparo" at bounding box center [869, 661] width 114 height 29
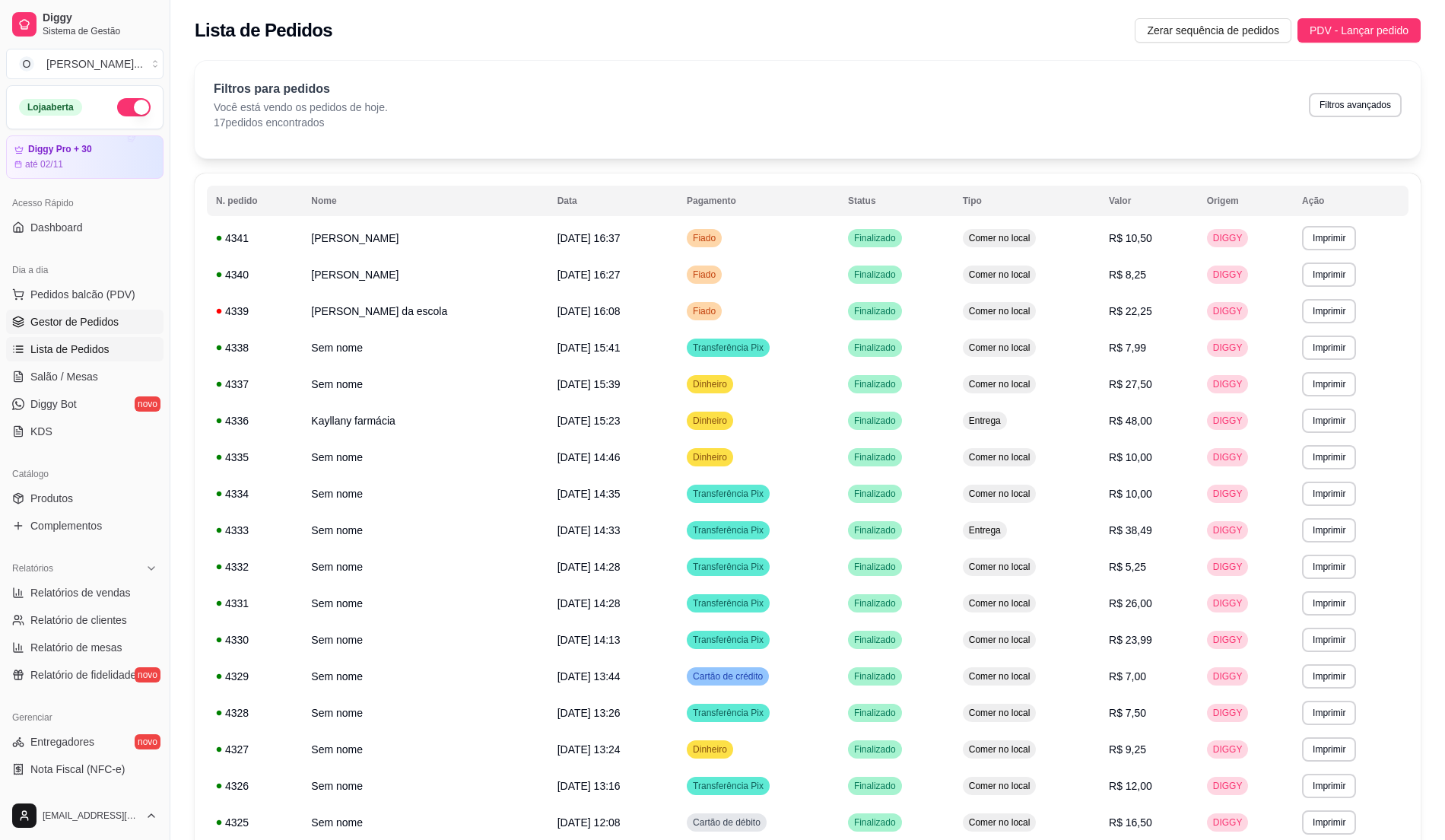
click at [89, 318] on span "Gestor de Pedidos" at bounding box center [74, 322] width 88 height 16
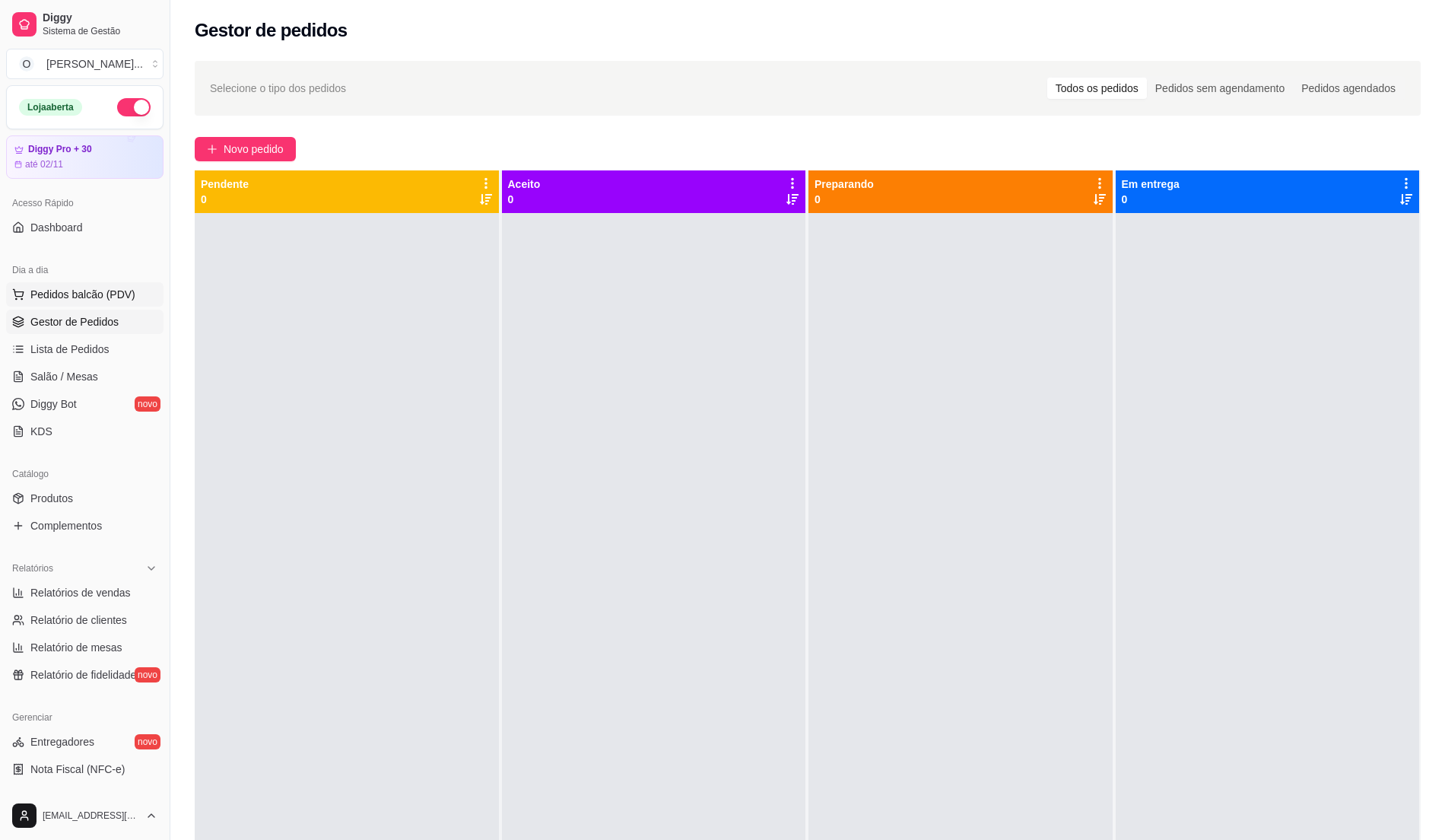
click at [84, 302] on button "Pedidos balcão (PDV)" at bounding box center [84, 294] width 157 height 24
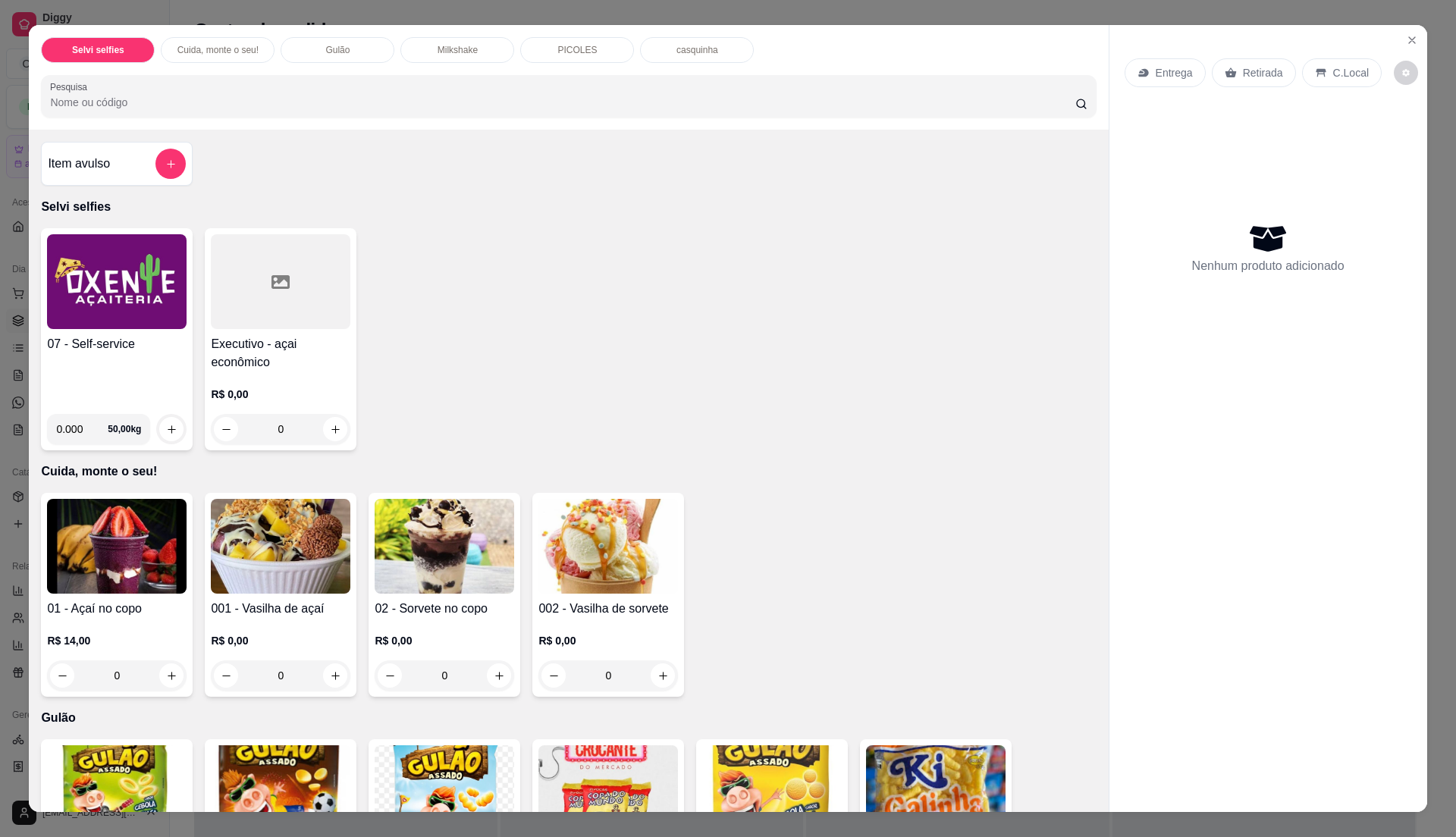
click at [156, 412] on div "0.000 50,00 kg" at bounding box center [116, 423] width 139 height 43
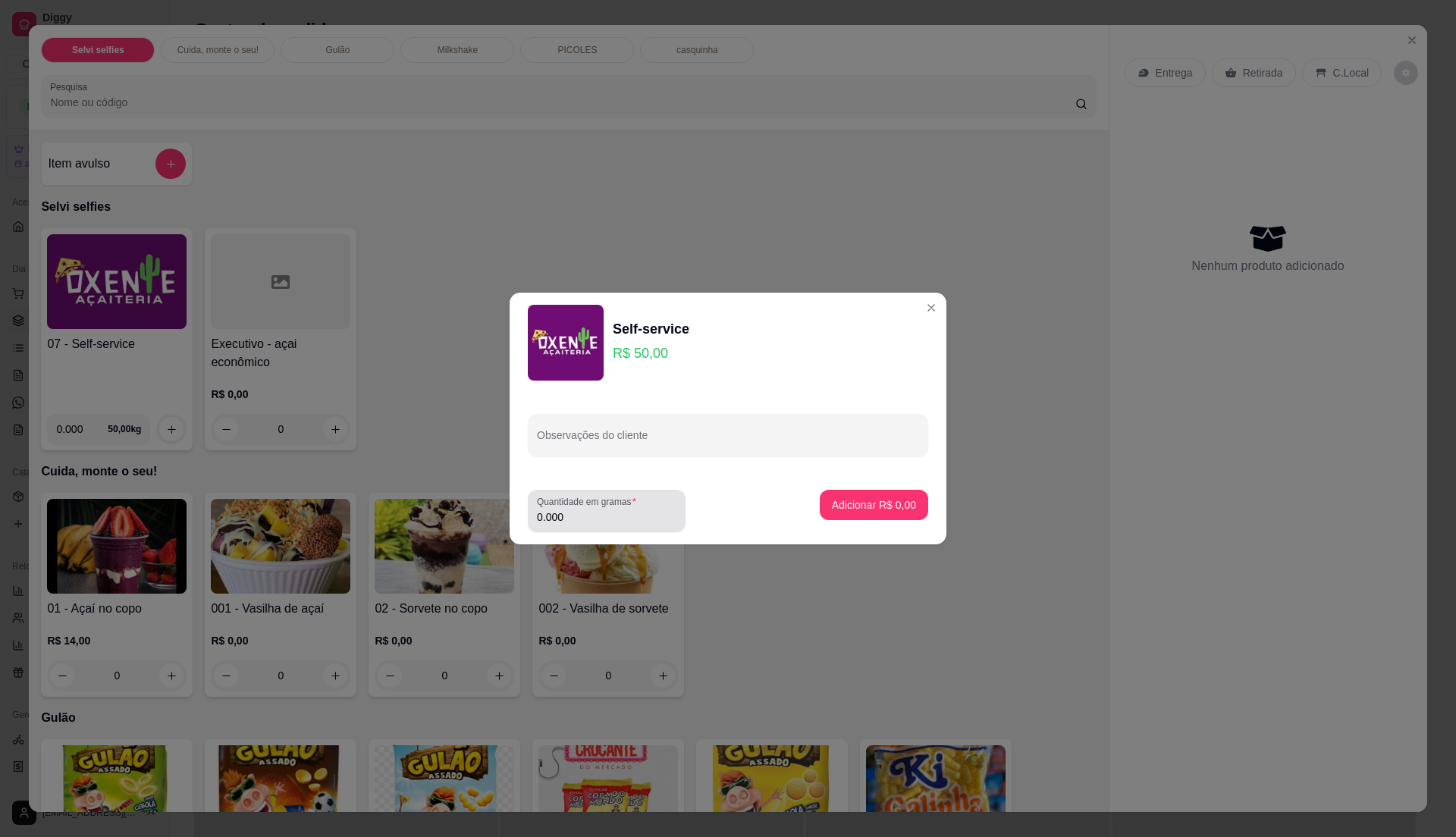
click at [584, 513] on input "0.000" at bounding box center [606, 517] width 139 height 16
type input "0.300"
click at [886, 505] on p "Adicionar R$ 15,00" at bounding box center [870, 505] width 90 height 16
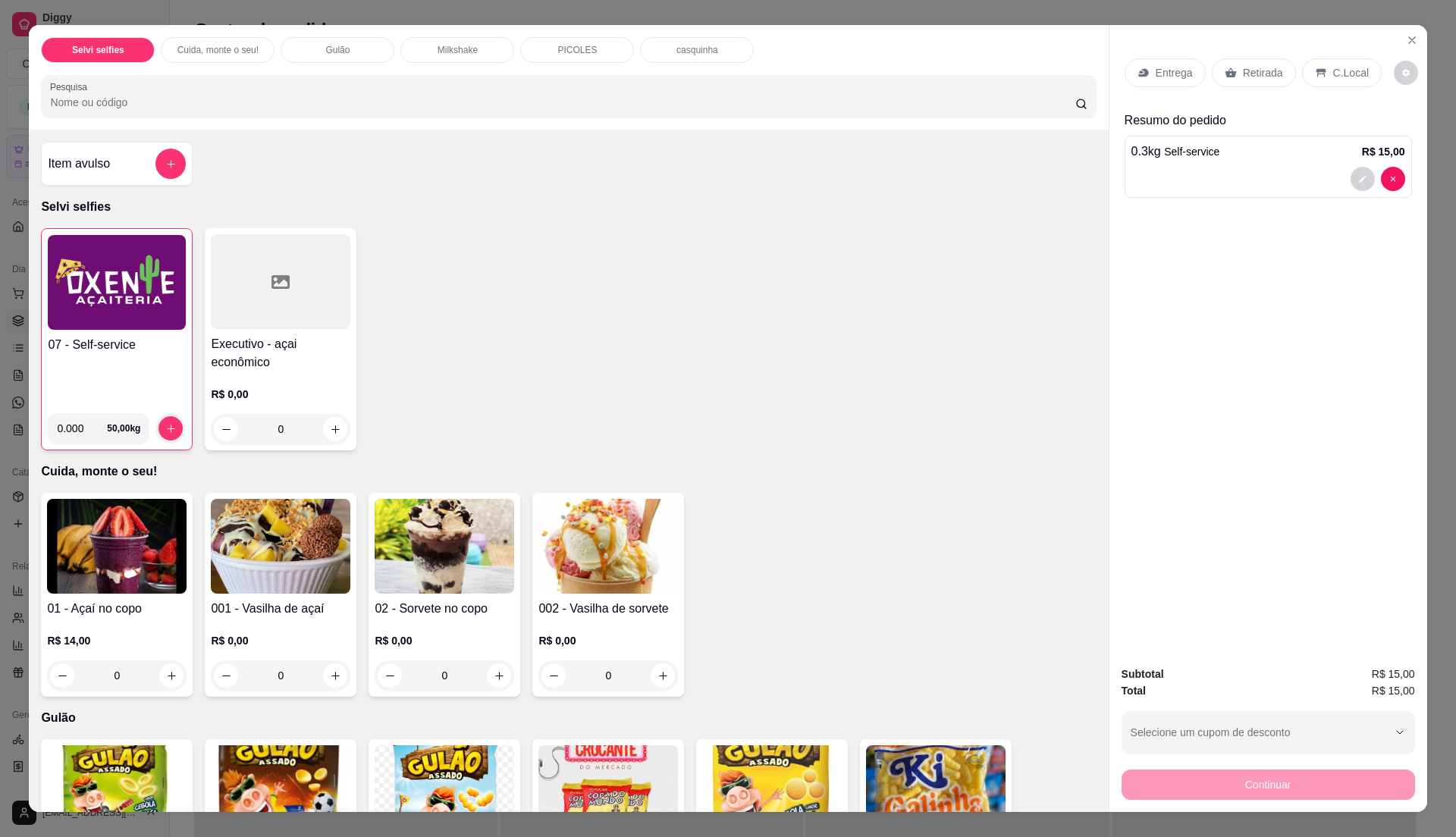
click at [1333, 76] on p "C.Local" at bounding box center [1351, 73] width 36 height 16
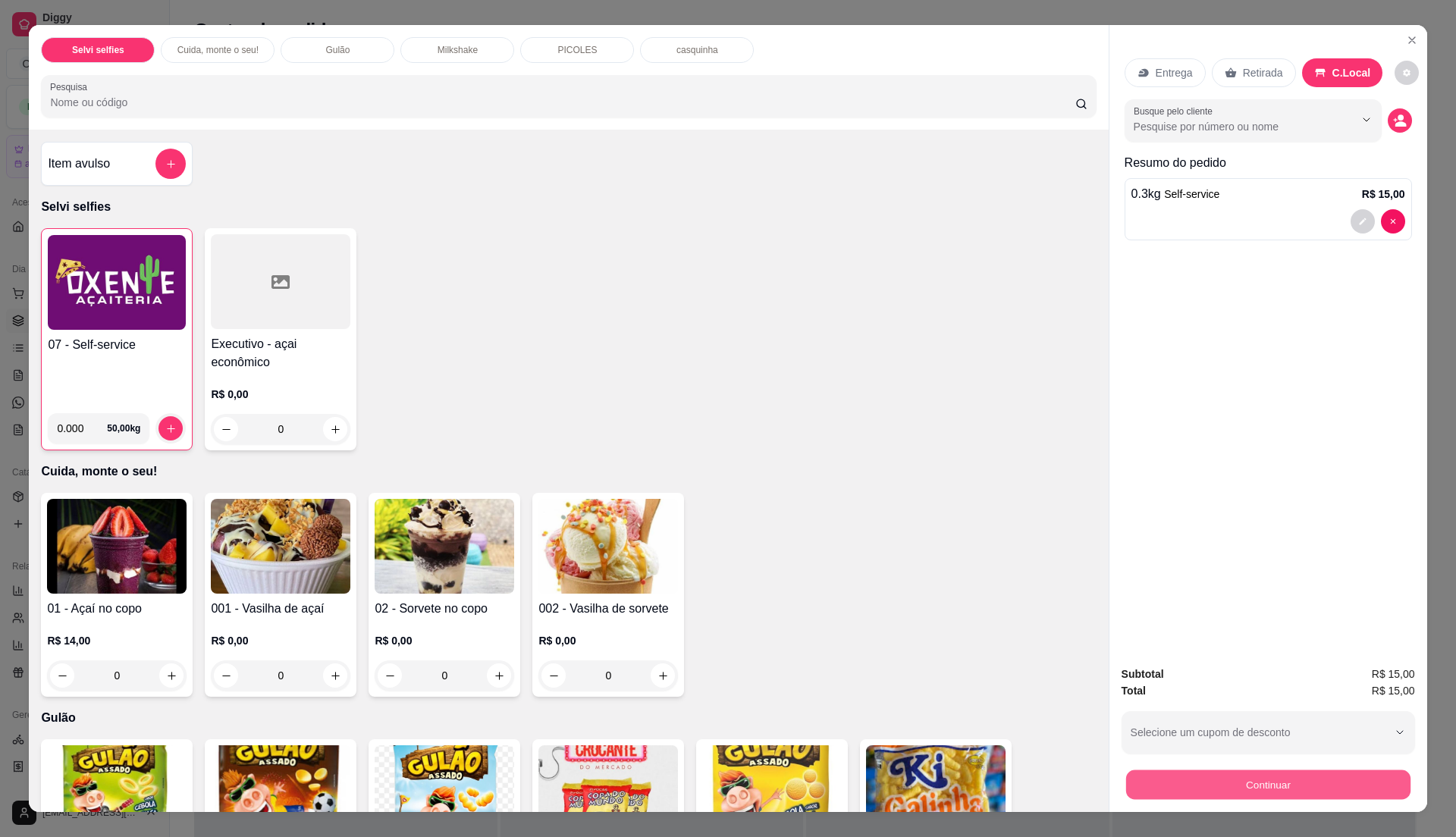
click at [1174, 789] on button "Continuar" at bounding box center [1267, 784] width 284 height 29
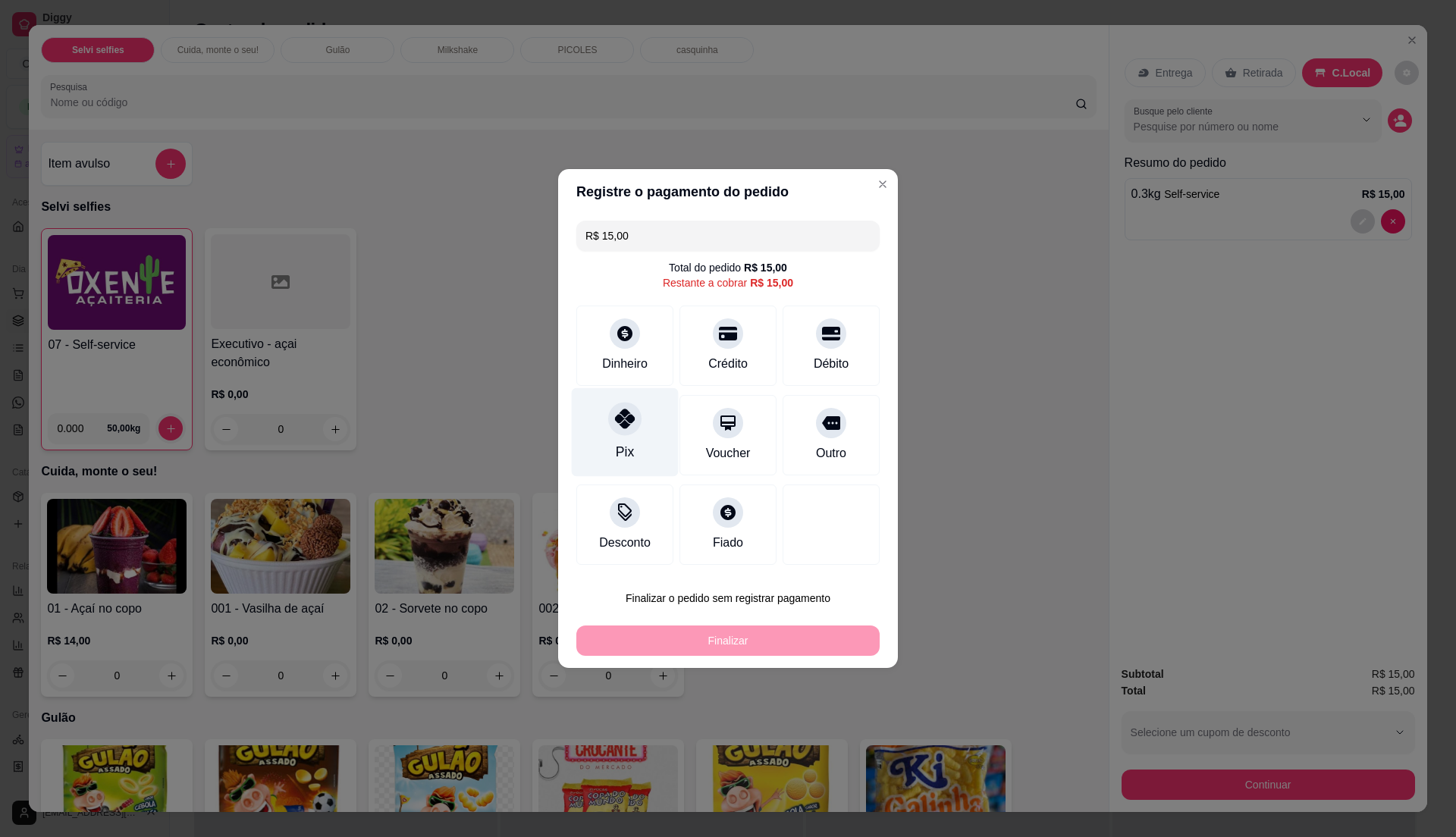
click at [613, 436] on div "Pix" at bounding box center [625, 432] width 107 height 88
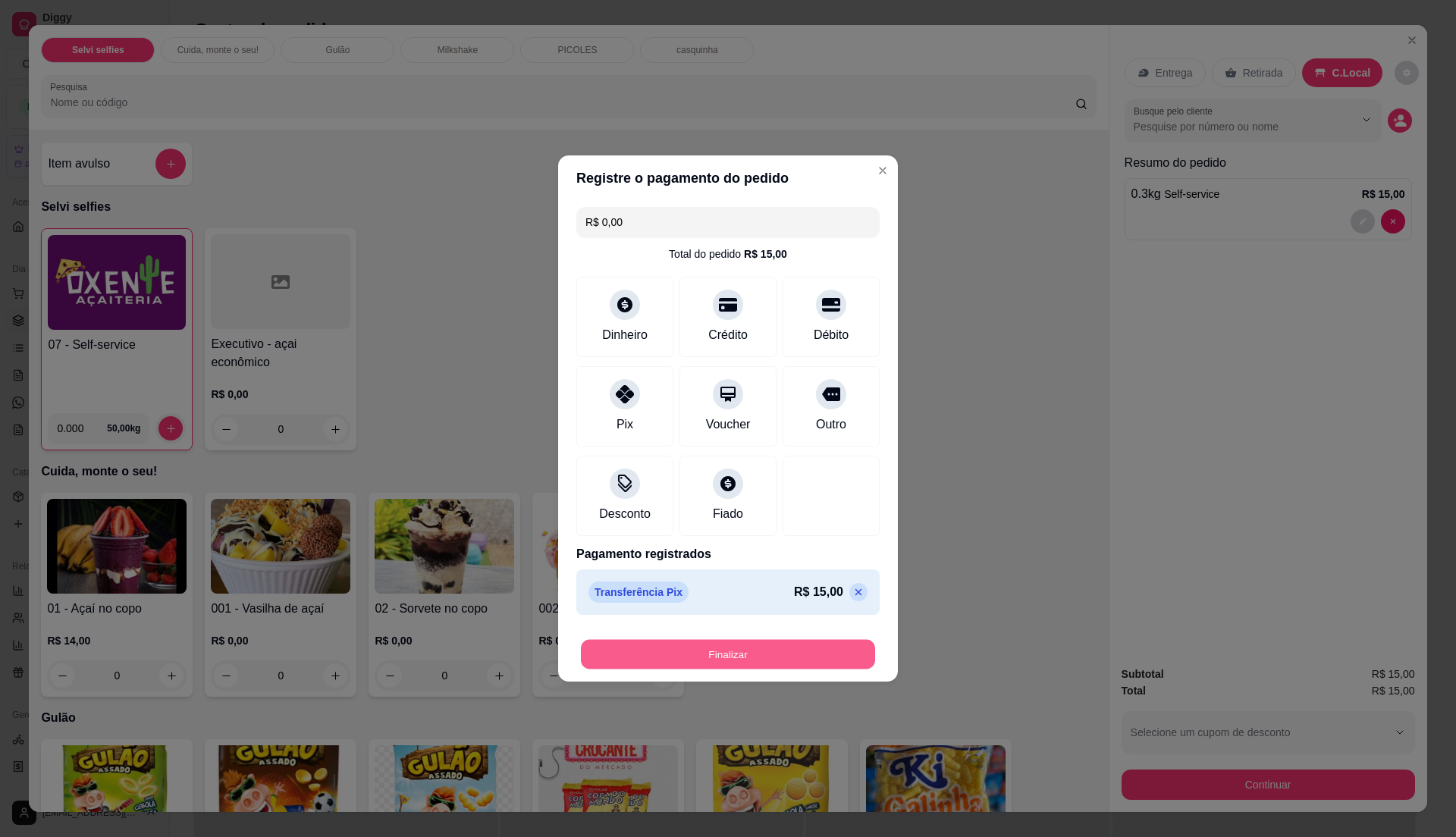
click at [707, 645] on button "Finalizar" at bounding box center [728, 654] width 294 height 29
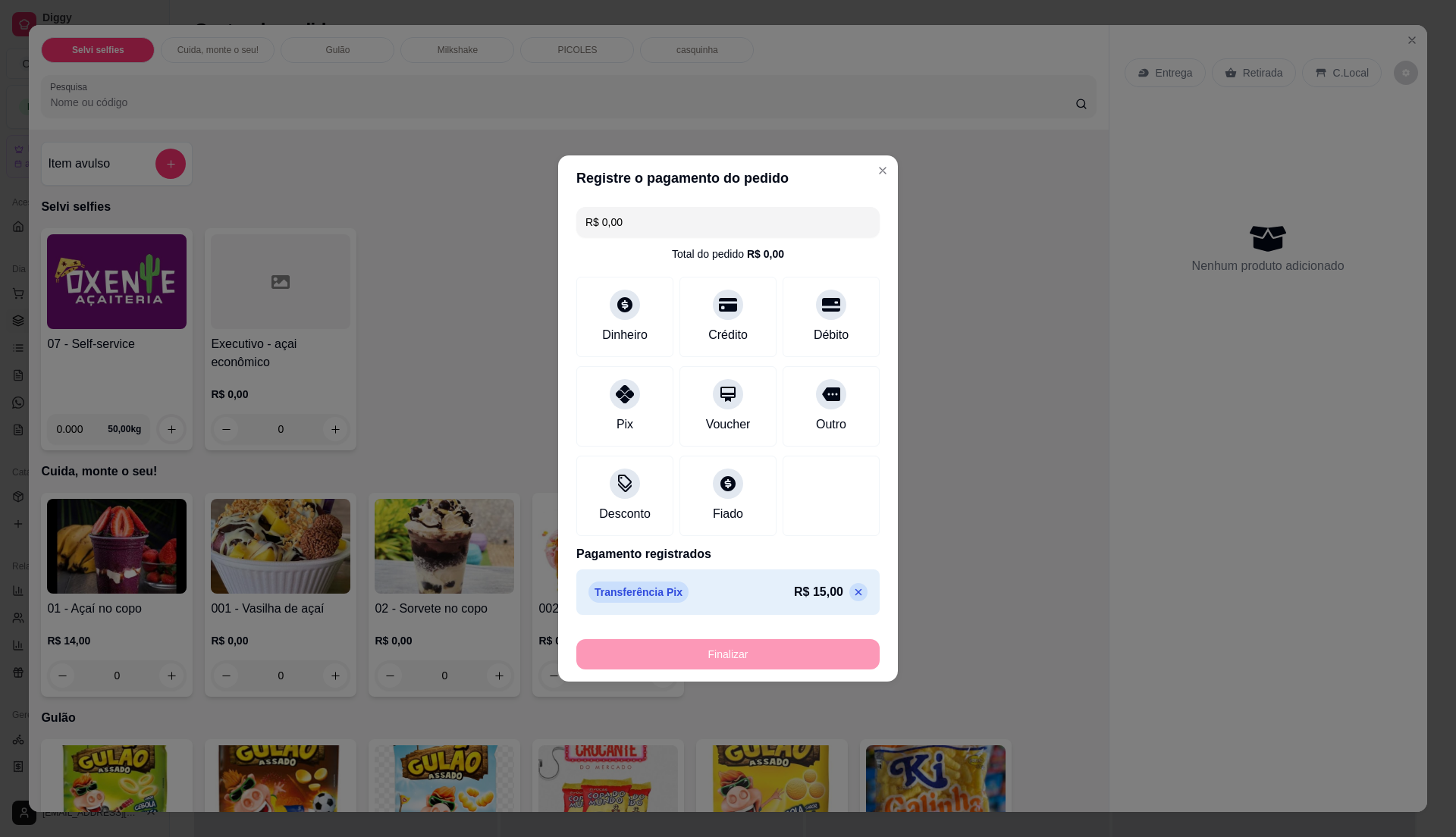
type input "-R$ 15,00"
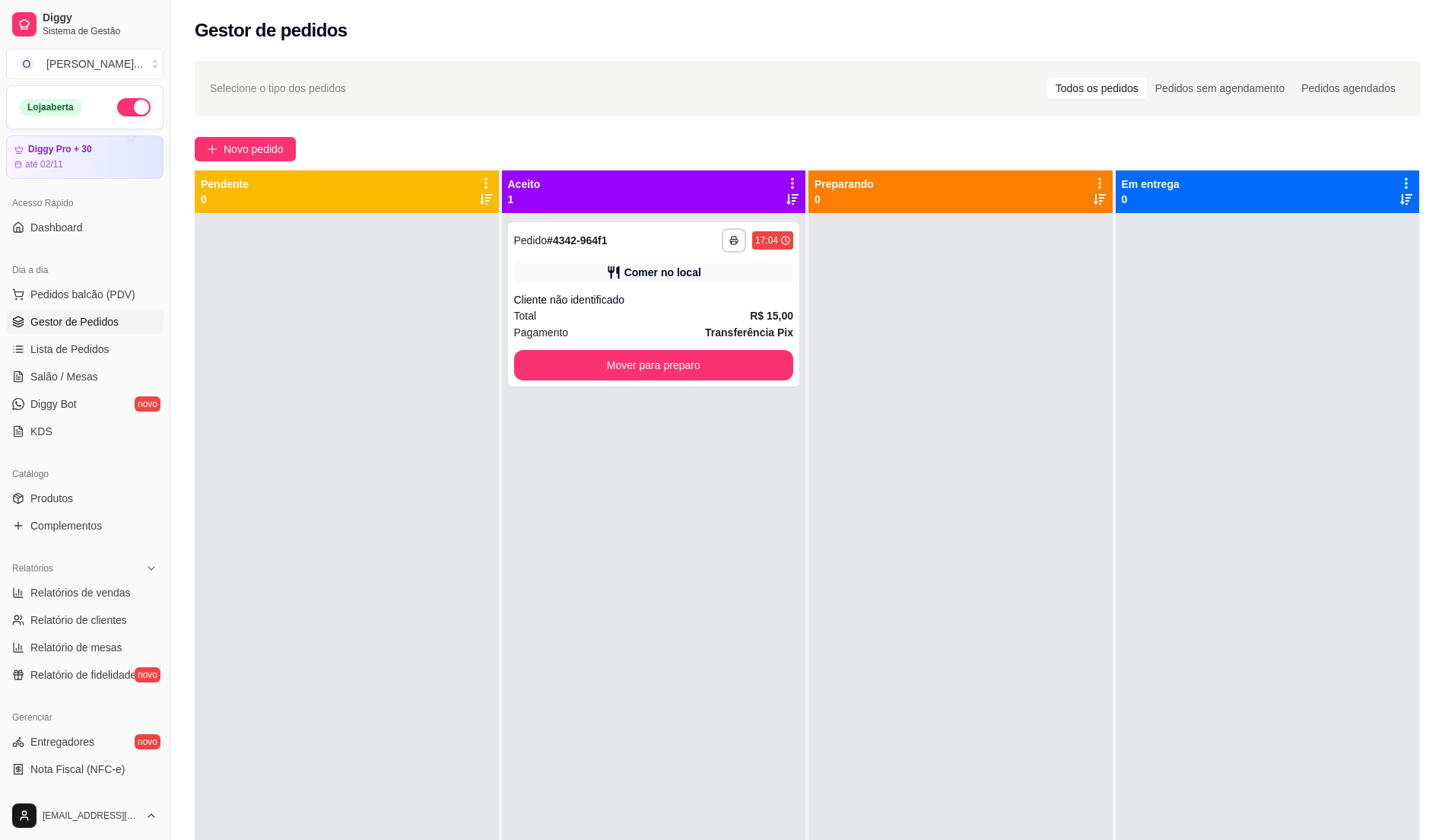
click at [110, 318] on span "Gestor de Pedidos" at bounding box center [74, 322] width 88 height 16
click at [85, 295] on span "Pedidos balcão (PDV)" at bounding box center [83, 295] width 105 height 16
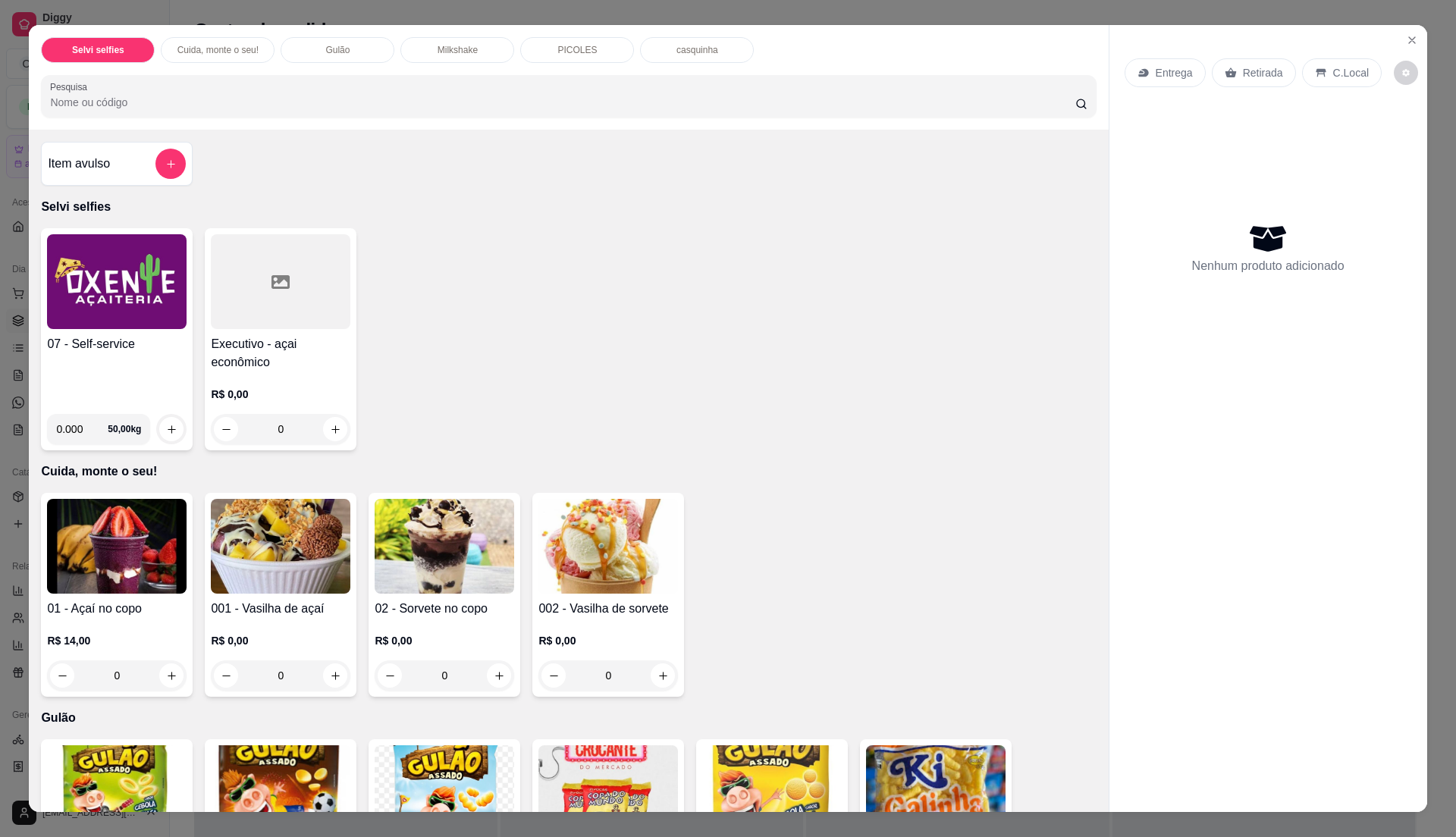
click at [140, 347] on h4 "07 - Self-service" at bounding box center [116, 344] width 139 height 18
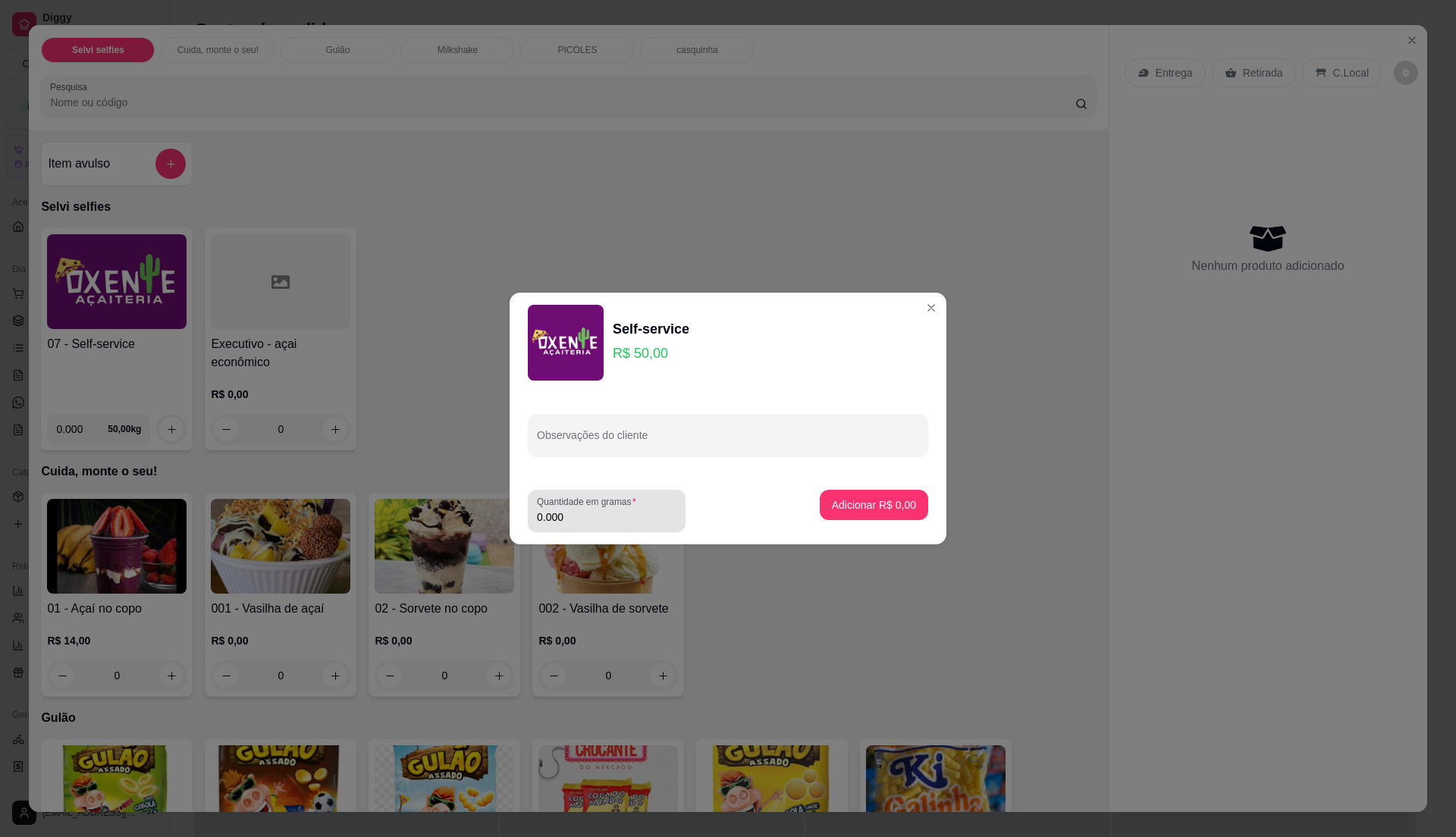
click at [613, 514] on input "0.000" at bounding box center [606, 517] width 139 height 16
type input "0.315"
click at [863, 506] on p "Adicionar R$ 15,75" at bounding box center [871, 504] width 88 height 15
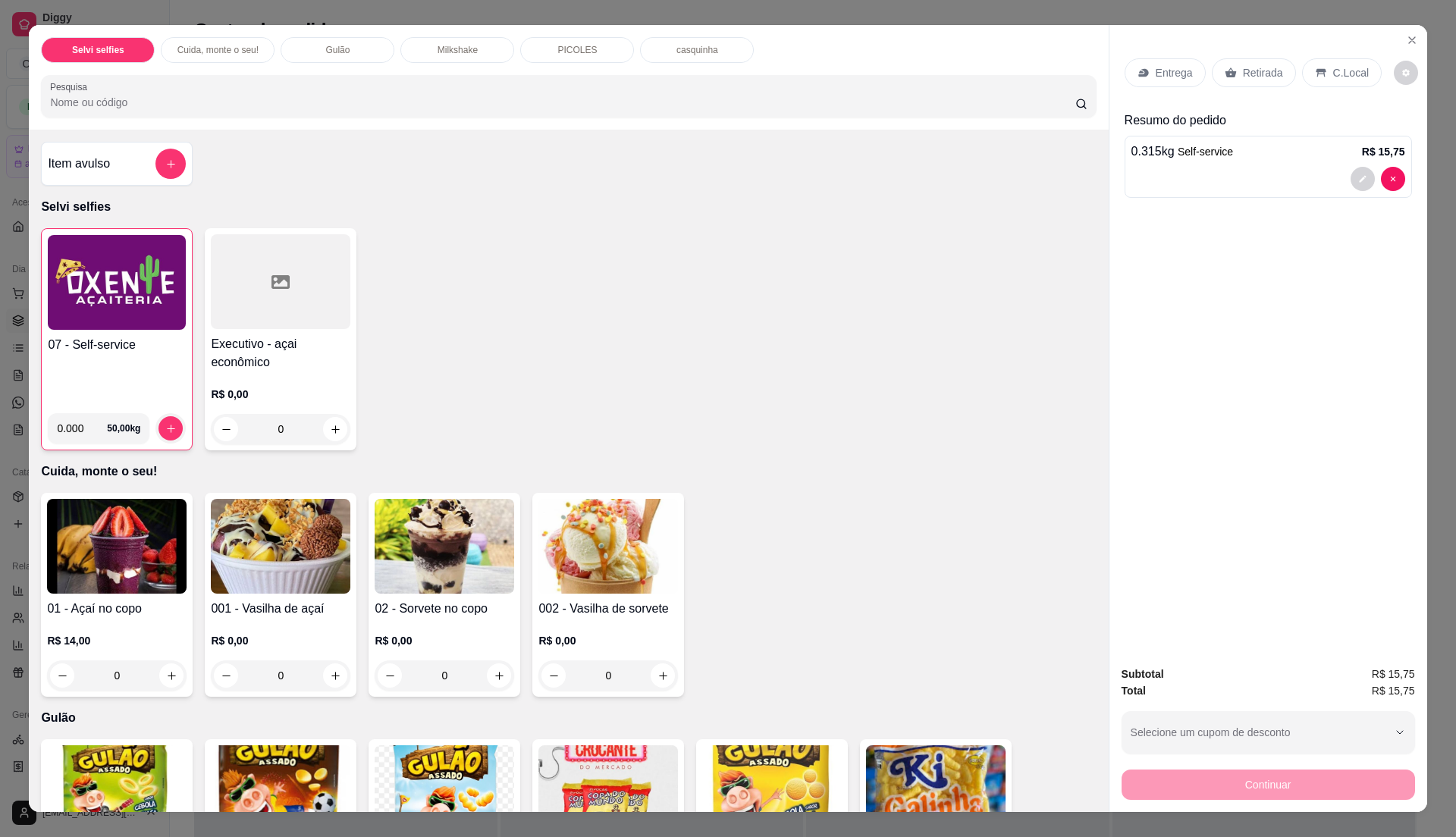
click at [1333, 74] on p "C.Local" at bounding box center [1351, 73] width 36 height 16
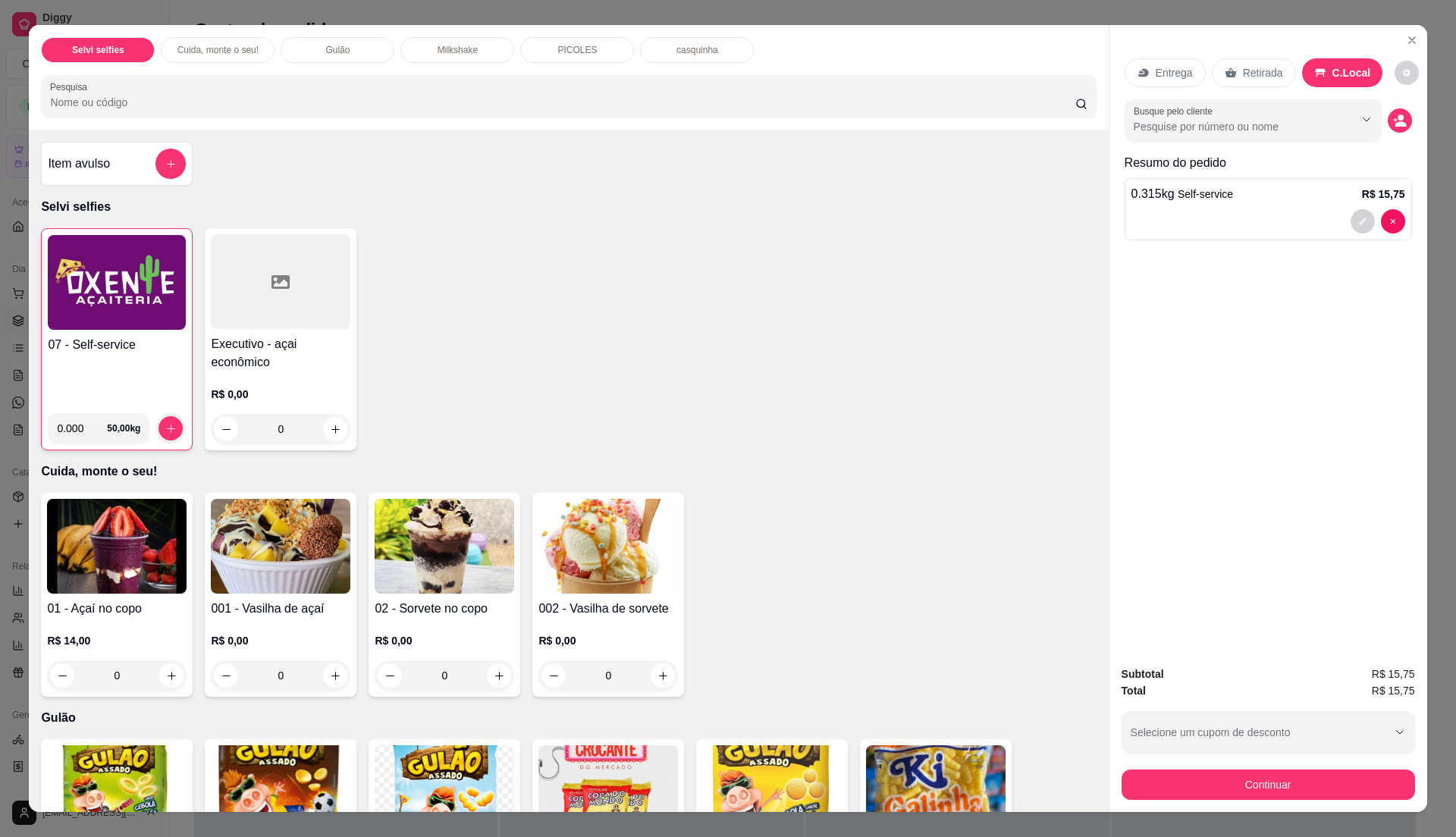
click at [92, 354] on h4 "07 - Self-service" at bounding box center [117, 344] width 138 height 18
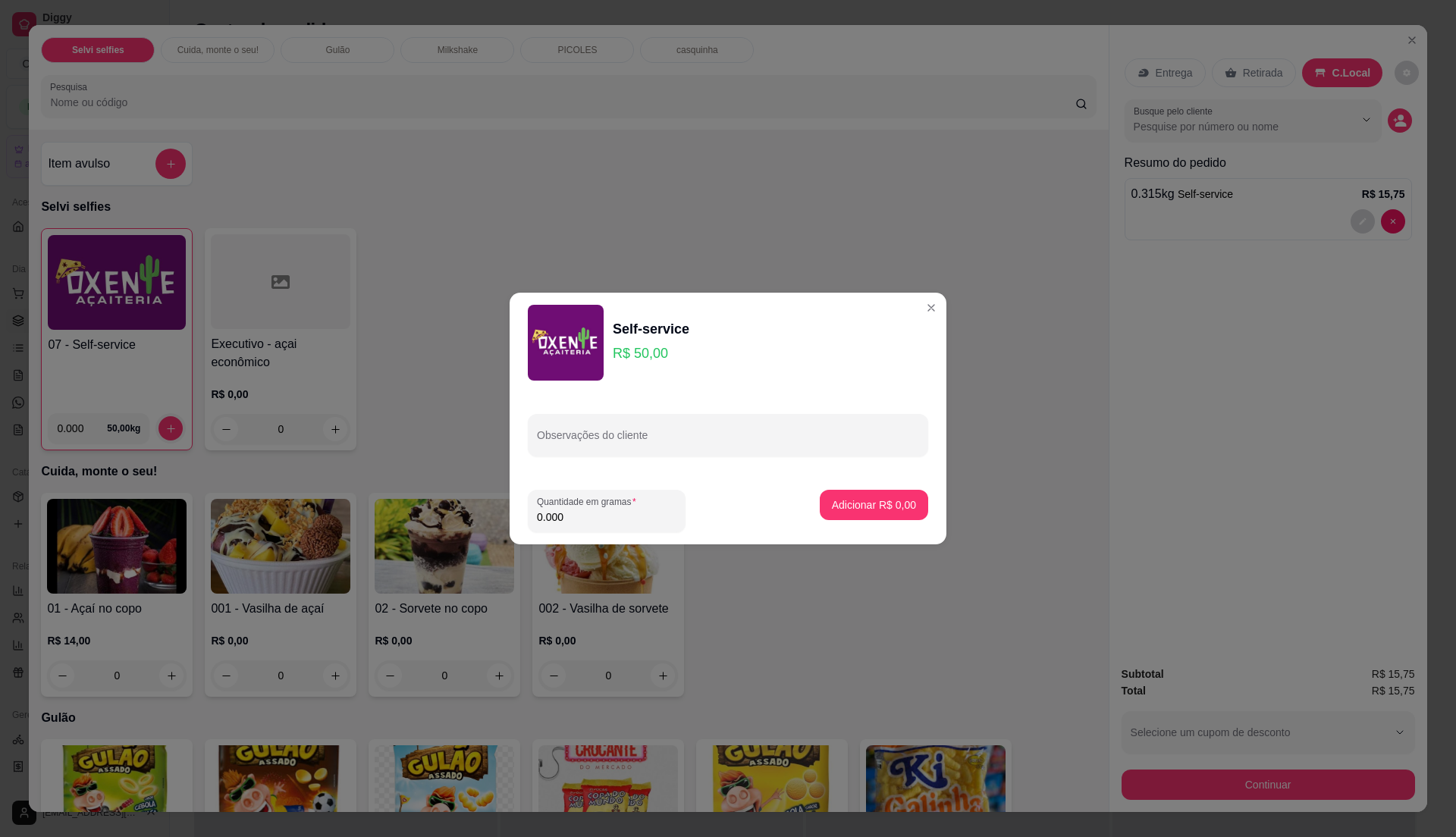
click at [614, 510] on input "0.000" at bounding box center [606, 517] width 139 height 16
type input "0.375"
click at [868, 498] on p "Adicionar R$ 18,75" at bounding box center [871, 504] width 88 height 15
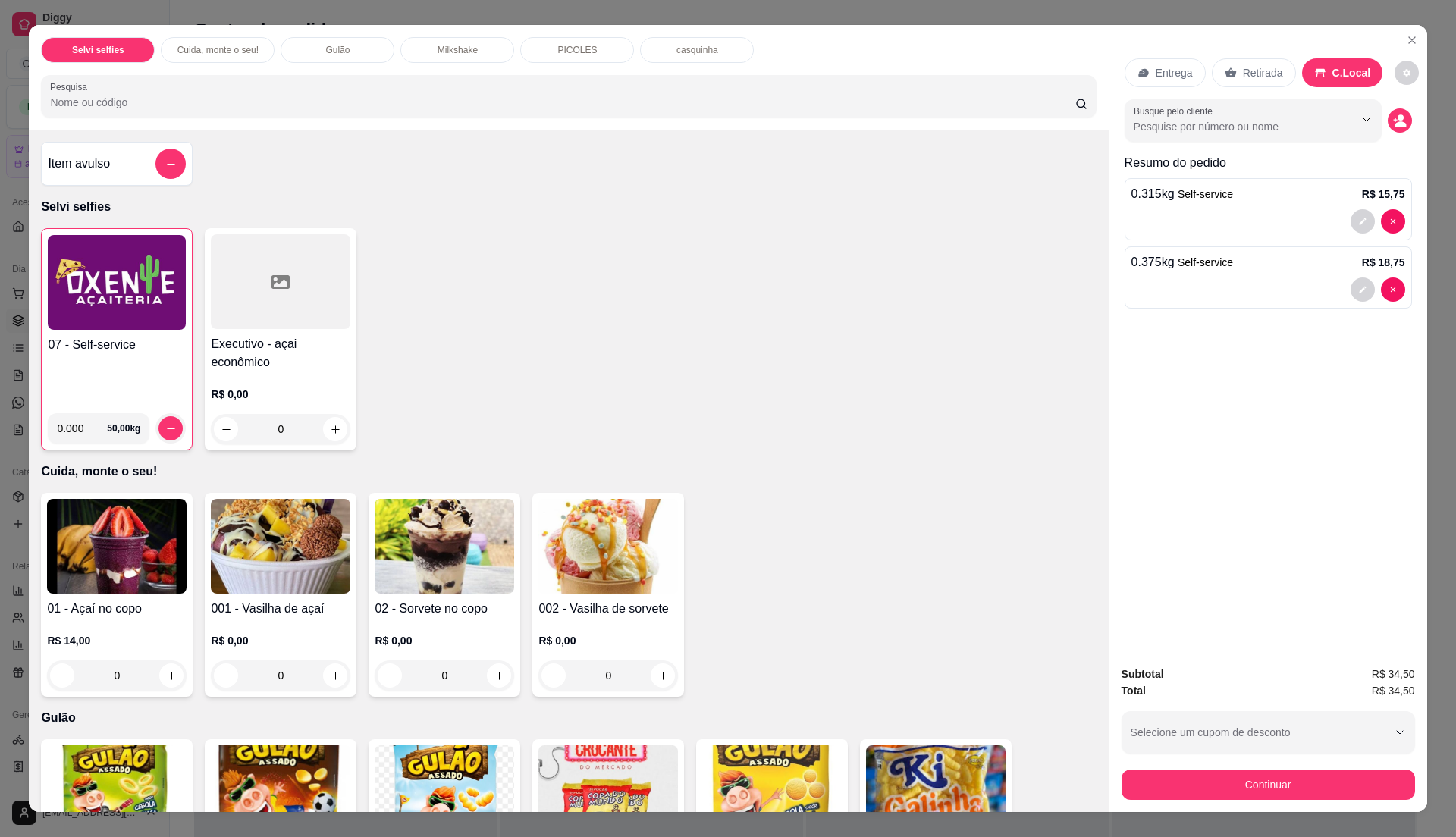
click at [377, 369] on div "07 - Self-service 0.000 50,00 kg Executivo - açai econômico R$ 0,00 0" at bounding box center [568, 339] width 1054 height 222
click at [1250, 768] on div "Continuar" at bounding box center [1268, 782] width 294 height 34
click at [1261, 781] on button "Continuar" at bounding box center [1267, 784] width 284 height 29
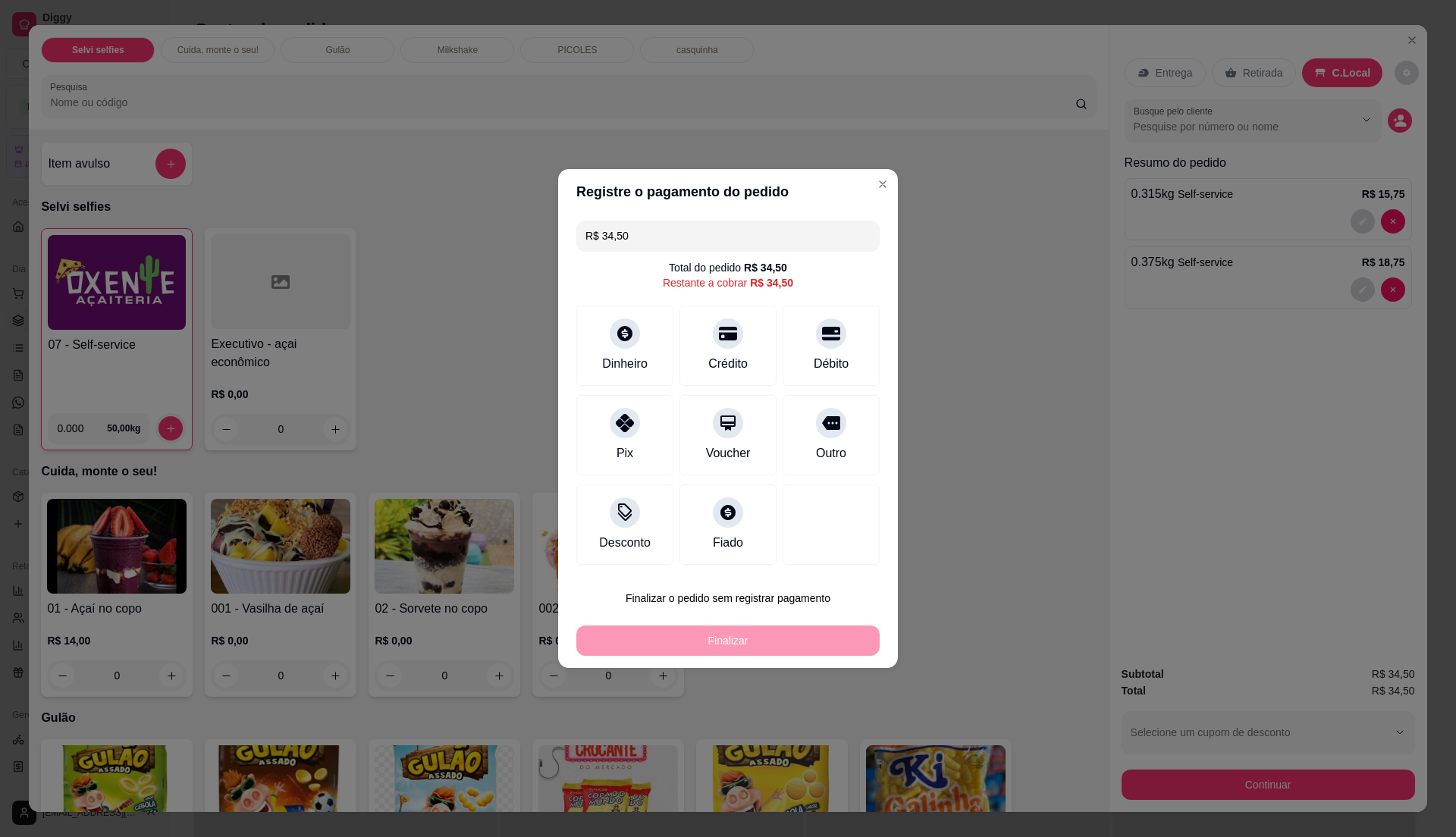
click at [638, 230] on input "R$ 34,50" at bounding box center [728, 235] width 285 height 30
click at [657, 449] on div "Pix" at bounding box center [625, 432] width 107 height 88
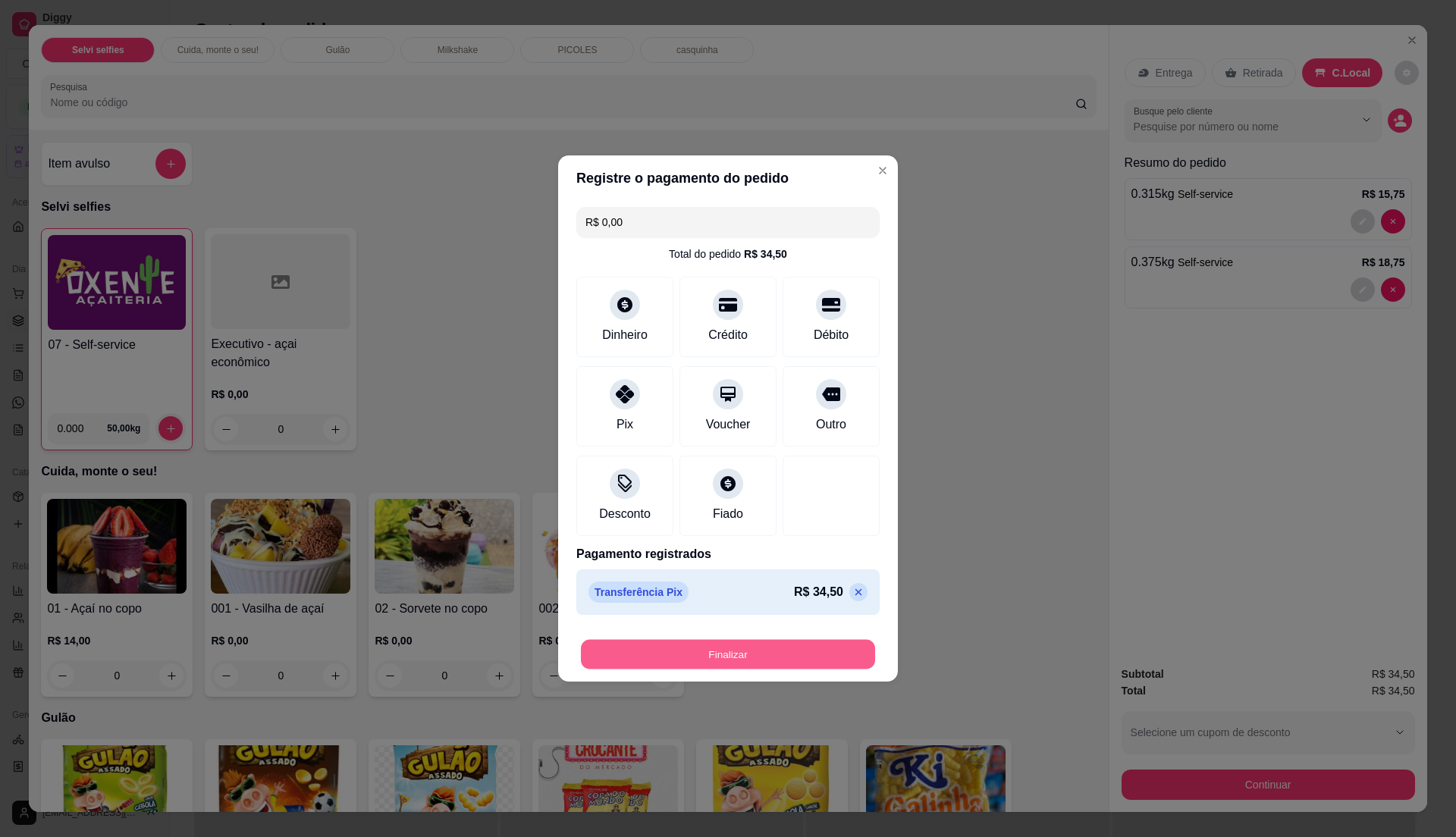
click at [699, 659] on button "Finalizar" at bounding box center [728, 654] width 294 height 29
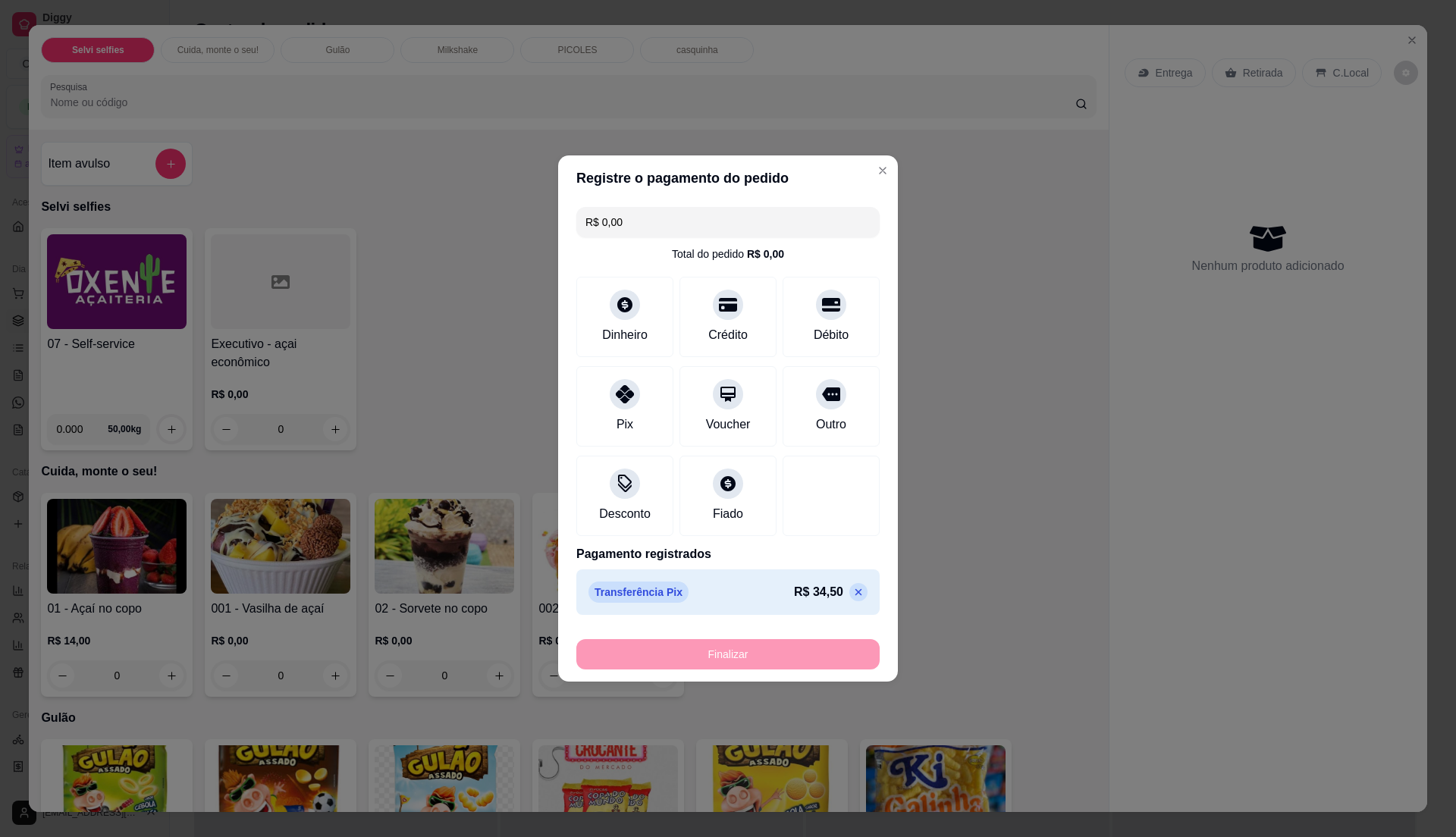
type input "-R$ 34,50"
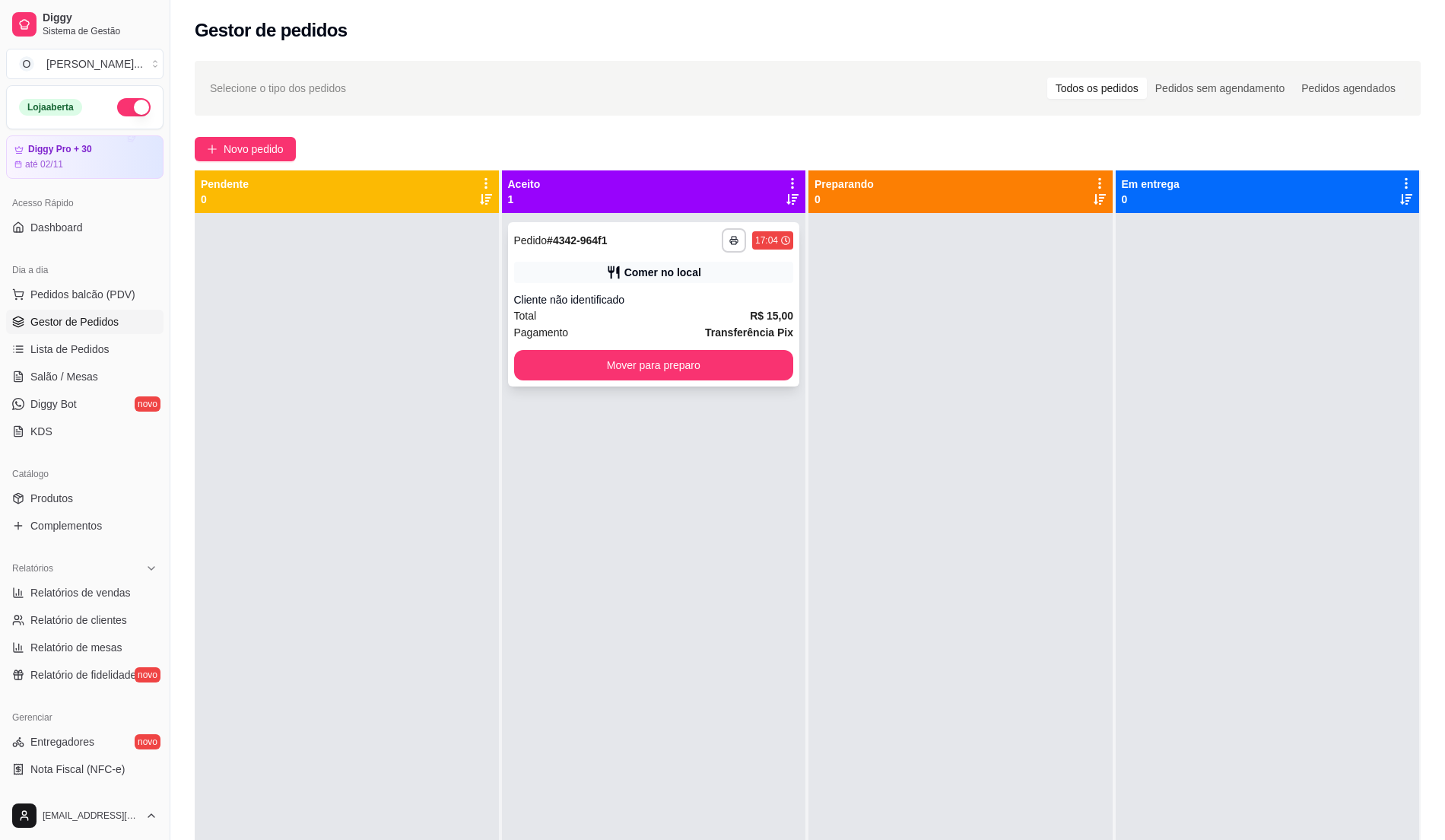
click at [653, 338] on div "Pagamento Transferência Pix" at bounding box center [654, 332] width 280 height 17
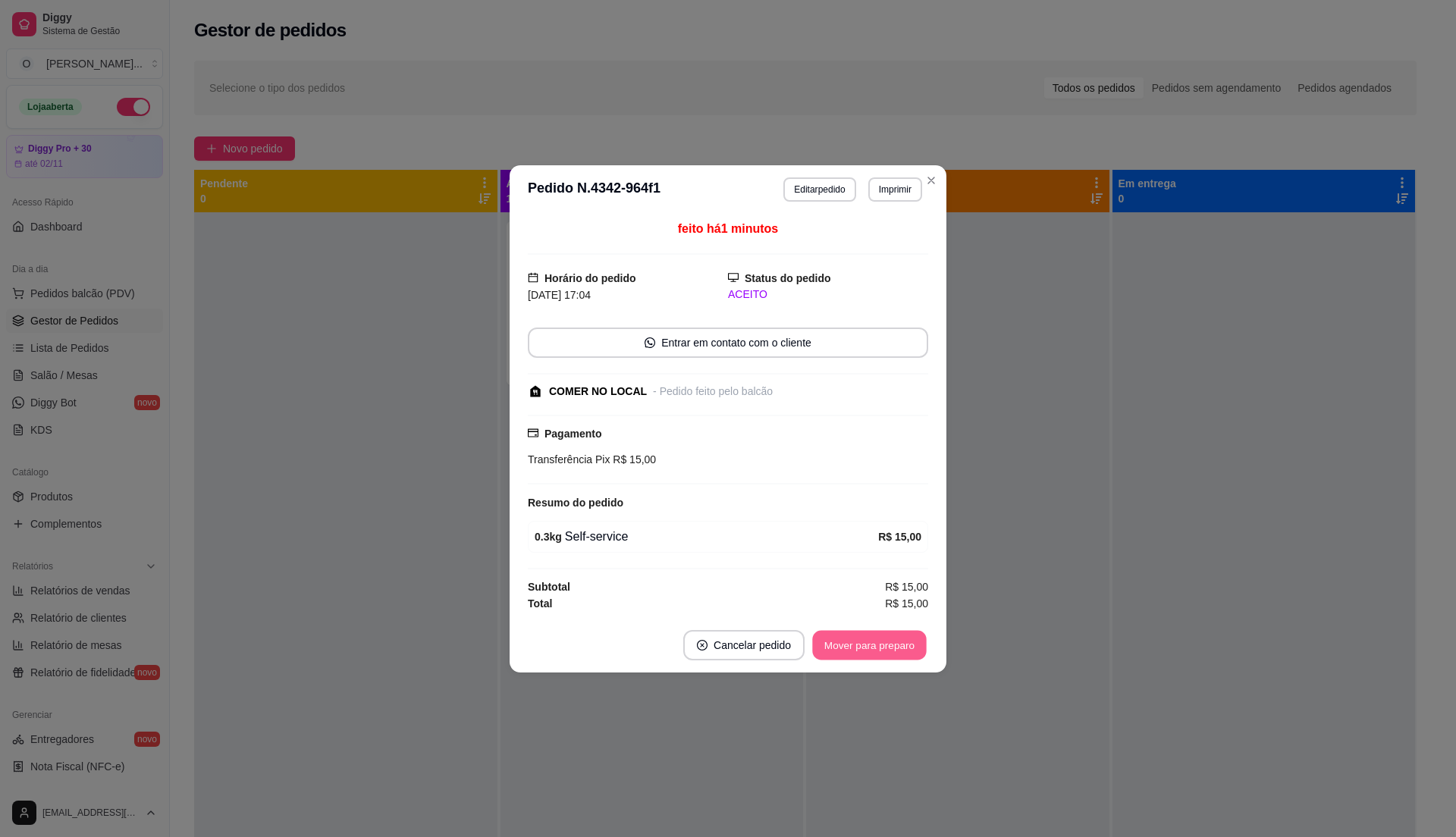
click at [856, 651] on button "Mover para preparo" at bounding box center [869, 645] width 114 height 29
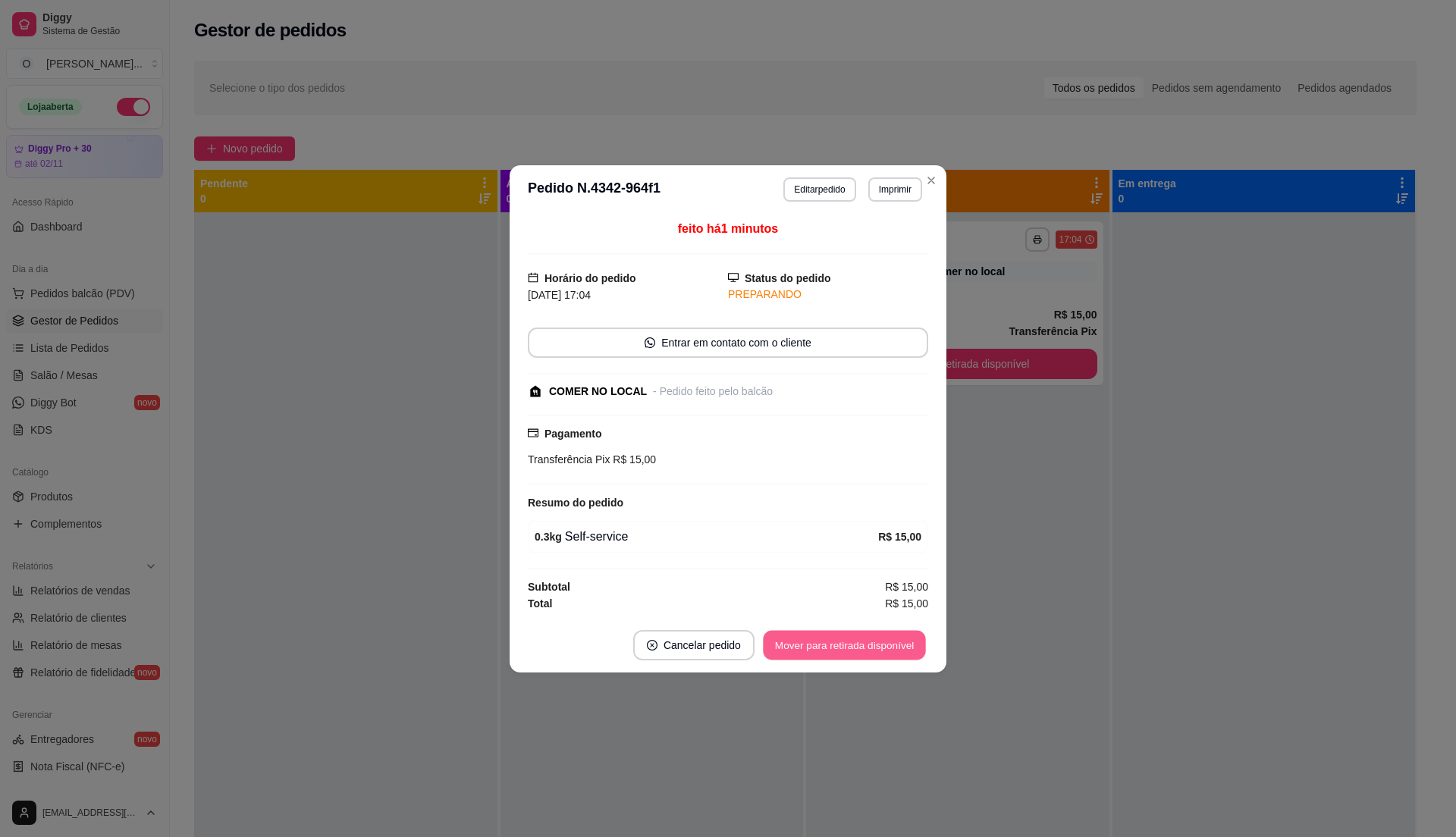
click at [856, 651] on button "Mover para retirada disponível" at bounding box center [843, 645] width 162 height 29
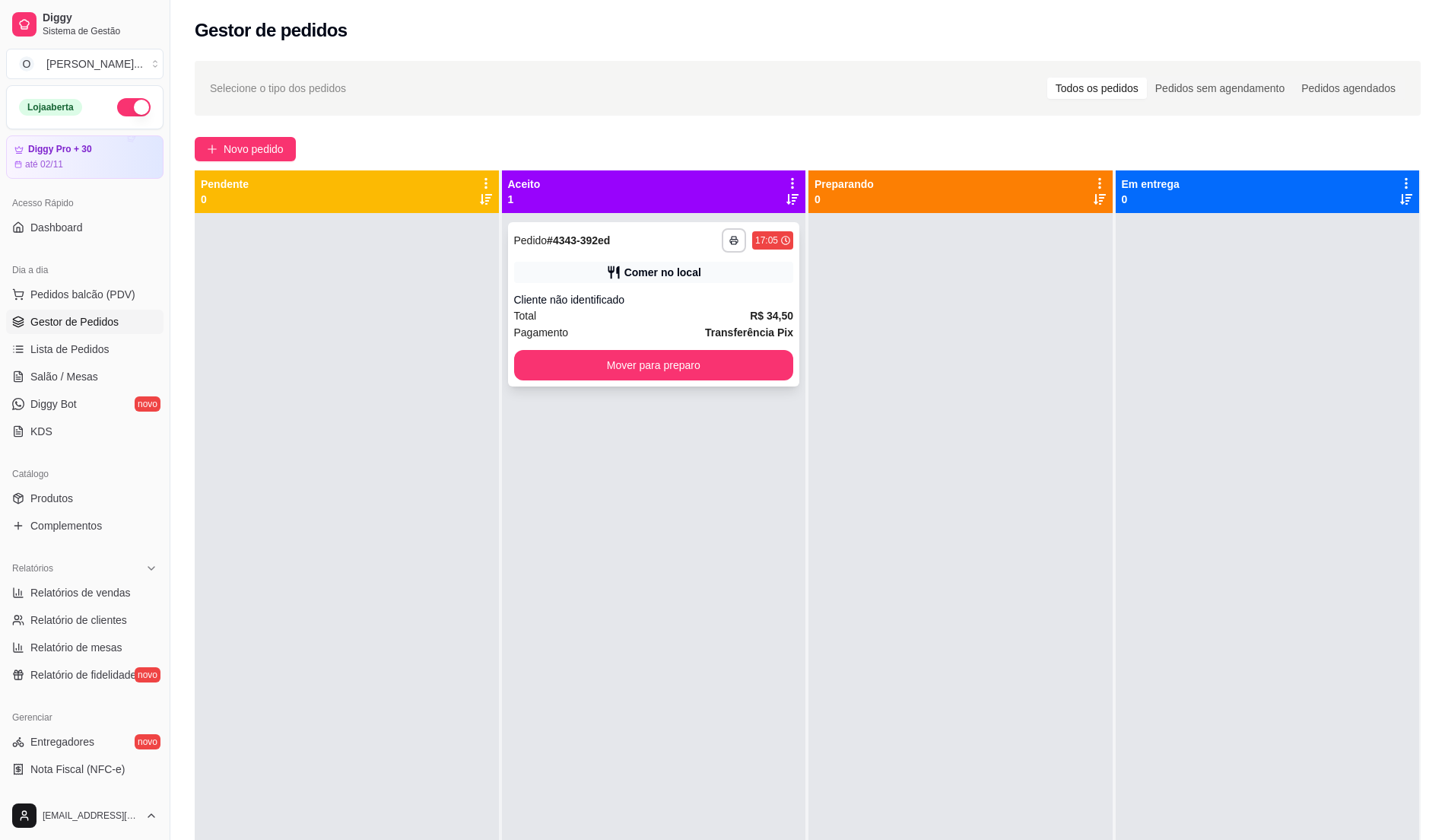
click at [664, 284] on div "**********" at bounding box center [654, 304] width 292 height 164
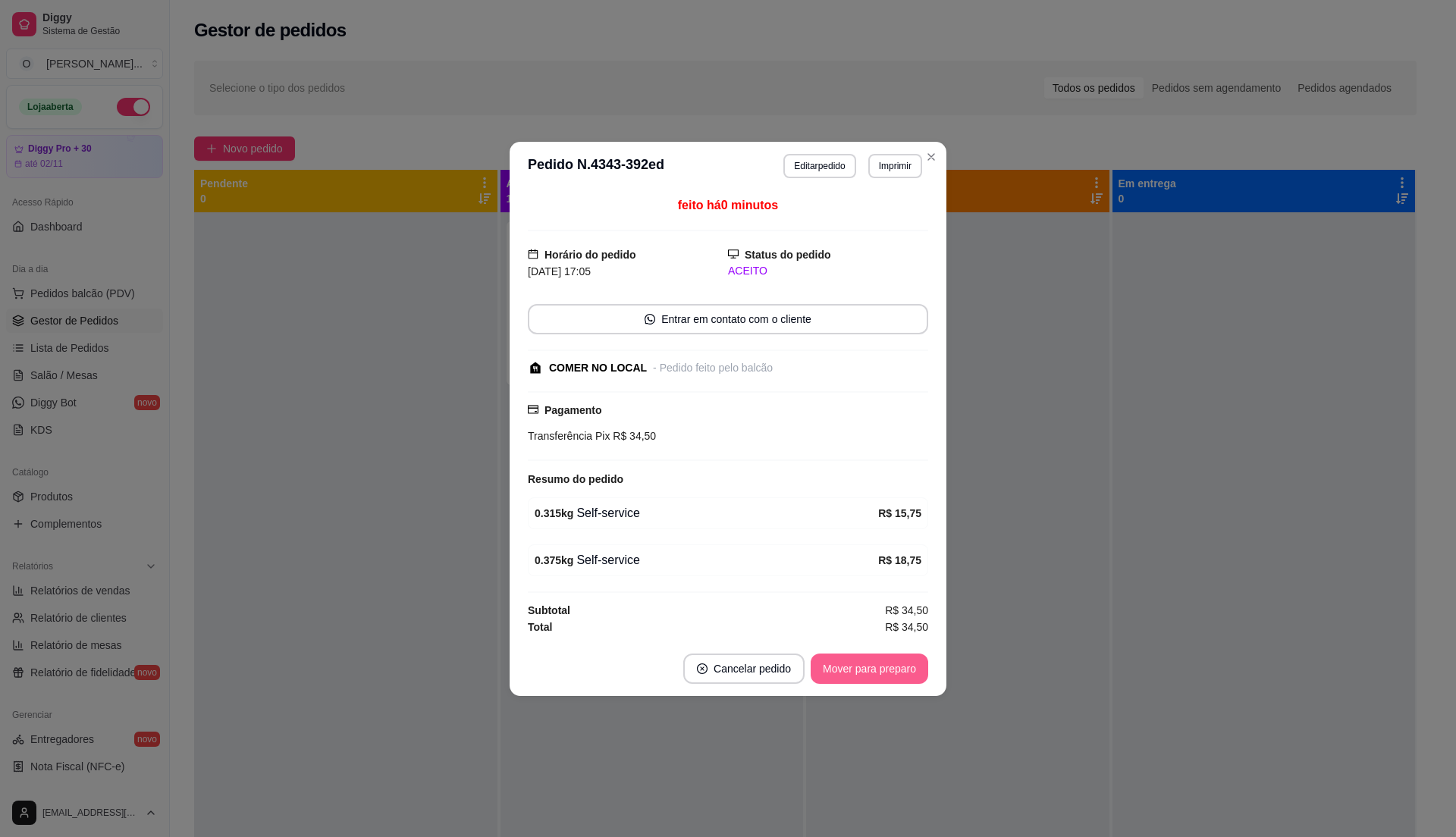
click at [865, 676] on button "Mover para preparo" at bounding box center [869, 668] width 118 height 30
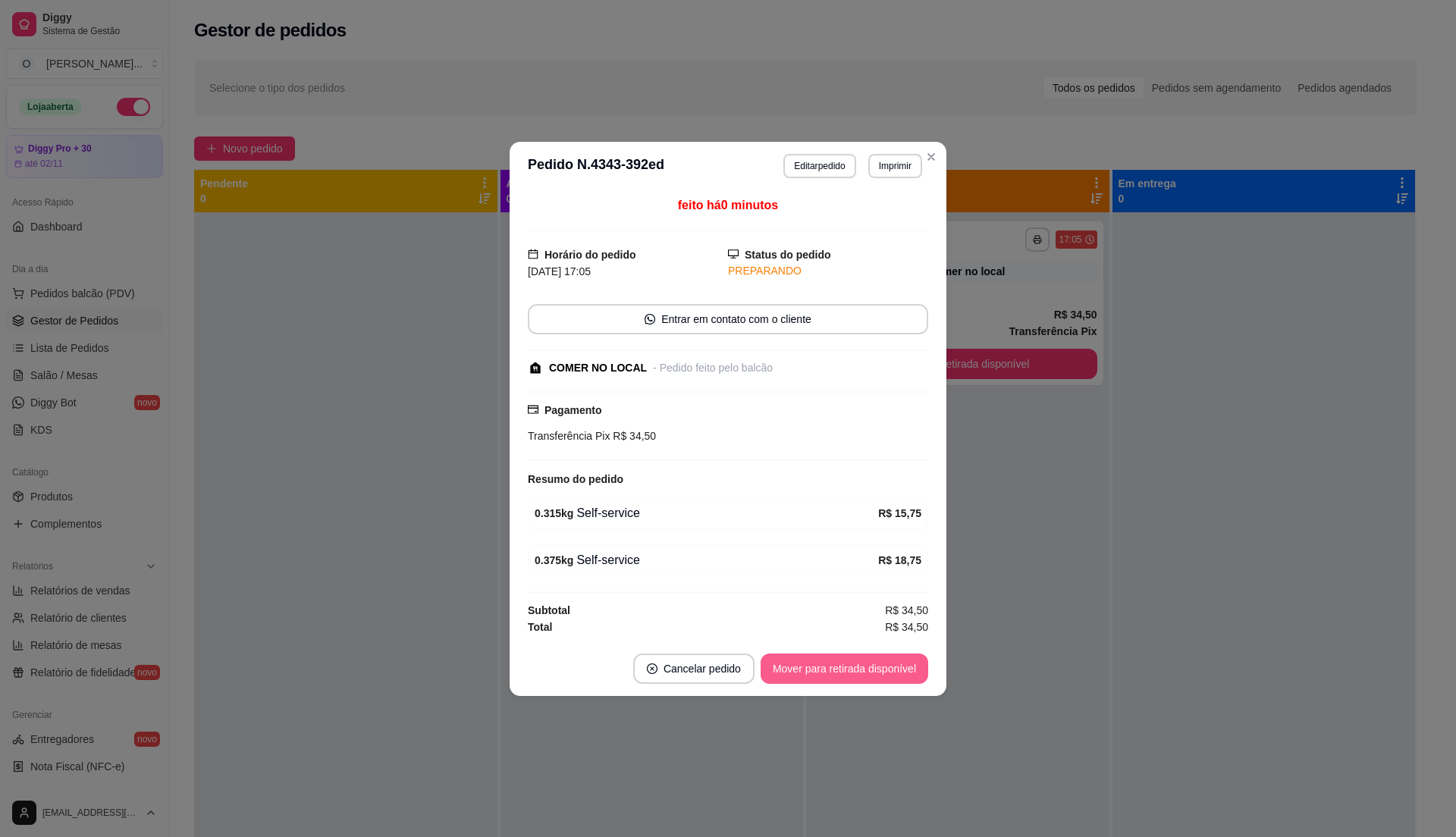
click at [865, 676] on button "Mover para retirada disponível" at bounding box center [844, 668] width 167 height 30
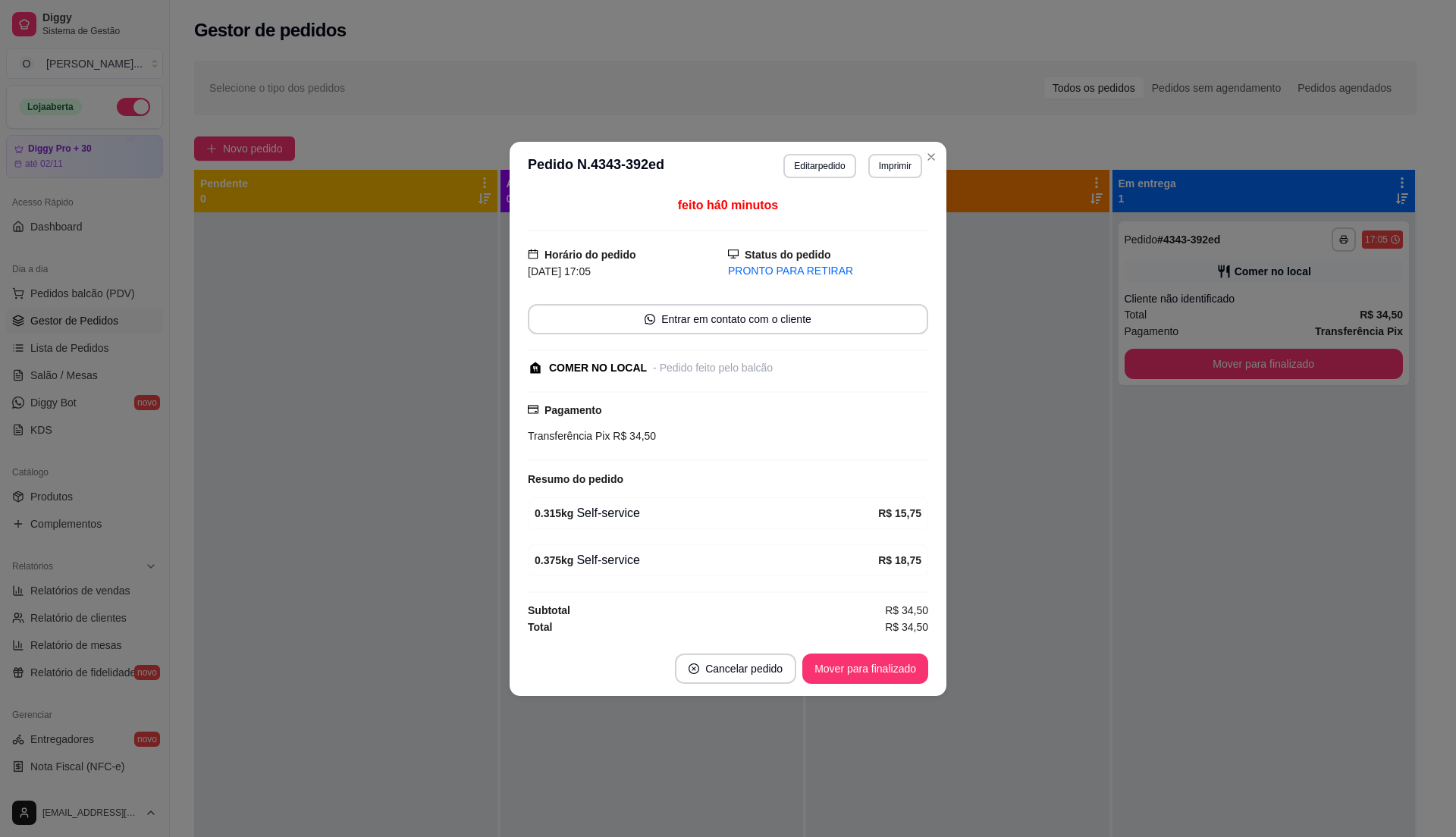
click at [865, 676] on button "Mover para finalizado" at bounding box center [865, 668] width 125 height 30
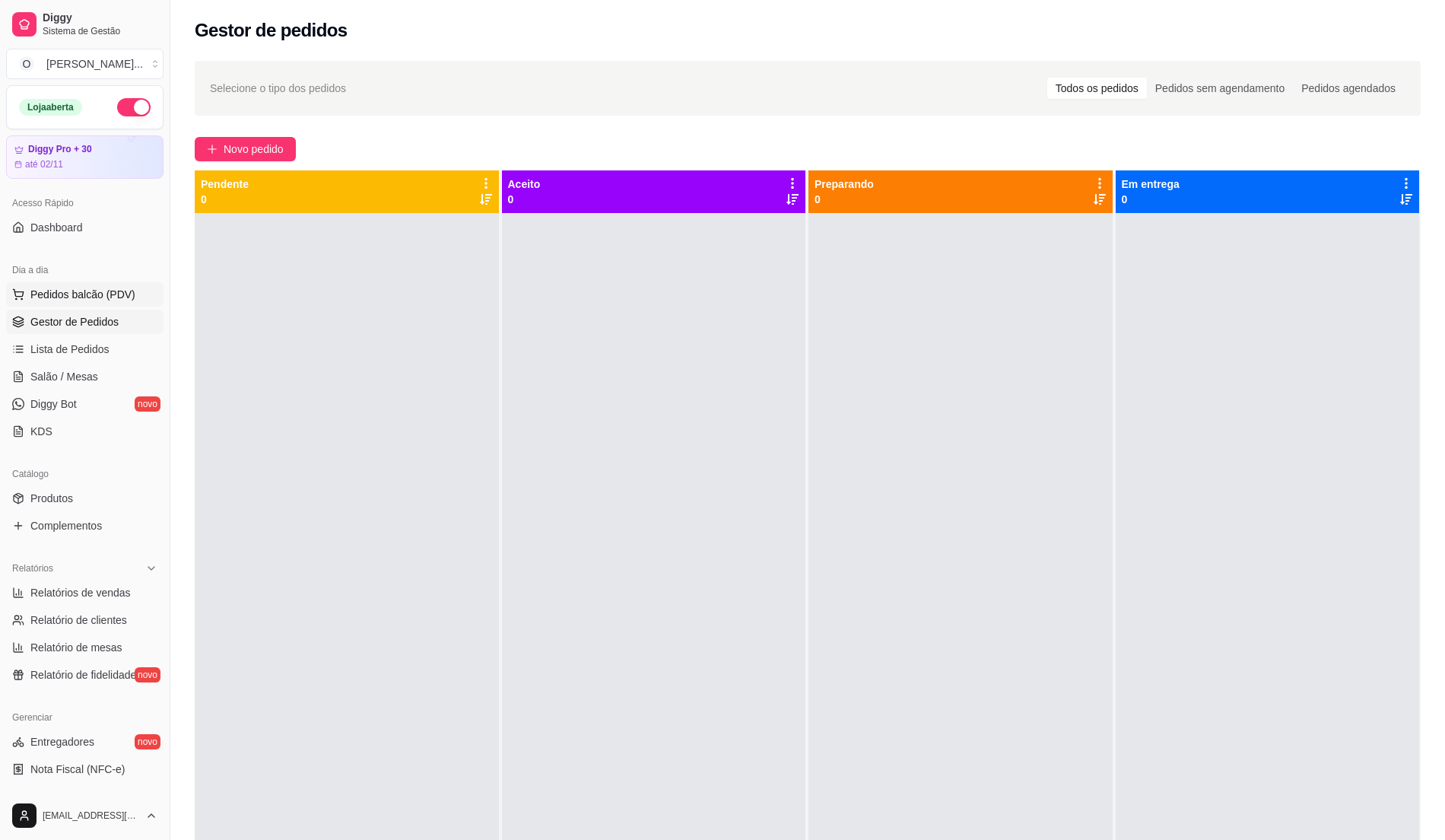
click at [83, 296] on span "Pedidos balcão (PDV)" at bounding box center [83, 295] width 105 height 16
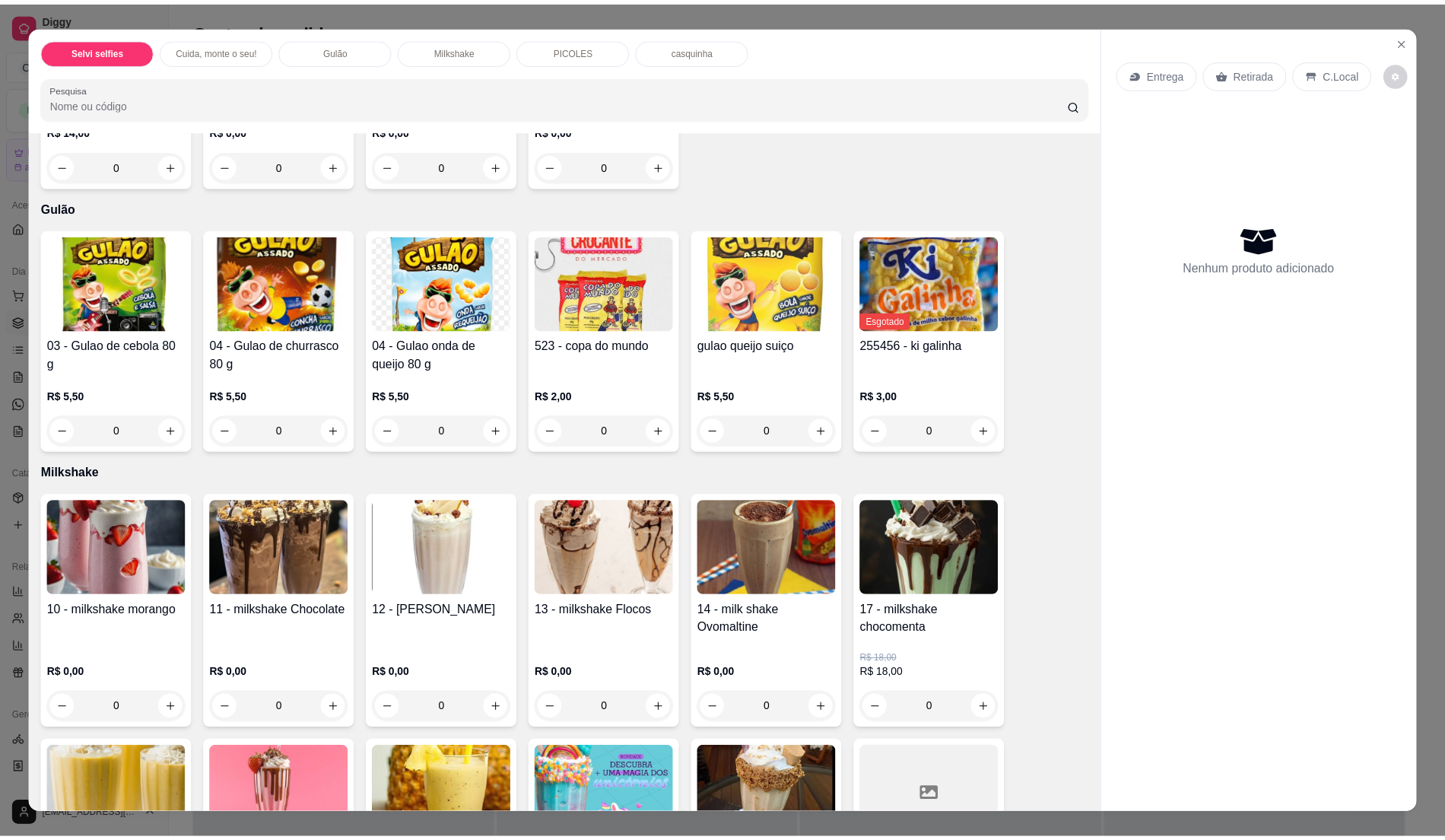
scroll to position [506, 0]
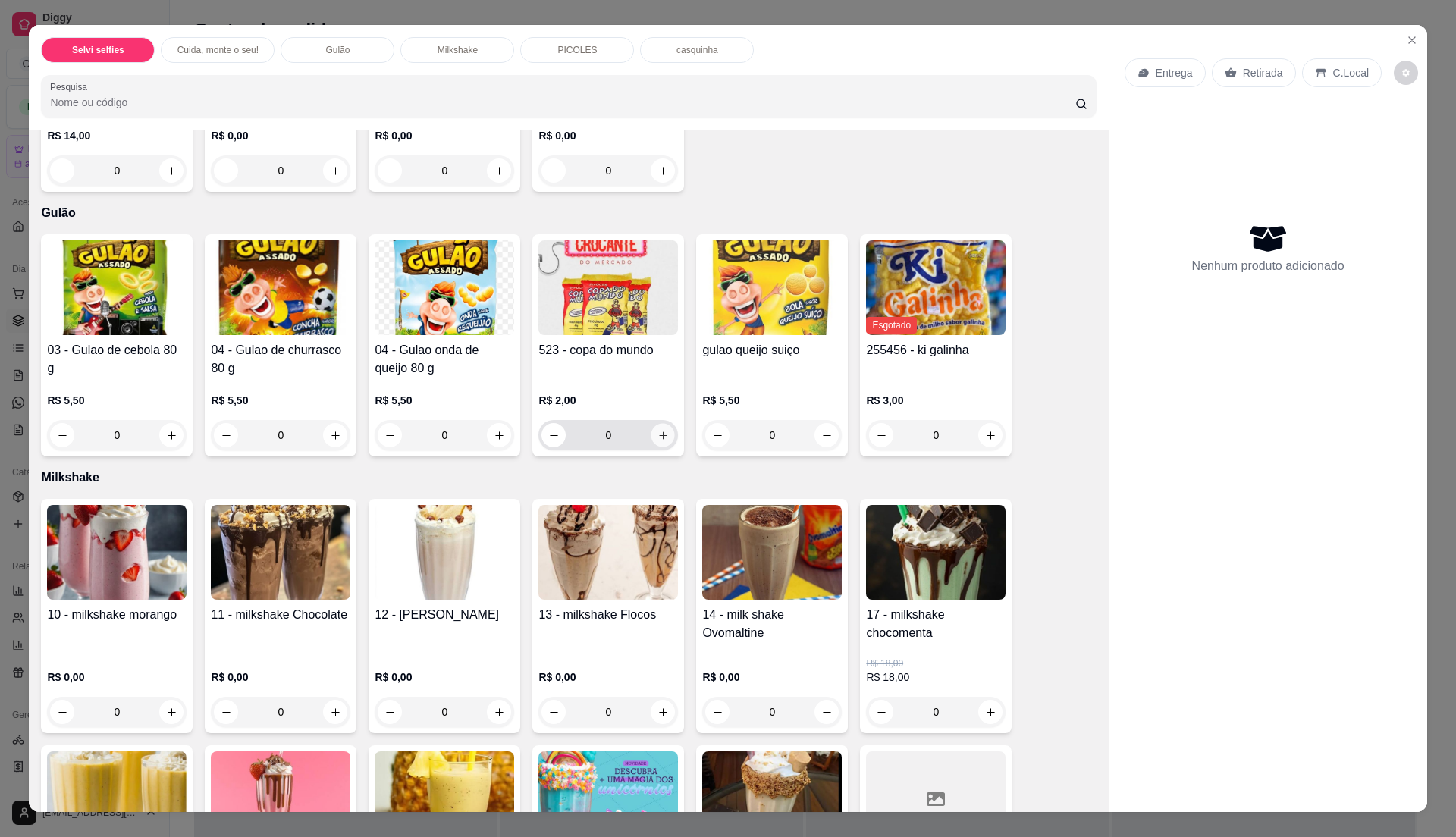
click at [658, 435] on icon "increase-product-quantity" at bounding box center [662, 436] width 8 height 8
type input "1"
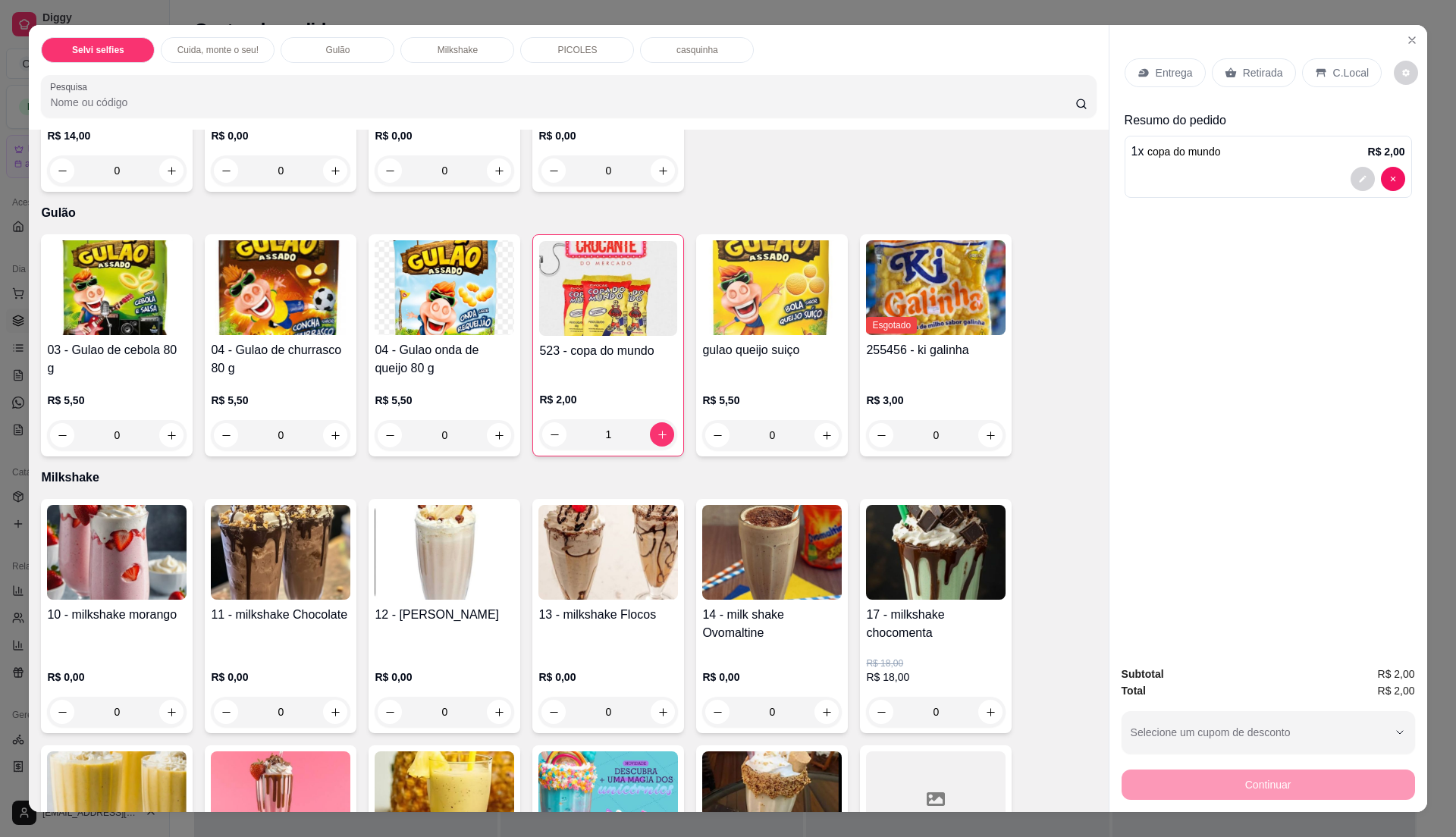
click at [1344, 71] on p "C.Local" at bounding box center [1351, 73] width 36 height 16
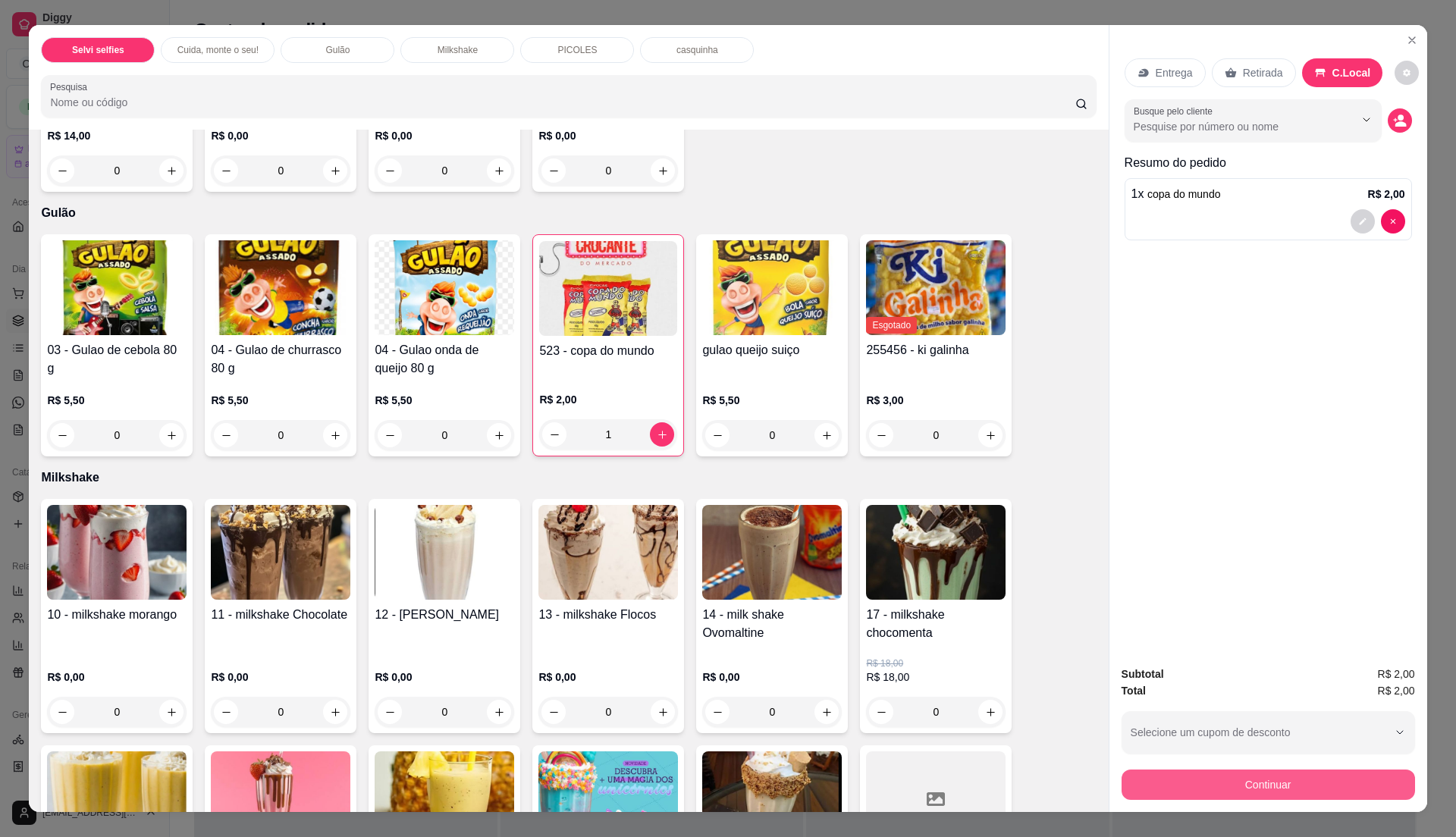
click at [1220, 786] on button "Continuar" at bounding box center [1268, 784] width 294 height 30
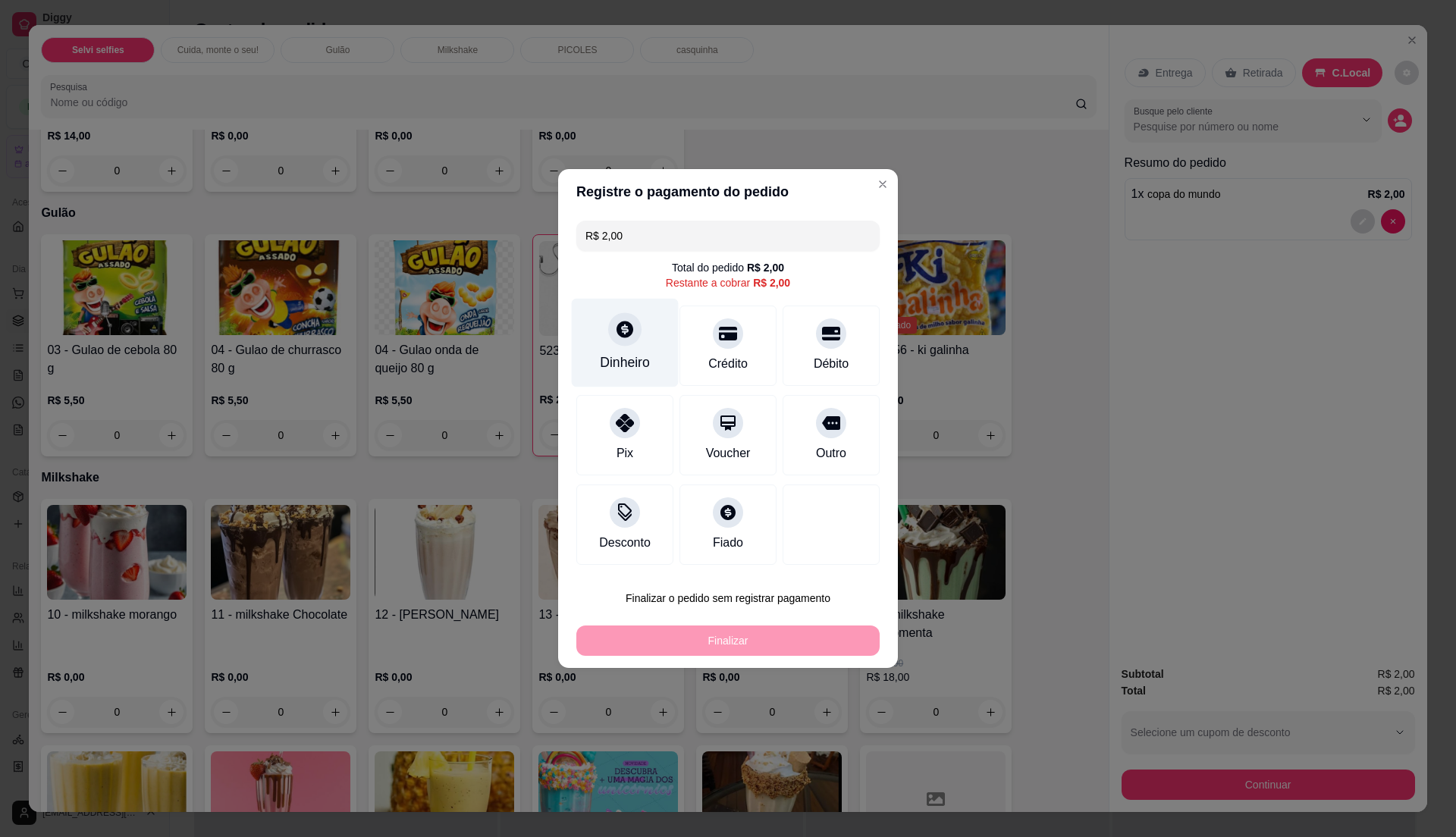
click at [607, 355] on div "Dinheiro" at bounding box center [624, 363] width 50 height 19
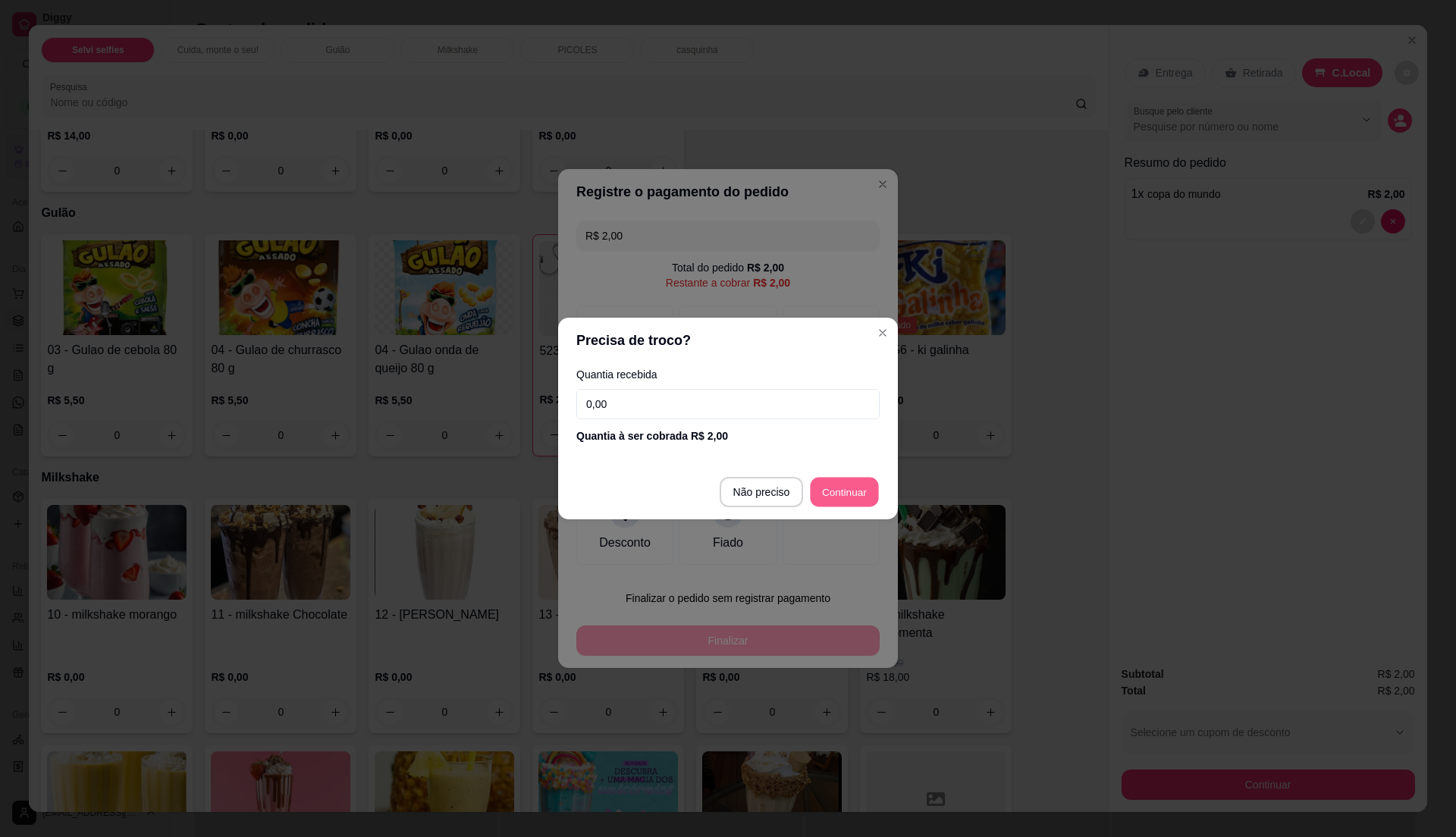
type input "R$ 0,00"
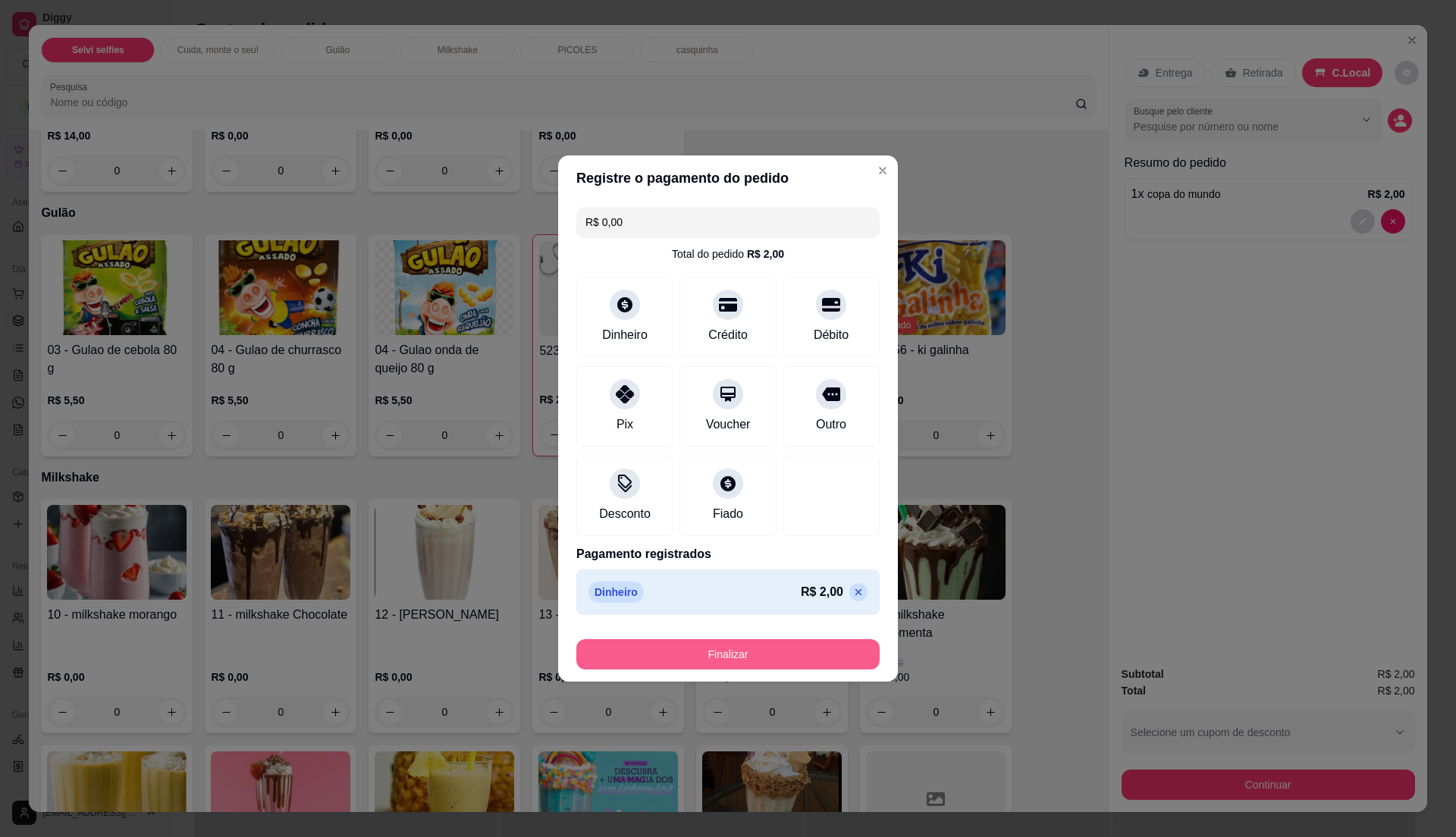
click at [790, 658] on button "Finalizar" at bounding box center [728, 653] width 303 height 30
type input "0"
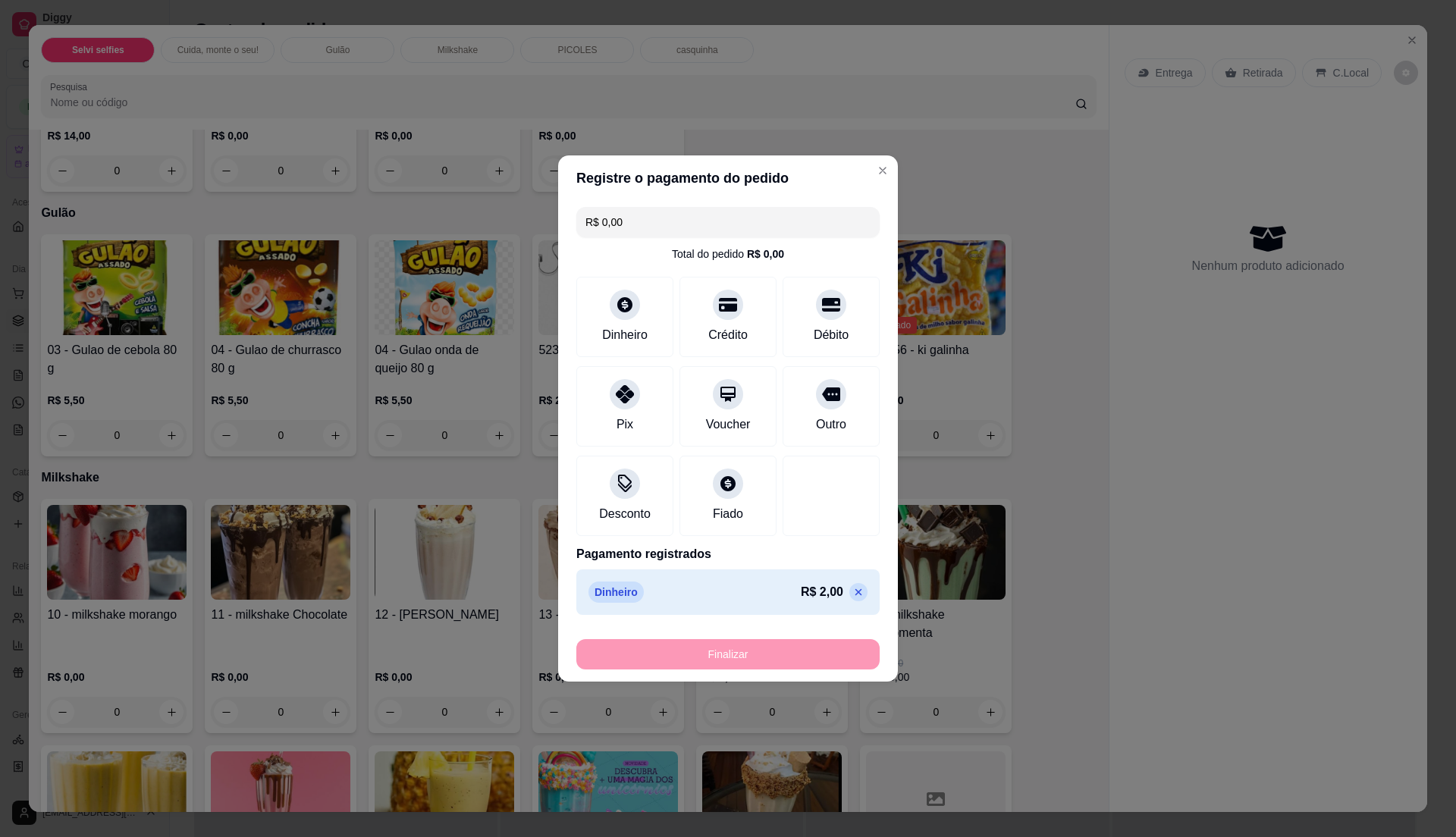
type input "-R$ 2,00"
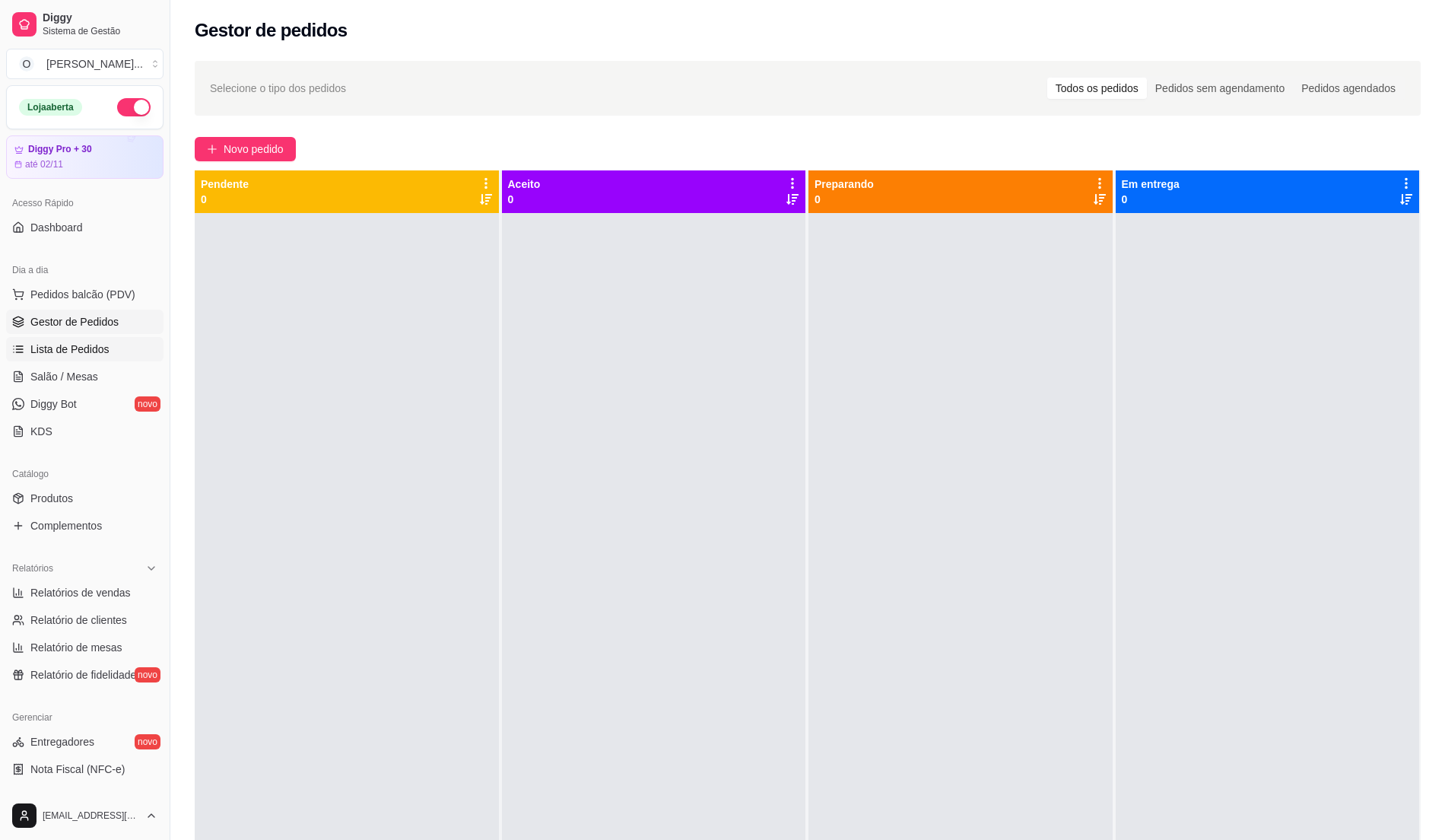
click at [80, 350] on span "Lista de Pedidos" at bounding box center [69, 349] width 79 height 16
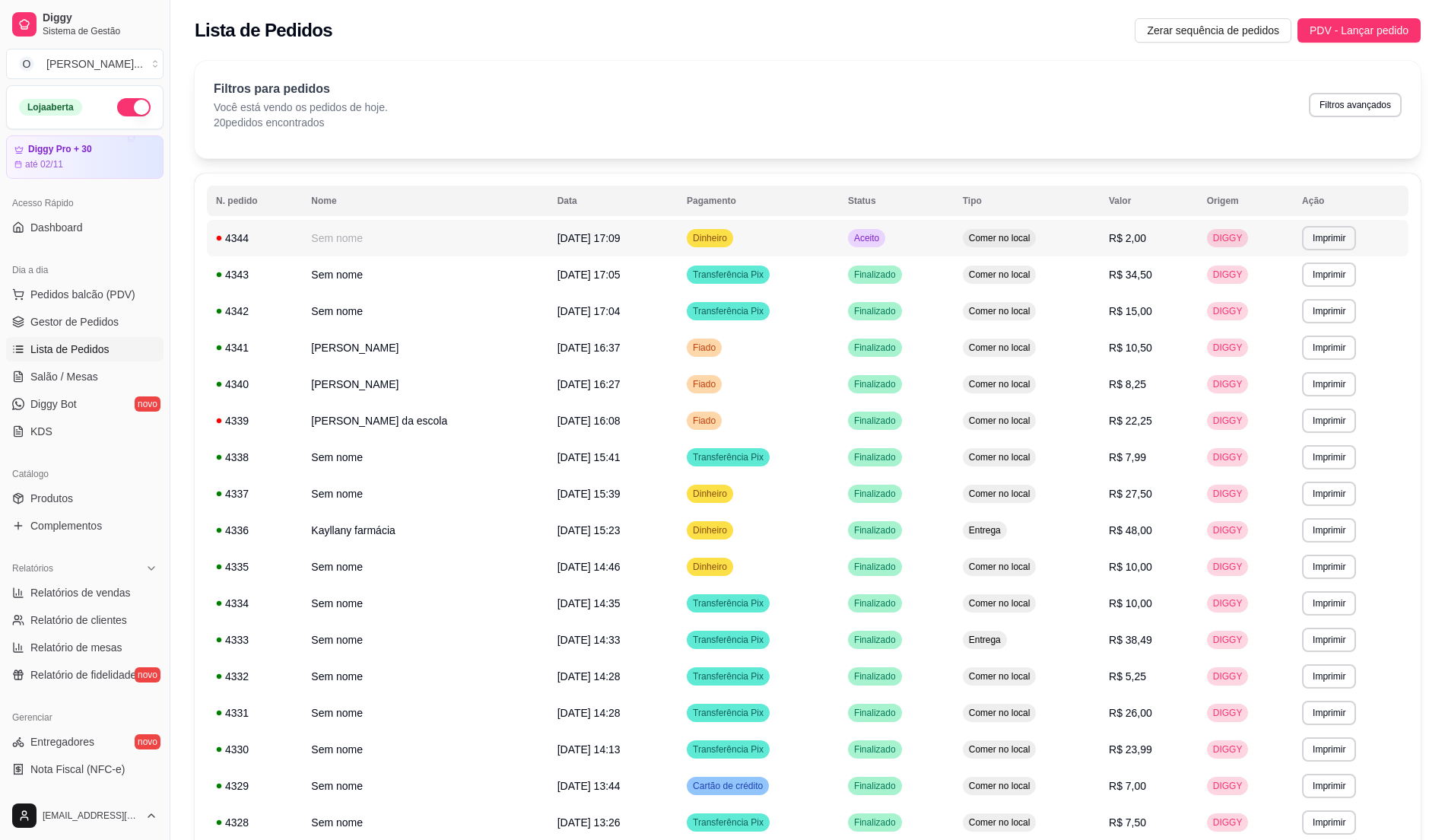
click at [909, 243] on td "Aceito" at bounding box center [897, 237] width 115 height 36
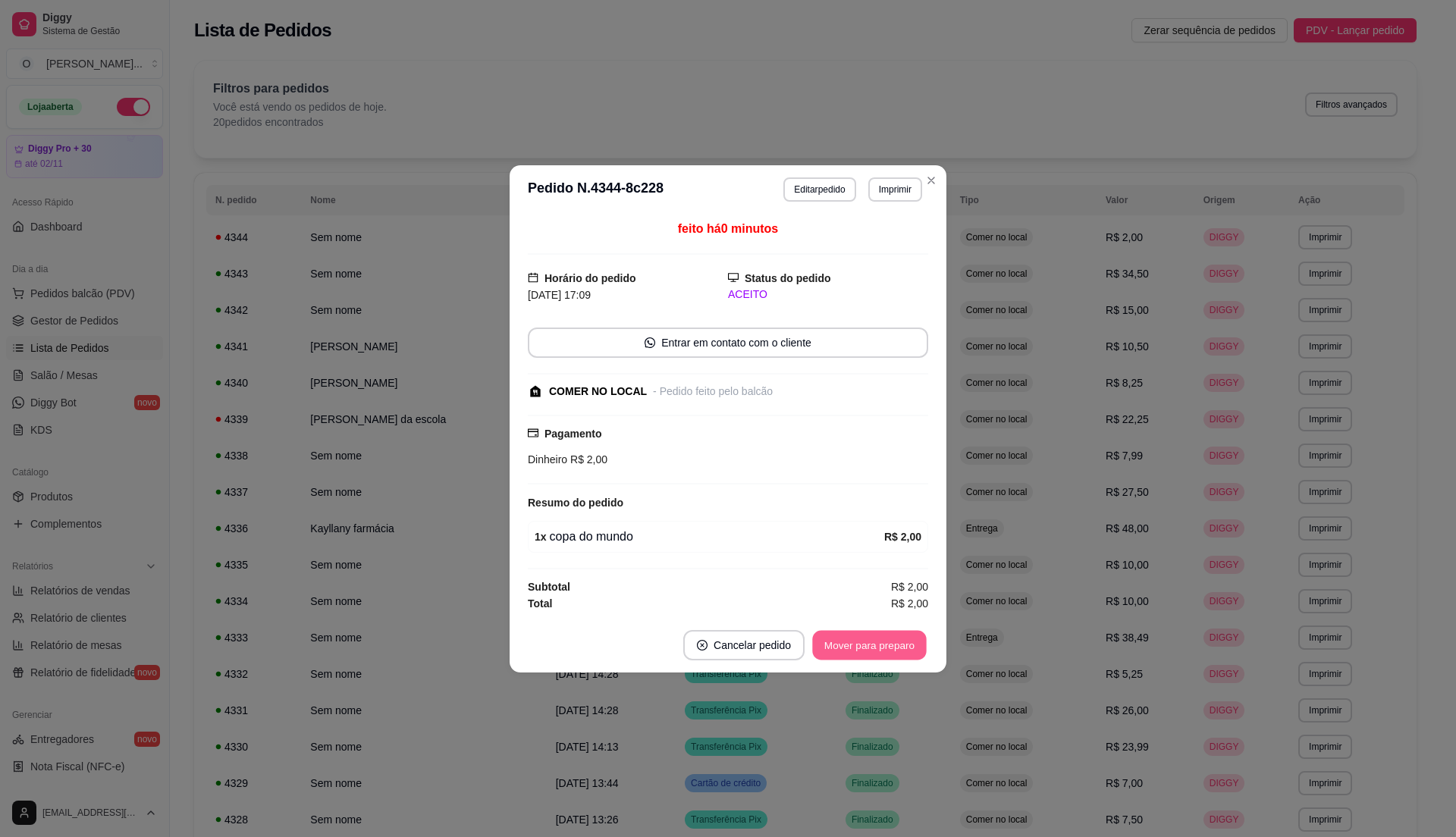
click at [859, 647] on button "Mover para preparo" at bounding box center [869, 645] width 114 height 29
click at [859, 647] on button "Mover para retirada disponível" at bounding box center [843, 645] width 162 height 29
click at [859, 647] on button "Mover para finalizado" at bounding box center [865, 645] width 125 height 30
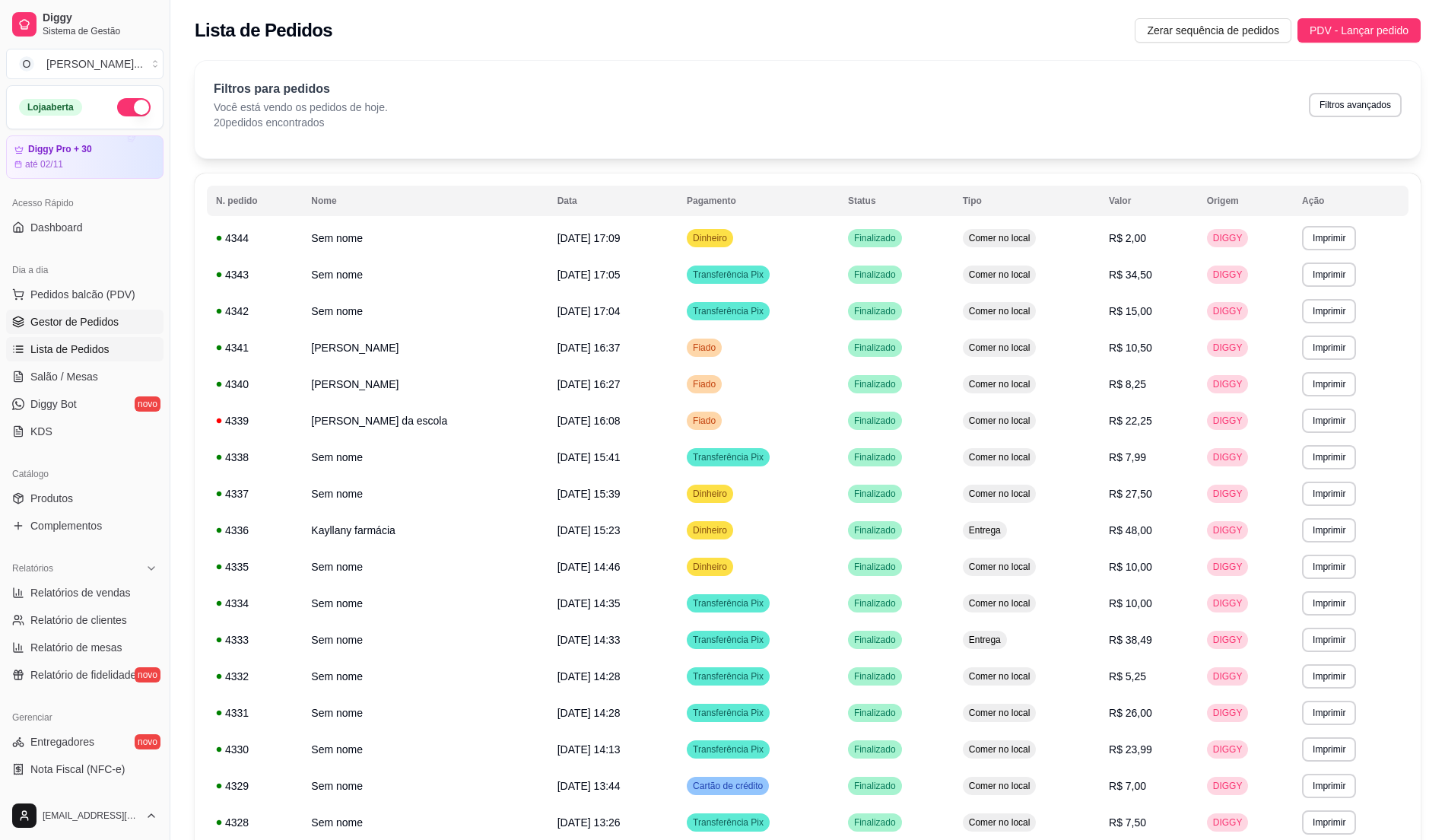
click at [103, 326] on span "Gestor de Pedidos" at bounding box center [74, 322] width 88 height 16
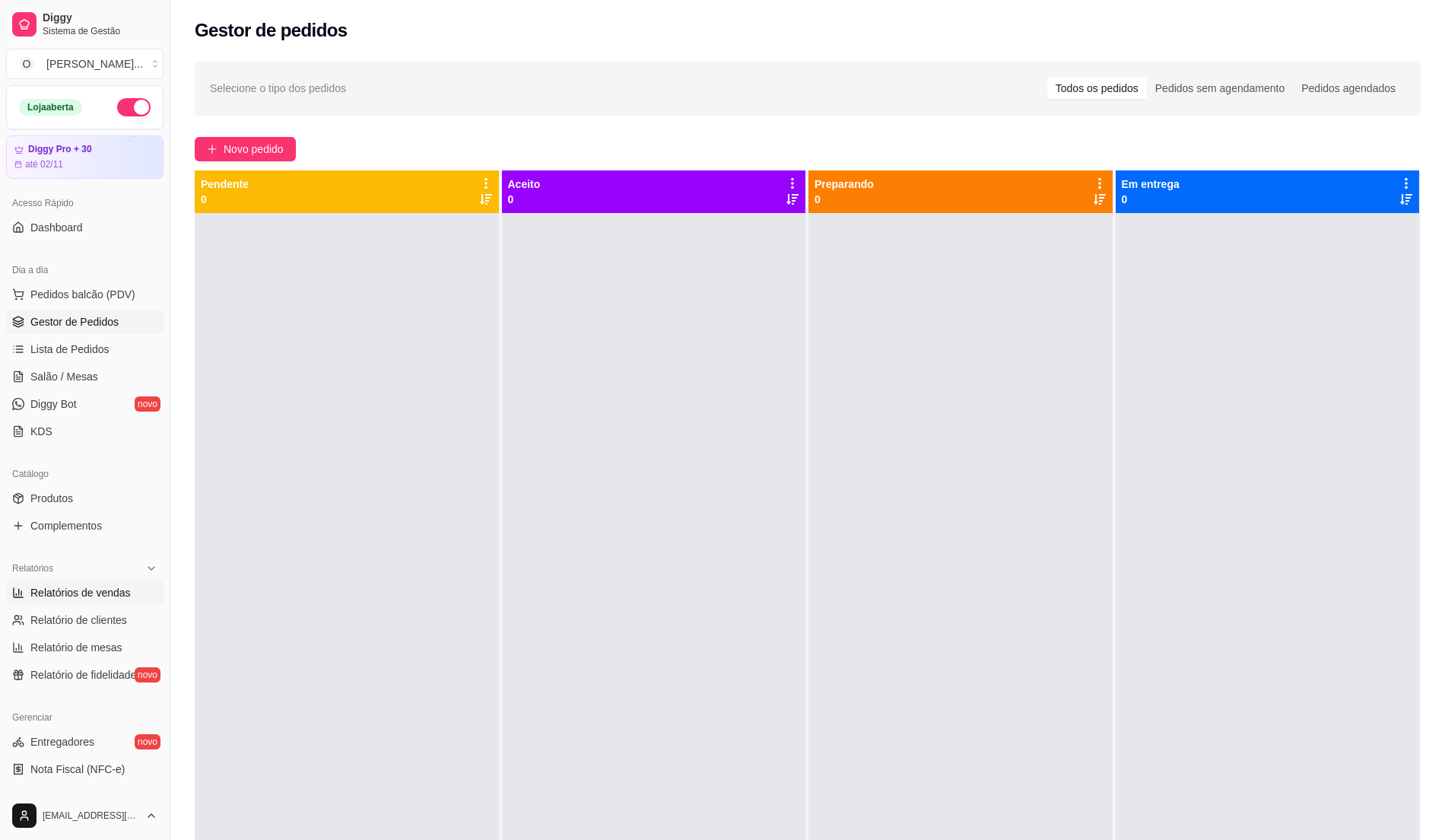
click at [100, 590] on span "Relatórios de vendas" at bounding box center [80, 593] width 100 height 16
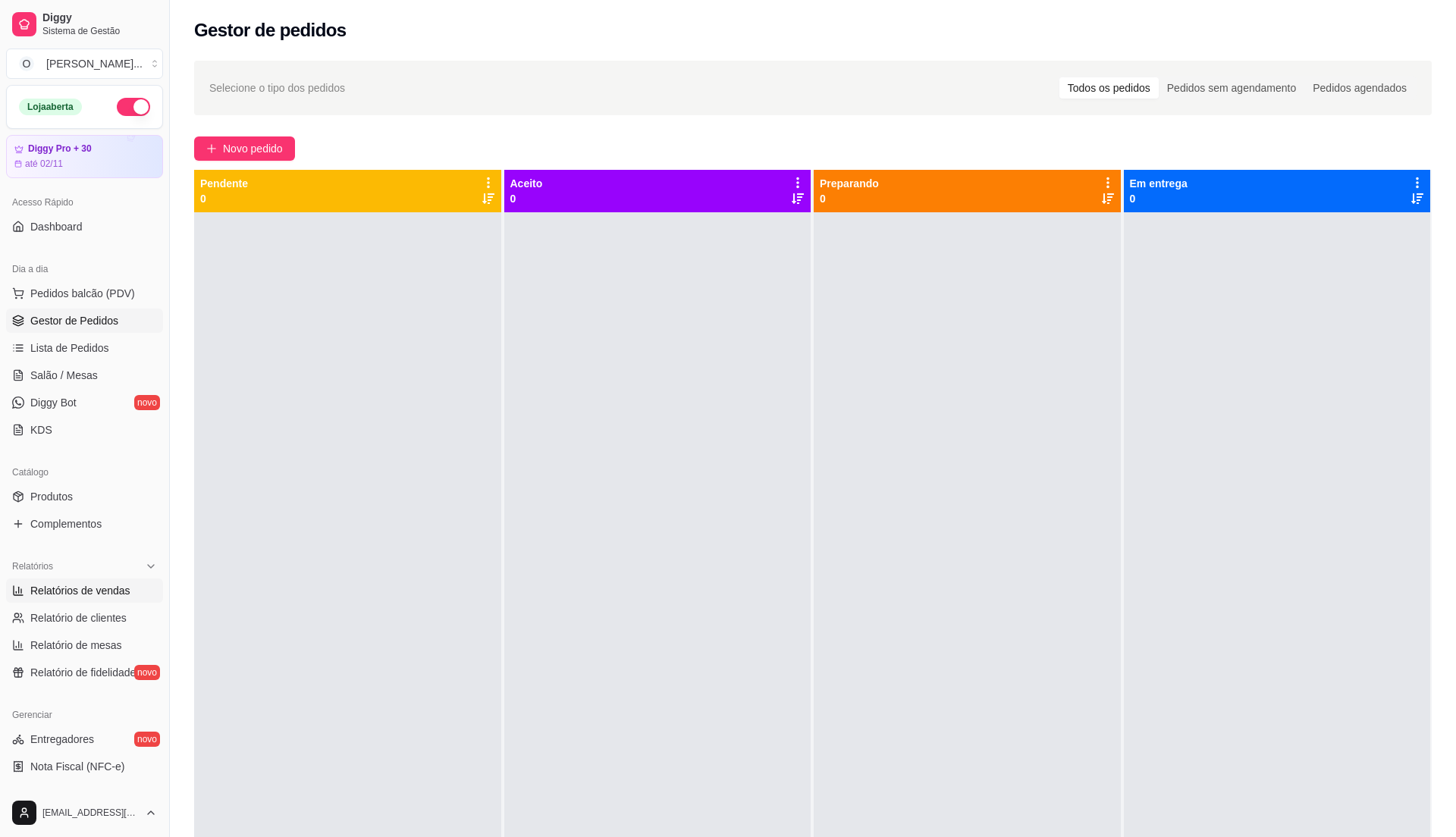
select select "ALL"
select select "0"
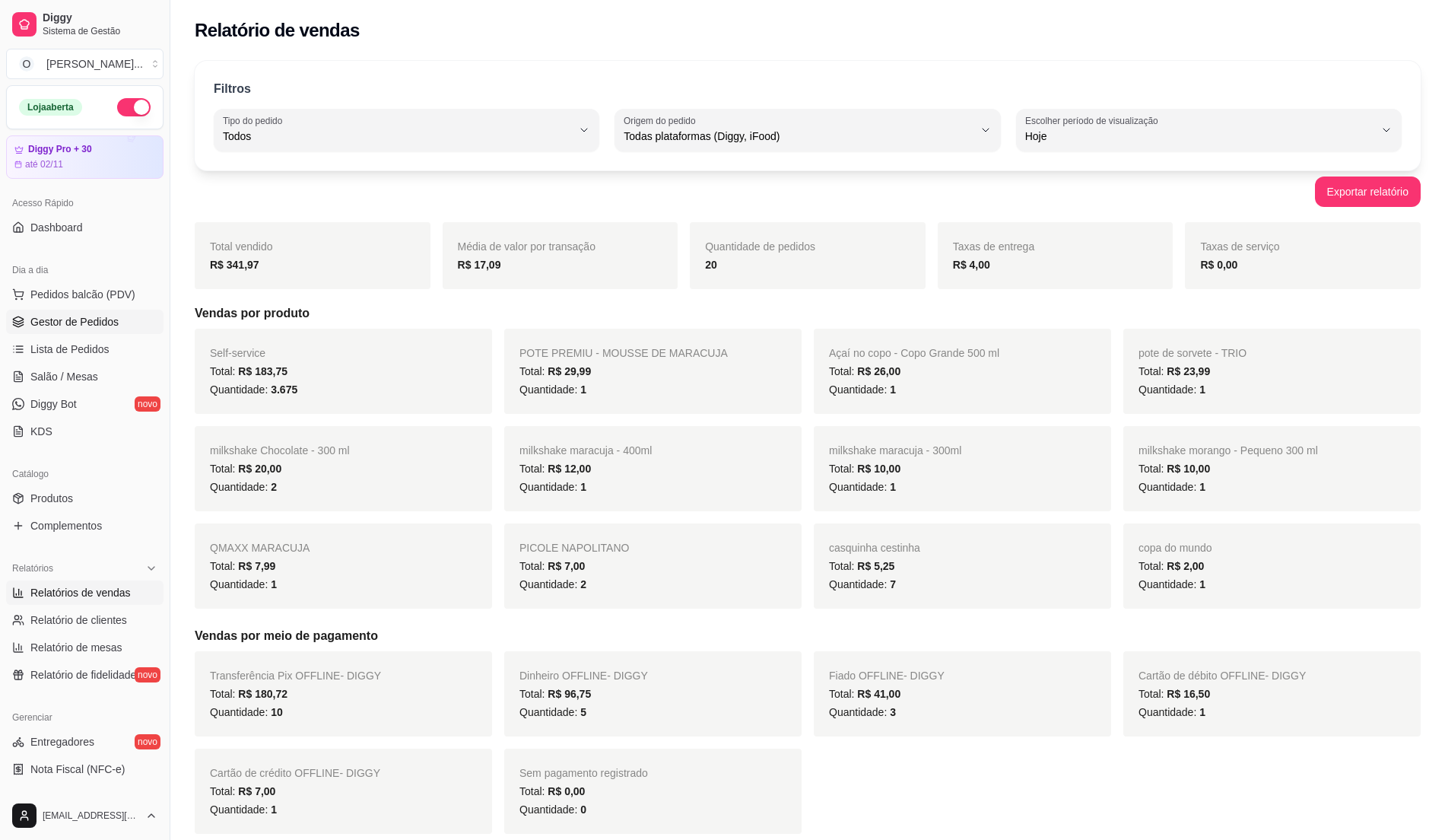
click at [96, 323] on span "Gestor de Pedidos" at bounding box center [74, 322] width 88 height 16
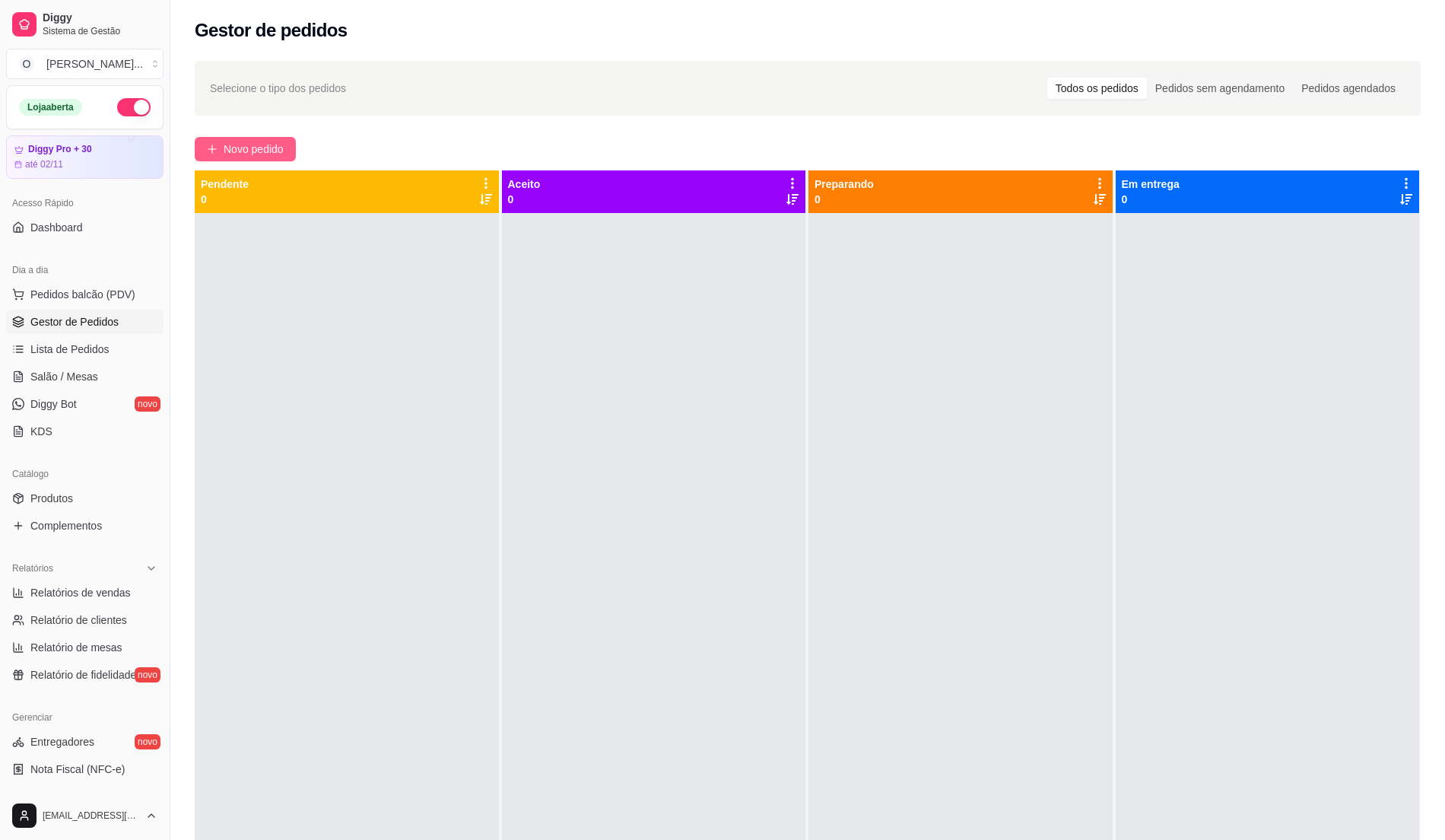
click at [223, 152] on span "Novo pedido" at bounding box center [254, 148] width 60 height 17
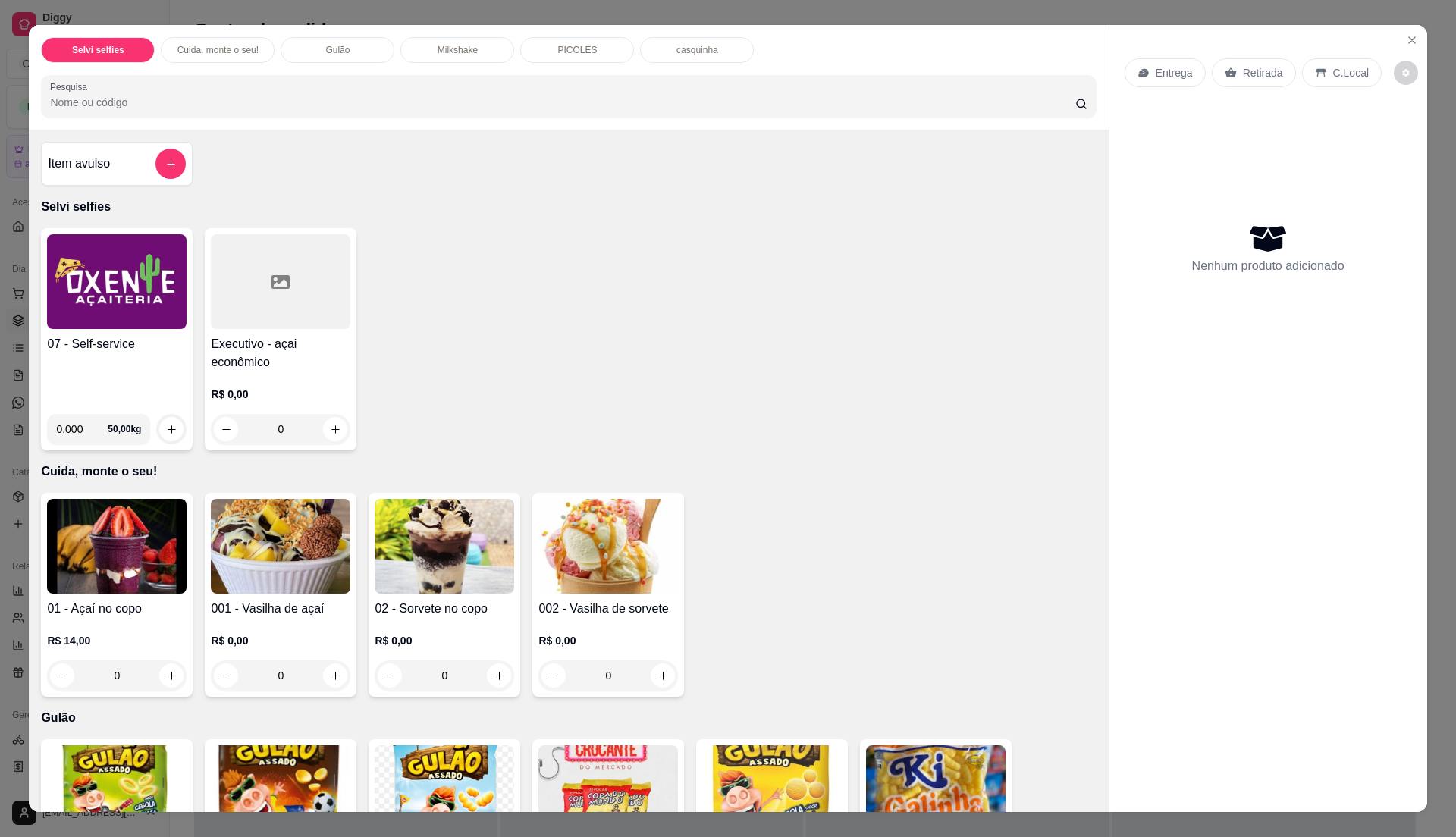
click at [122, 322] on img at bounding box center [116, 281] width 139 height 94
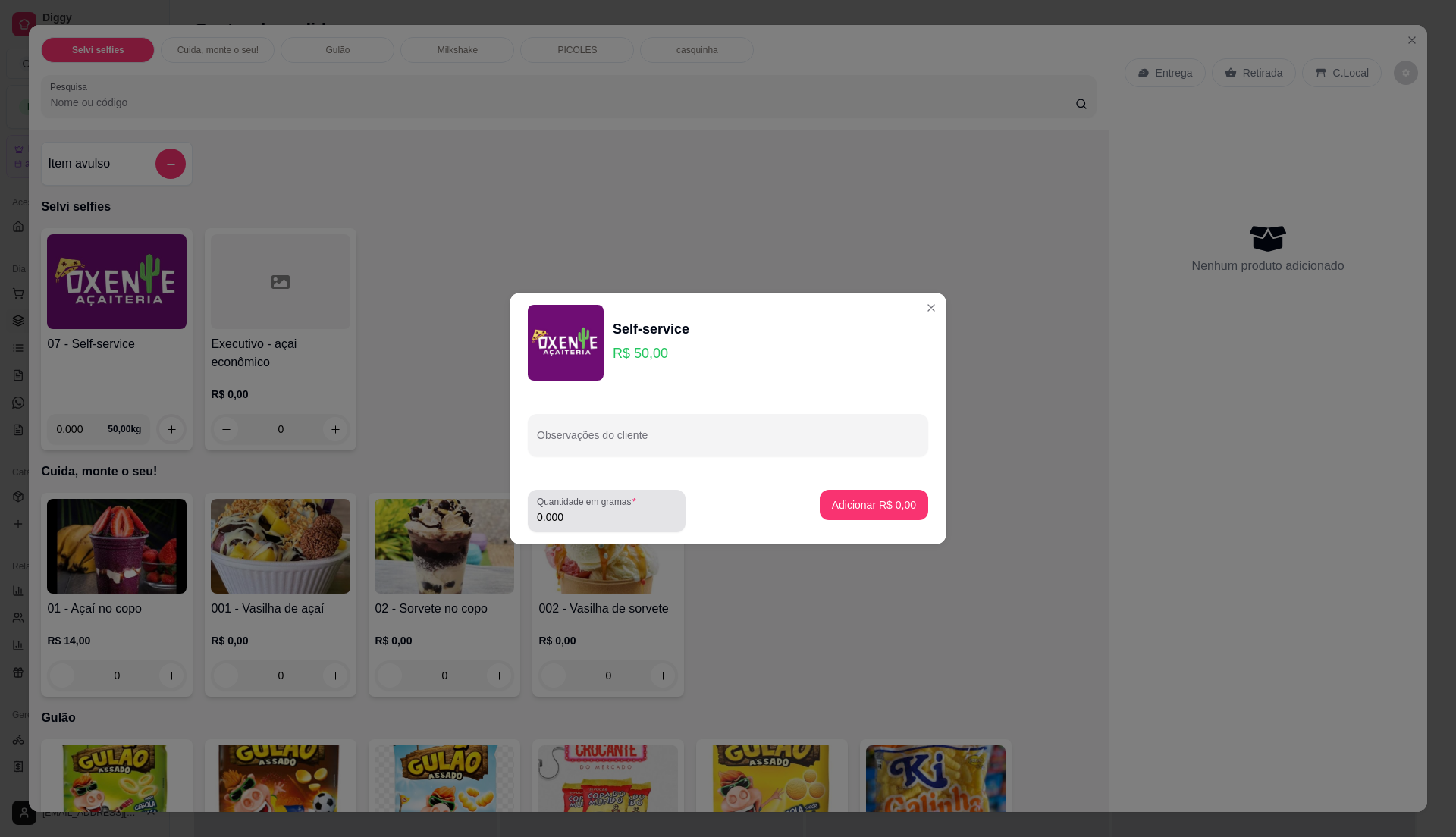
click at [631, 510] on input "0.000" at bounding box center [606, 517] width 139 height 16
type input "0.265"
click at [830, 502] on p "Adicionar R$ 13,25" at bounding box center [870, 505] width 90 height 16
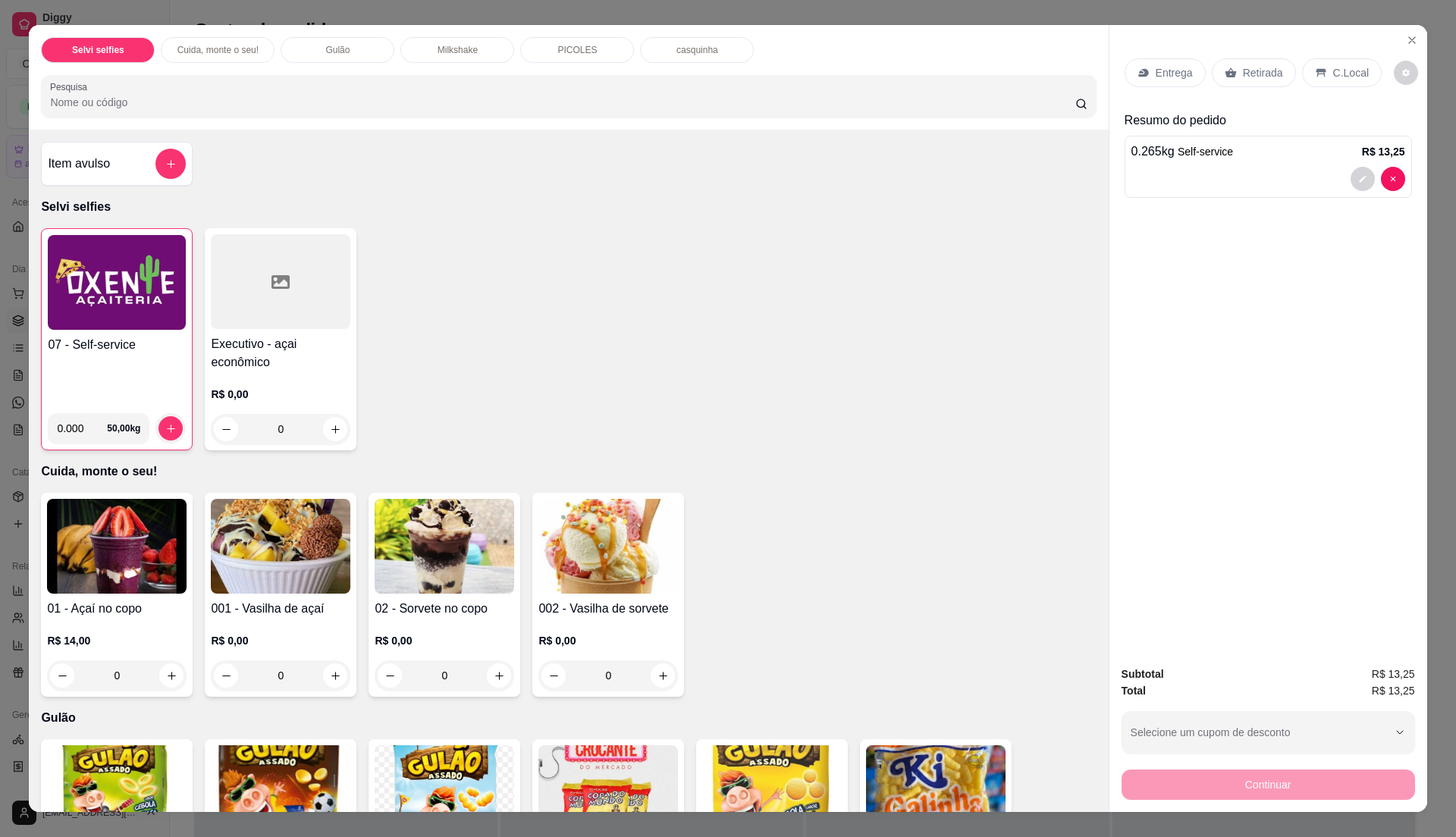
click at [1350, 71] on p "C.Local" at bounding box center [1351, 73] width 36 height 16
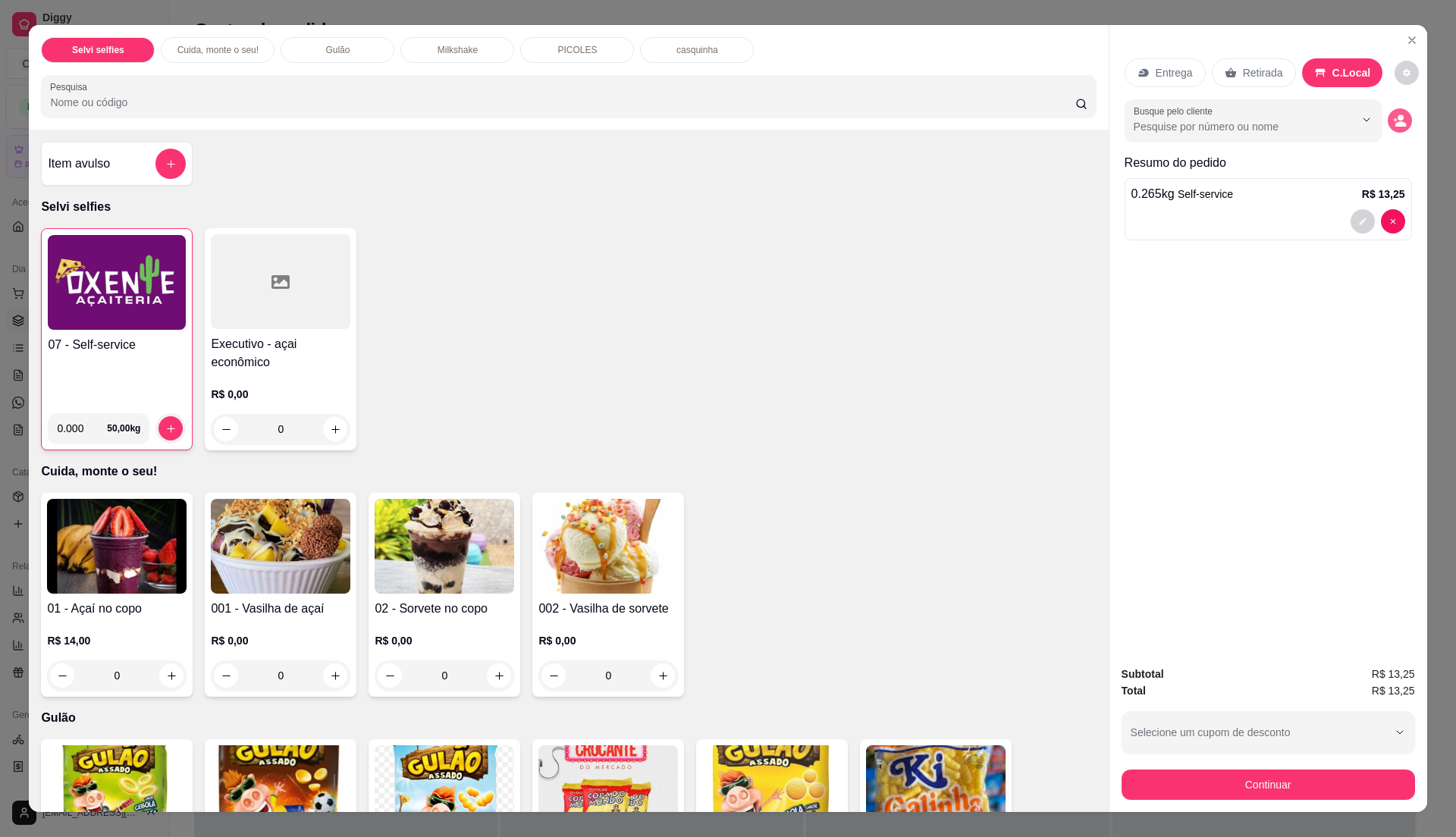
click at [1393, 116] on icon "decrease-product-quantity" at bounding box center [1400, 121] width 14 height 14
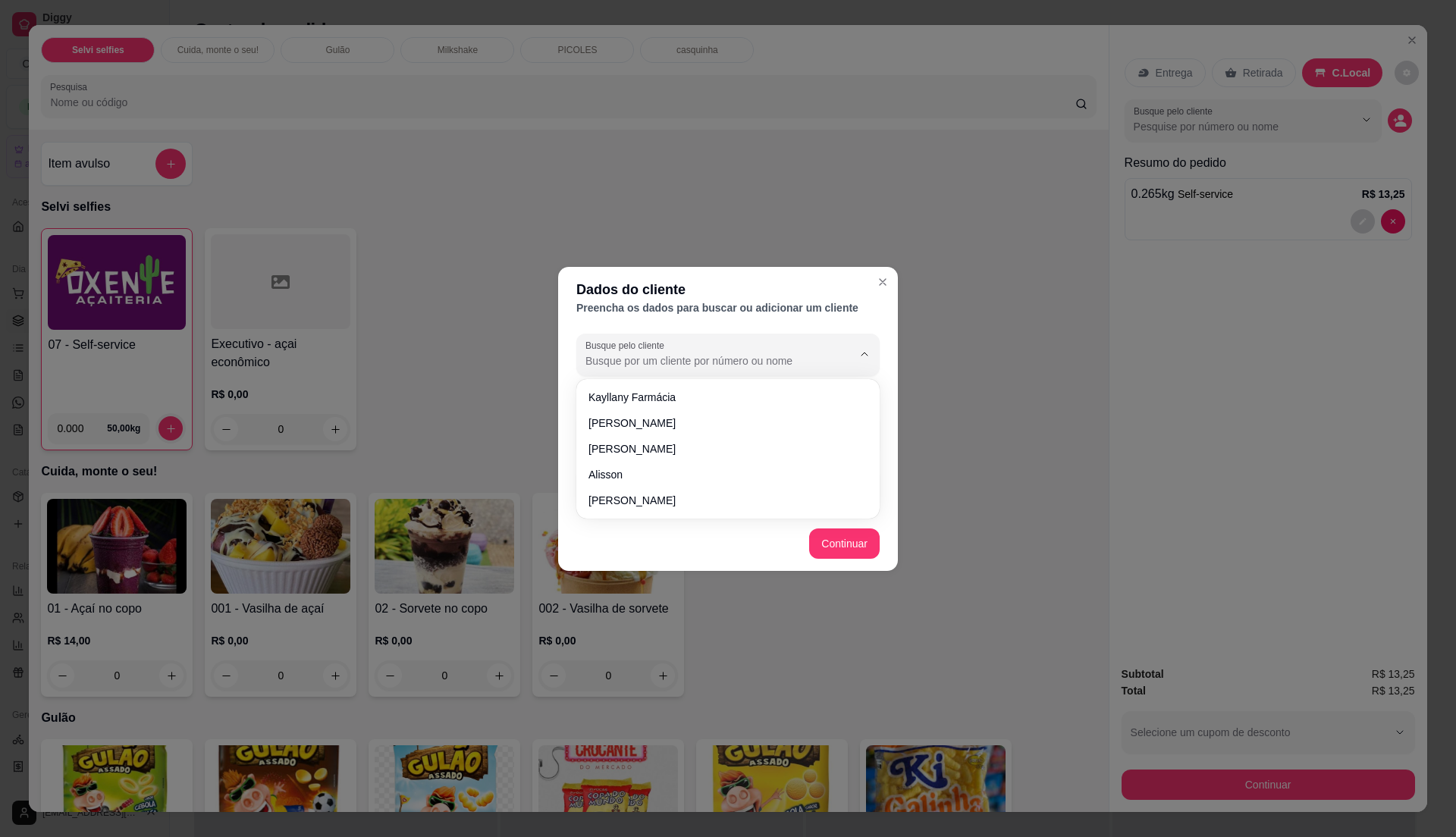
click at [735, 355] on input "Busque pelo cliente" at bounding box center [706, 361] width 242 height 16
type input "u"
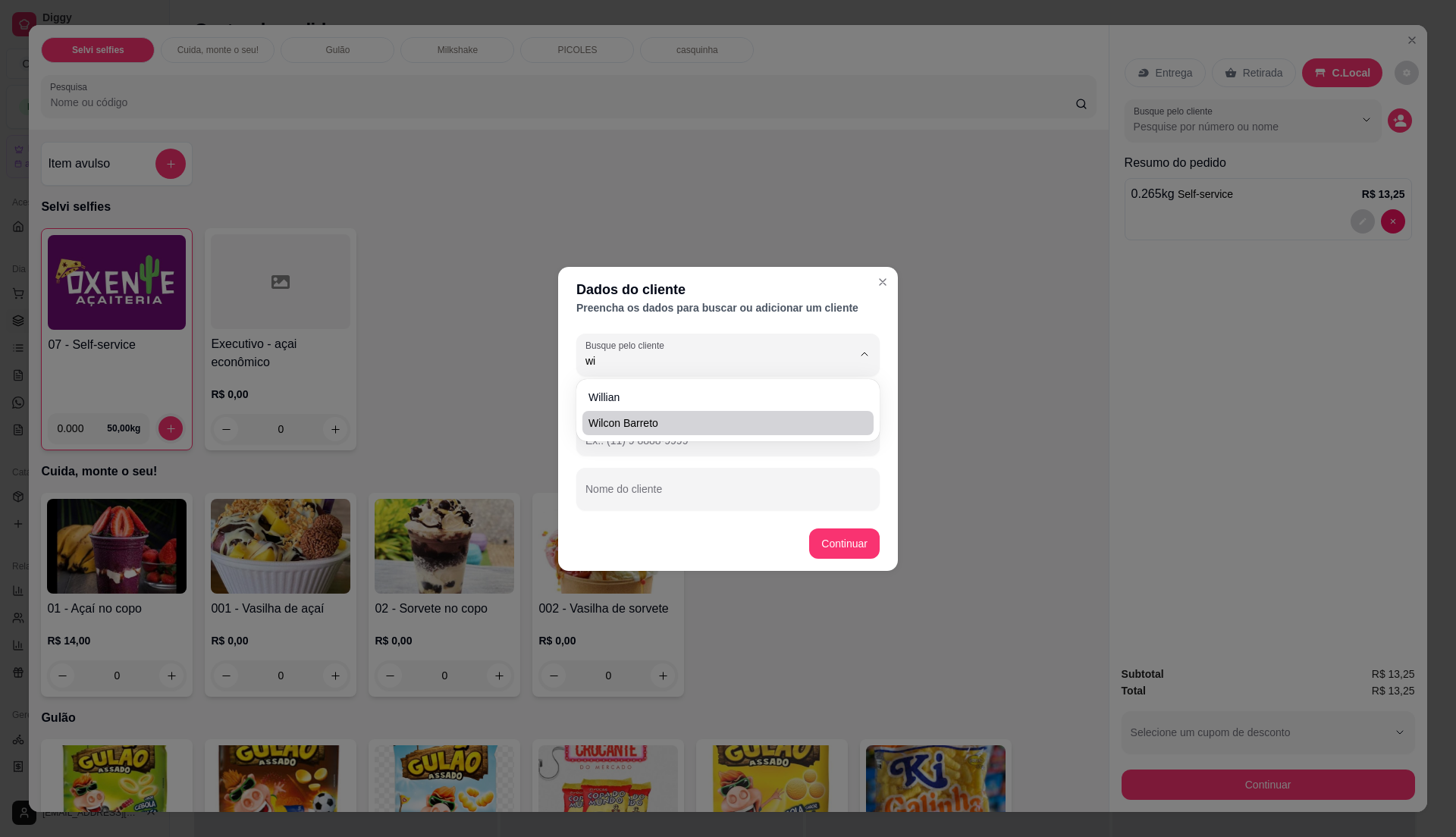
click at [687, 413] on li "wilcon barreto" at bounding box center [728, 423] width 291 height 24
type input "wilcon barreto"
type input "[PHONE_NUMBER]"
type input "wilcon barreto"
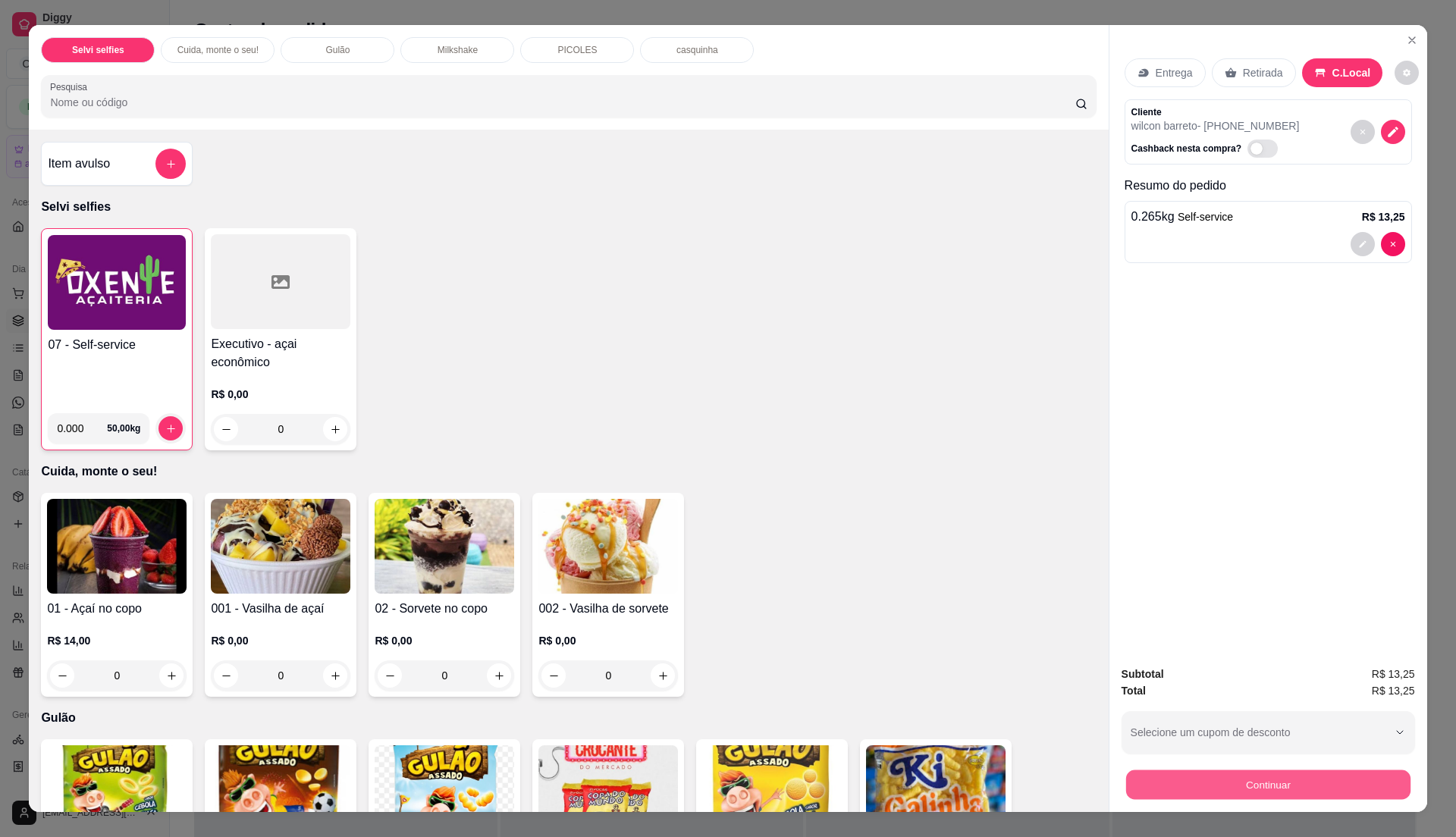
click at [1257, 781] on button "Continuar" at bounding box center [1267, 784] width 284 height 29
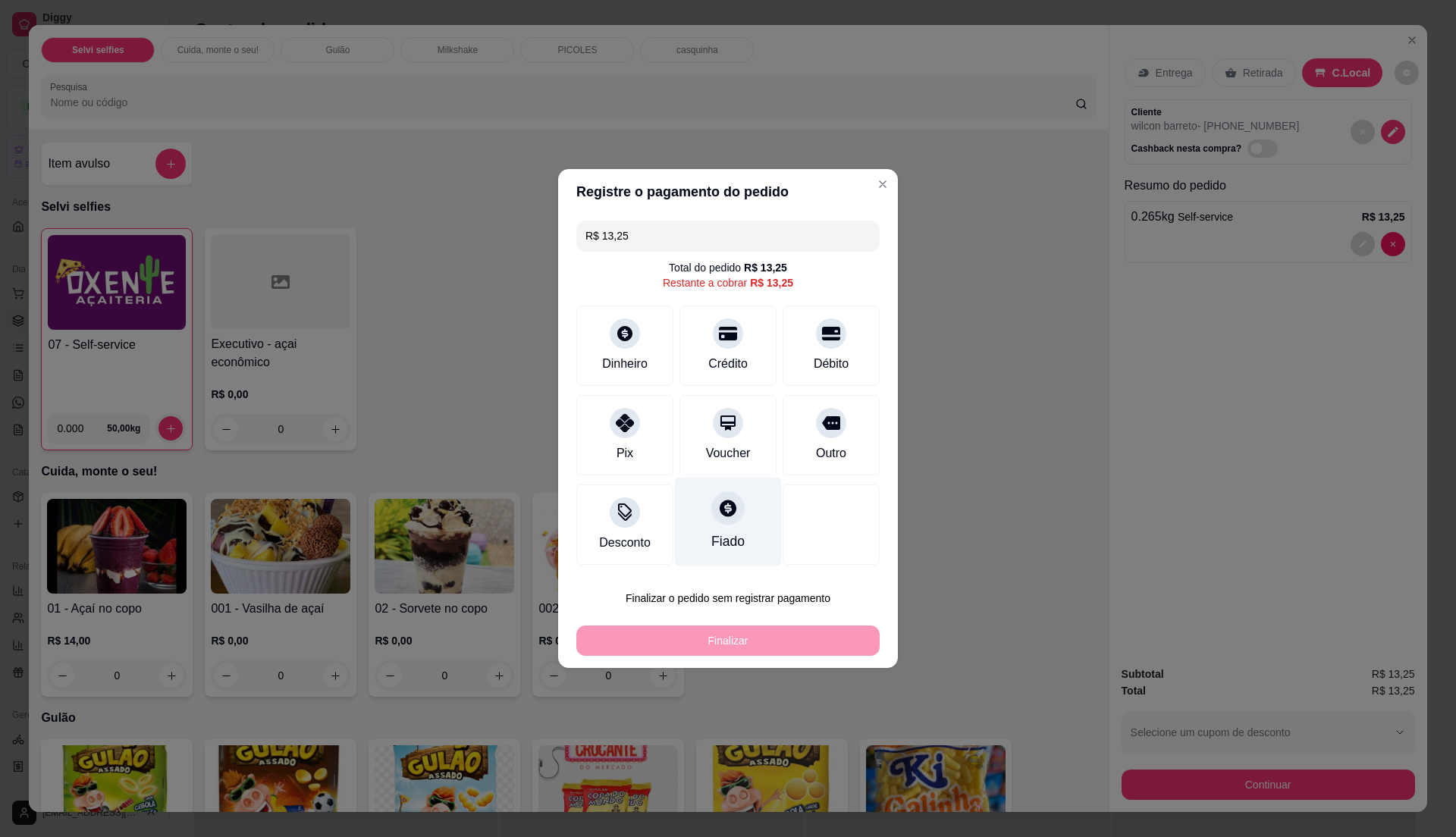
click at [722, 512] on icon at bounding box center [728, 507] width 19 height 19
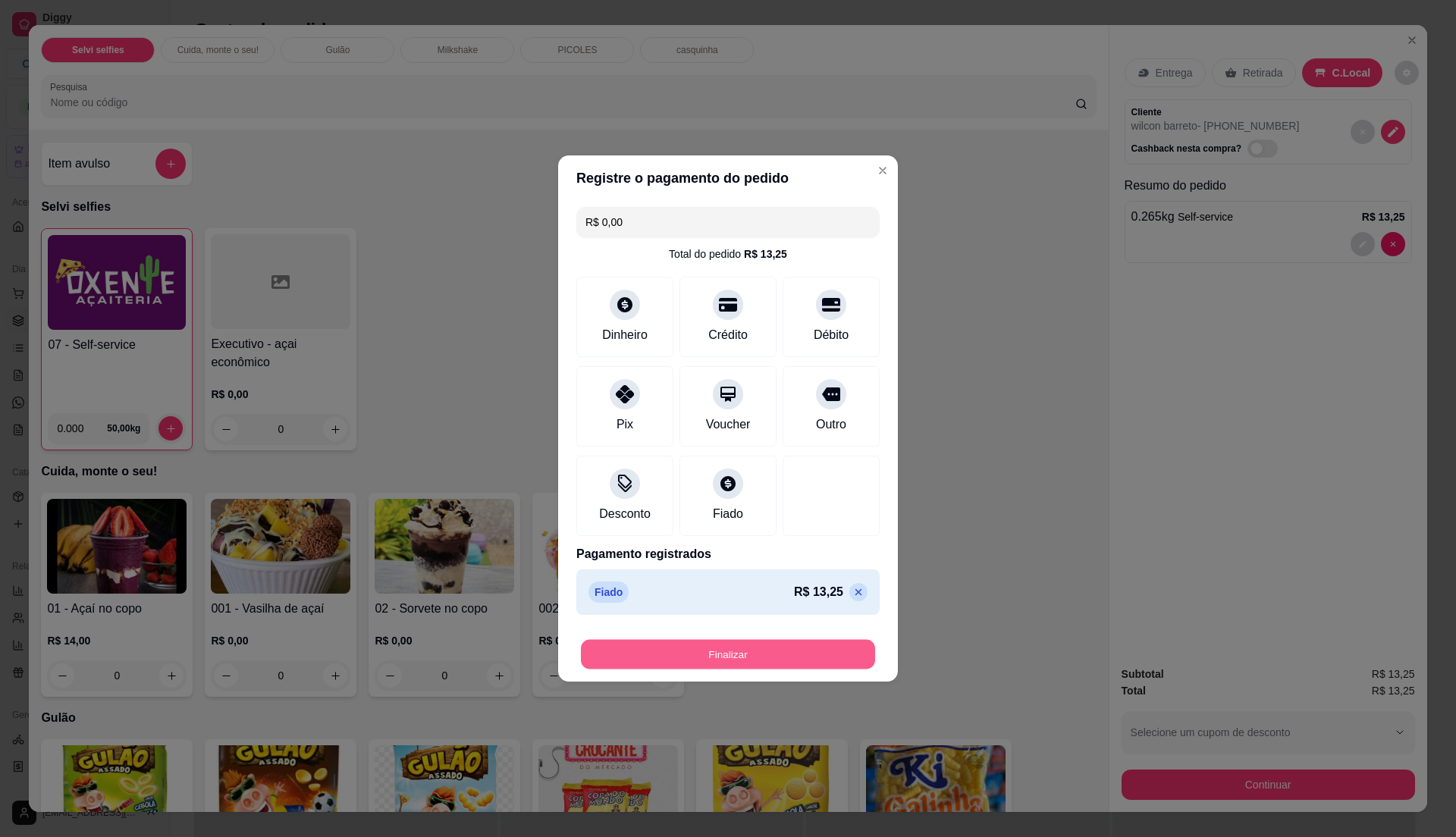
click at [774, 646] on button "Finalizar" at bounding box center [728, 654] width 294 height 29
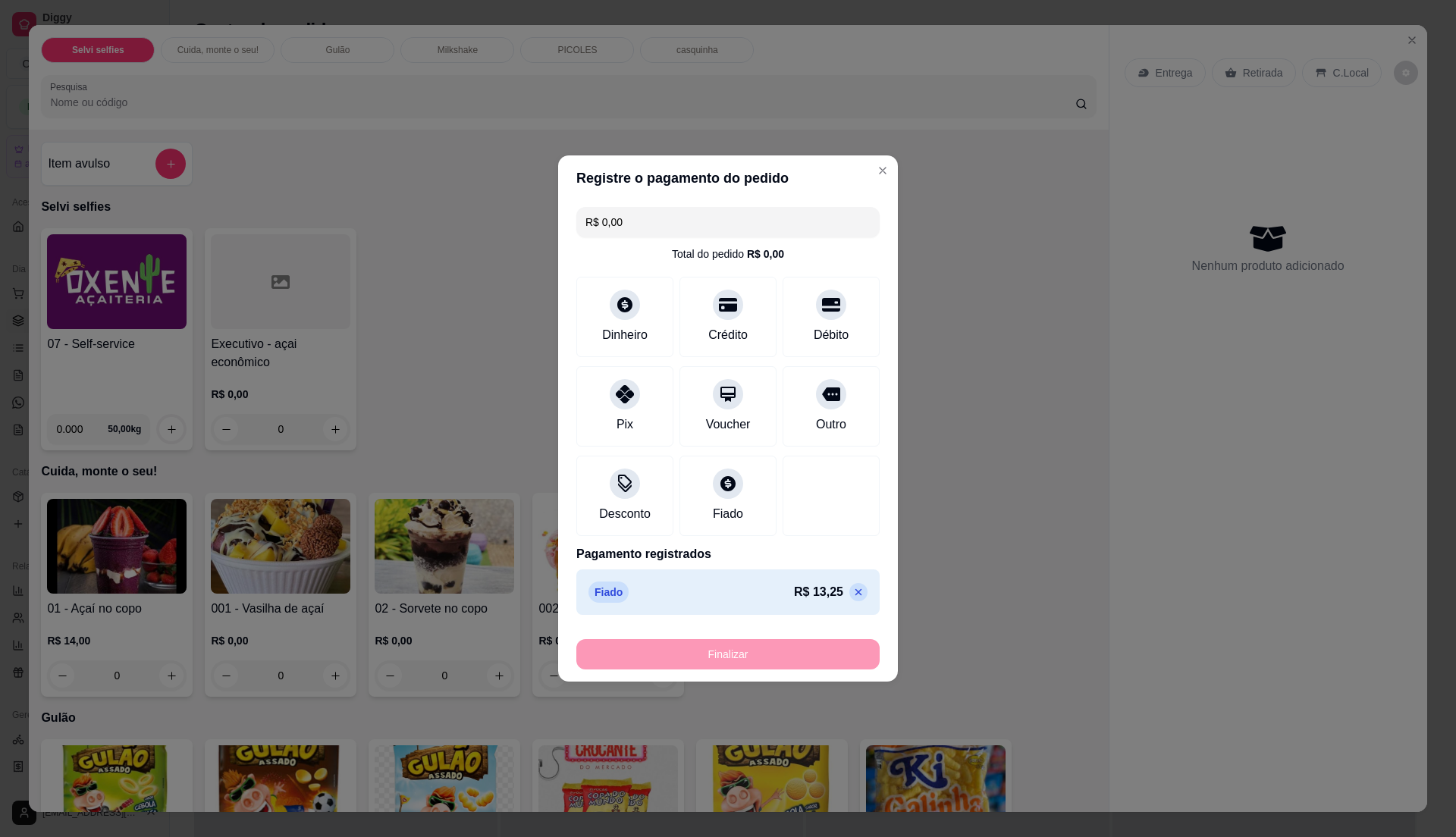
type input "-R$ 13,25"
